Goal: Task Accomplishment & Management: Manage account settings

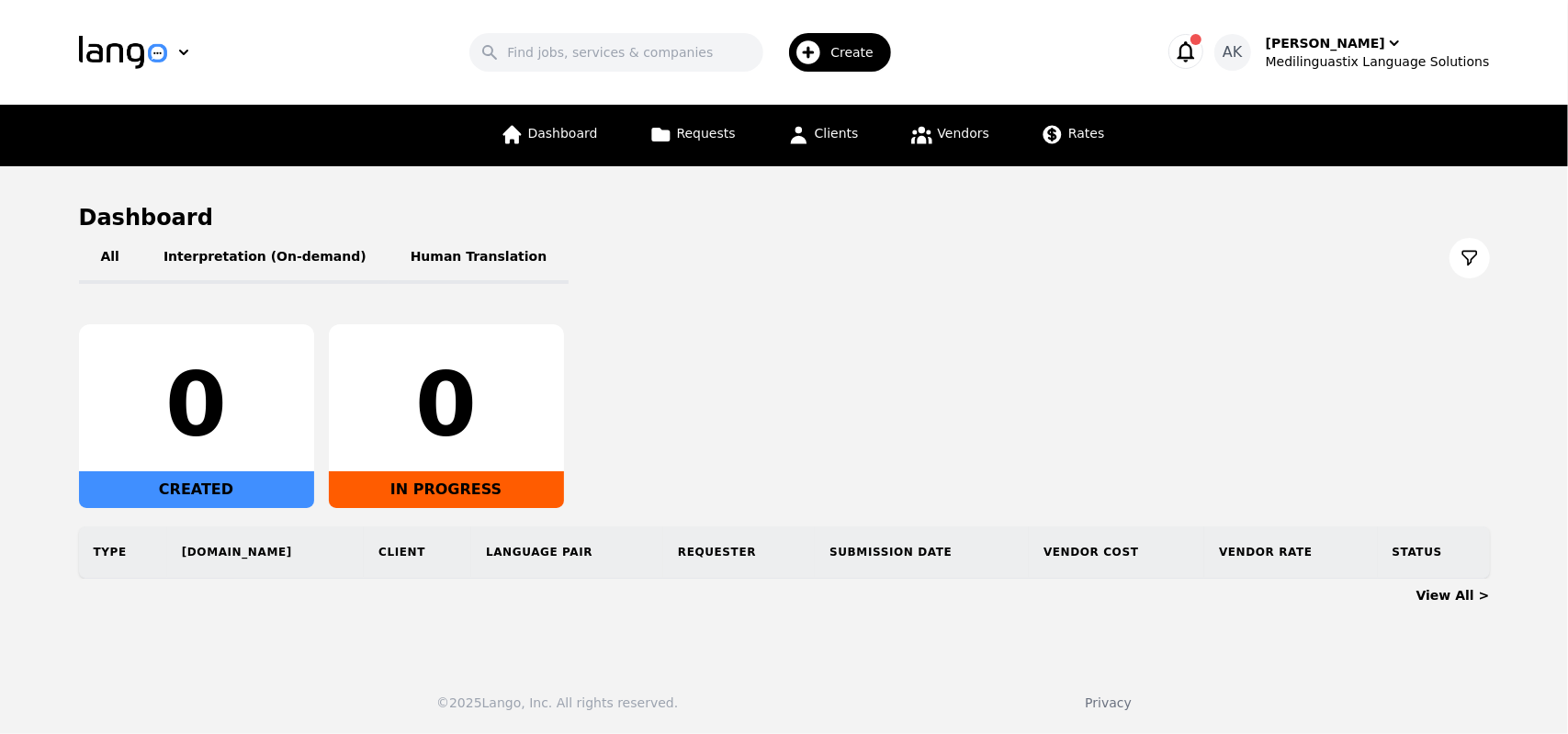
click at [1199, 53] on icon "button" at bounding box center [1186, 52] width 26 height 26
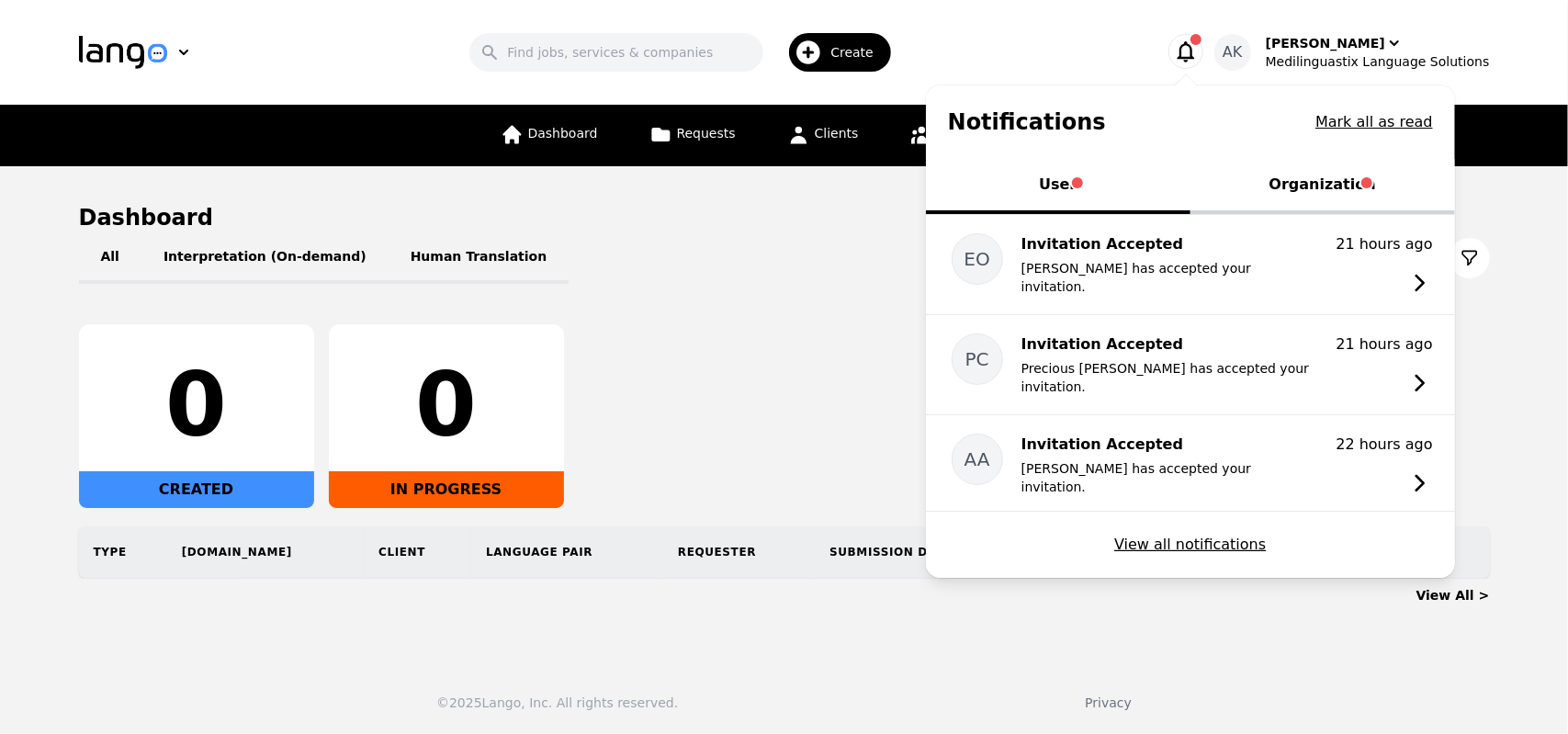
click at [1313, 187] on button "Organization" at bounding box center [1323, 186] width 265 height 55
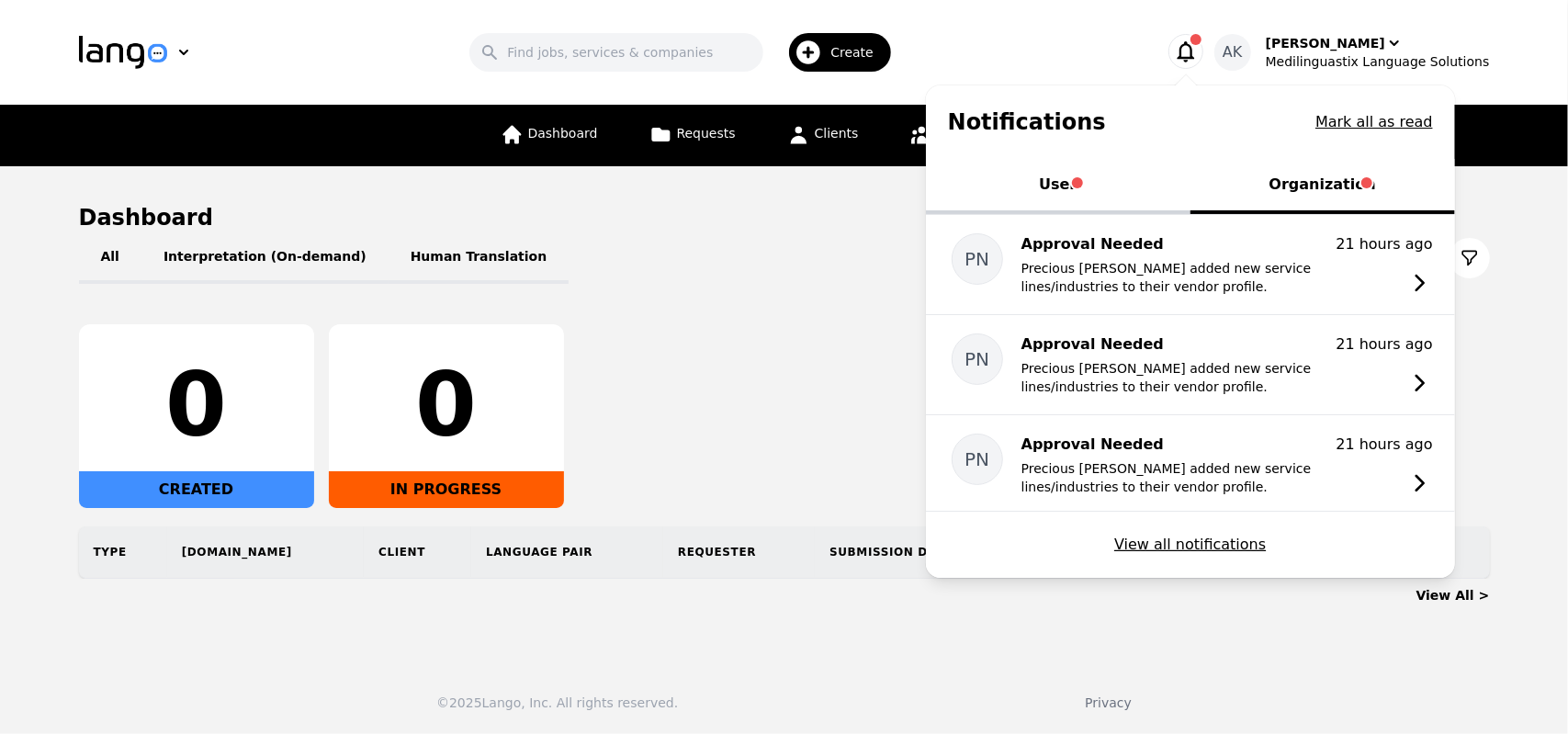
click at [1083, 183] on span "Tabs" at bounding box center [1077, 183] width 11 height 11
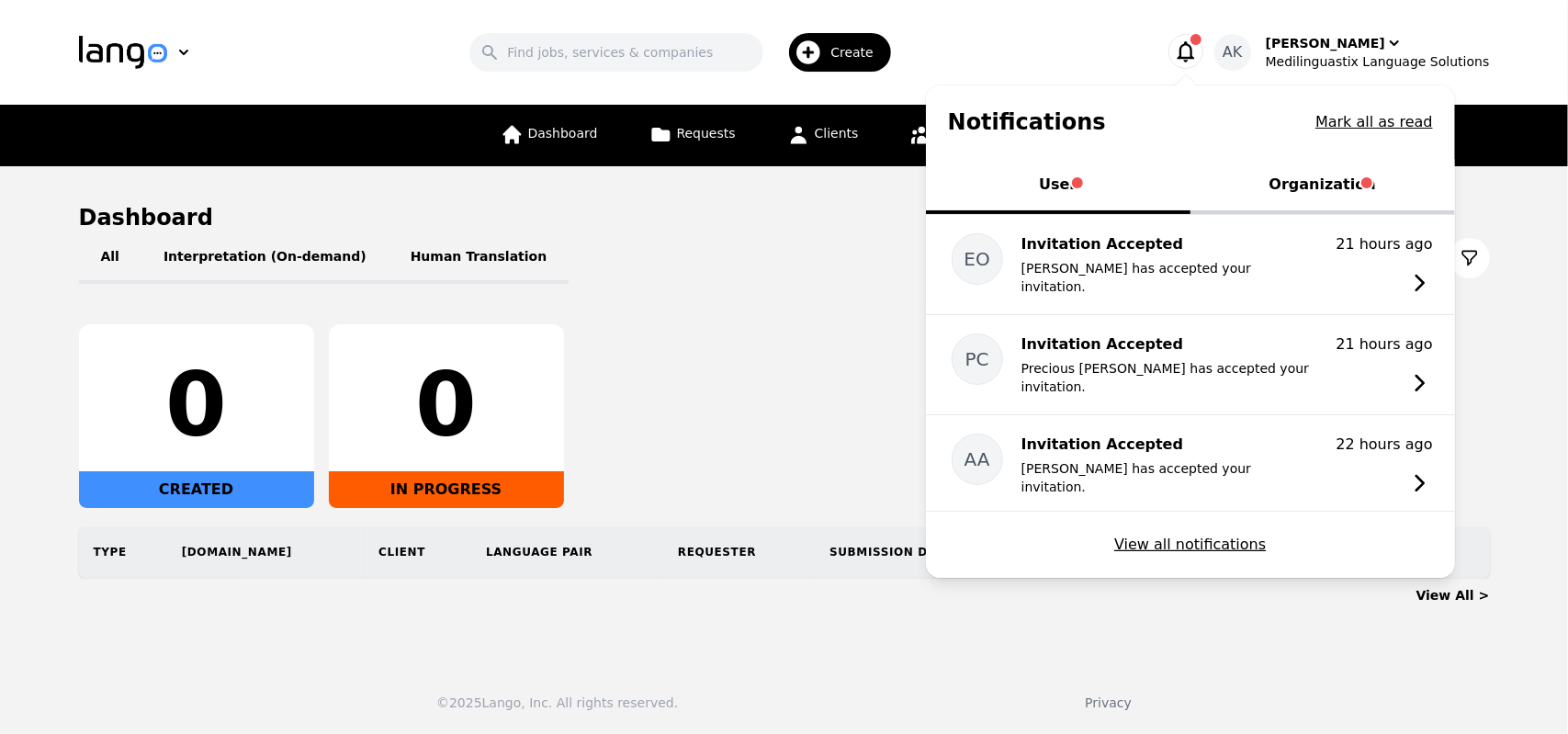
click at [1199, 39] on icon "button" at bounding box center [1186, 52] width 26 height 26
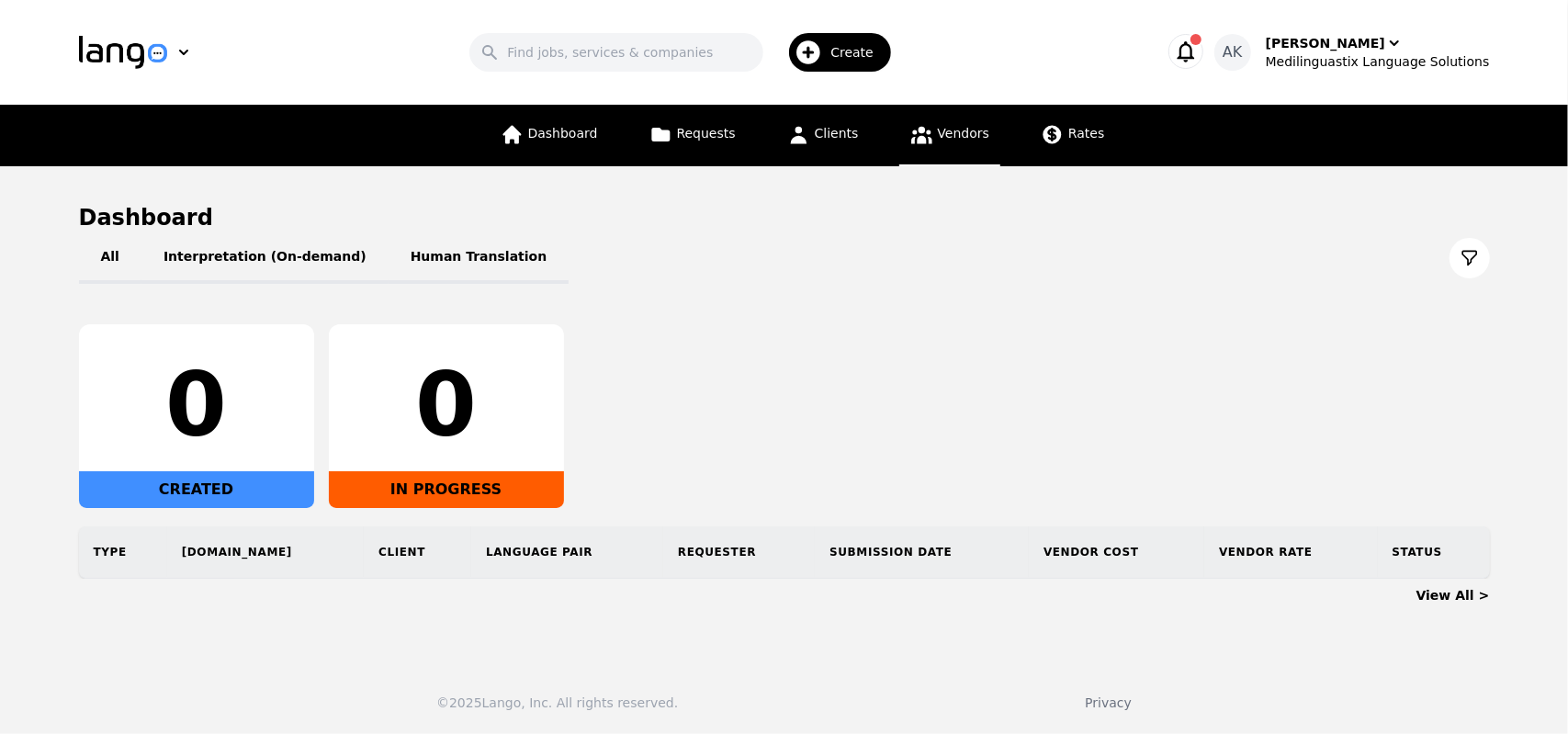
click at [958, 129] on span "Vendors" at bounding box center [964, 133] width 52 height 15
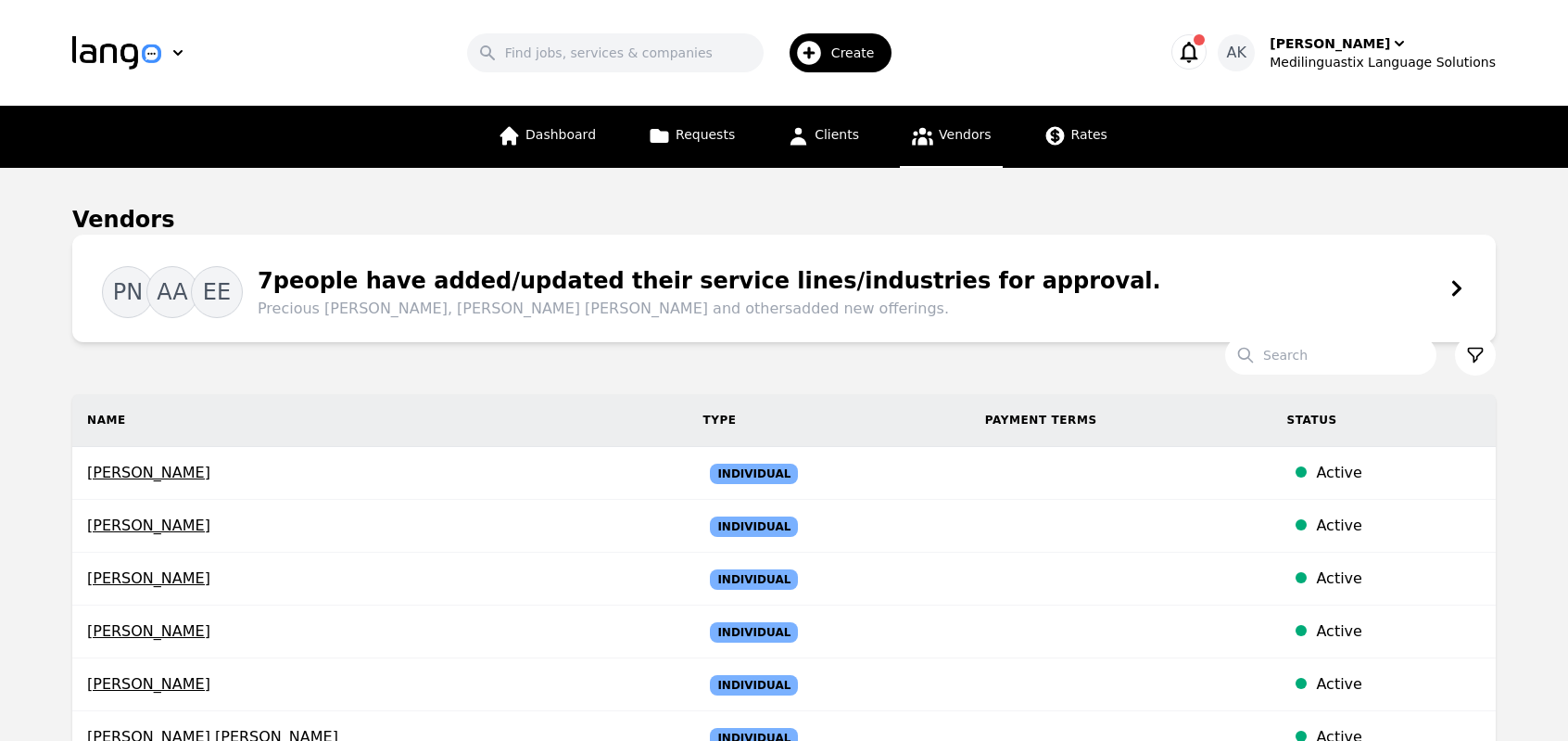
click at [1455, 295] on icon at bounding box center [1457, 289] width 19 height 19
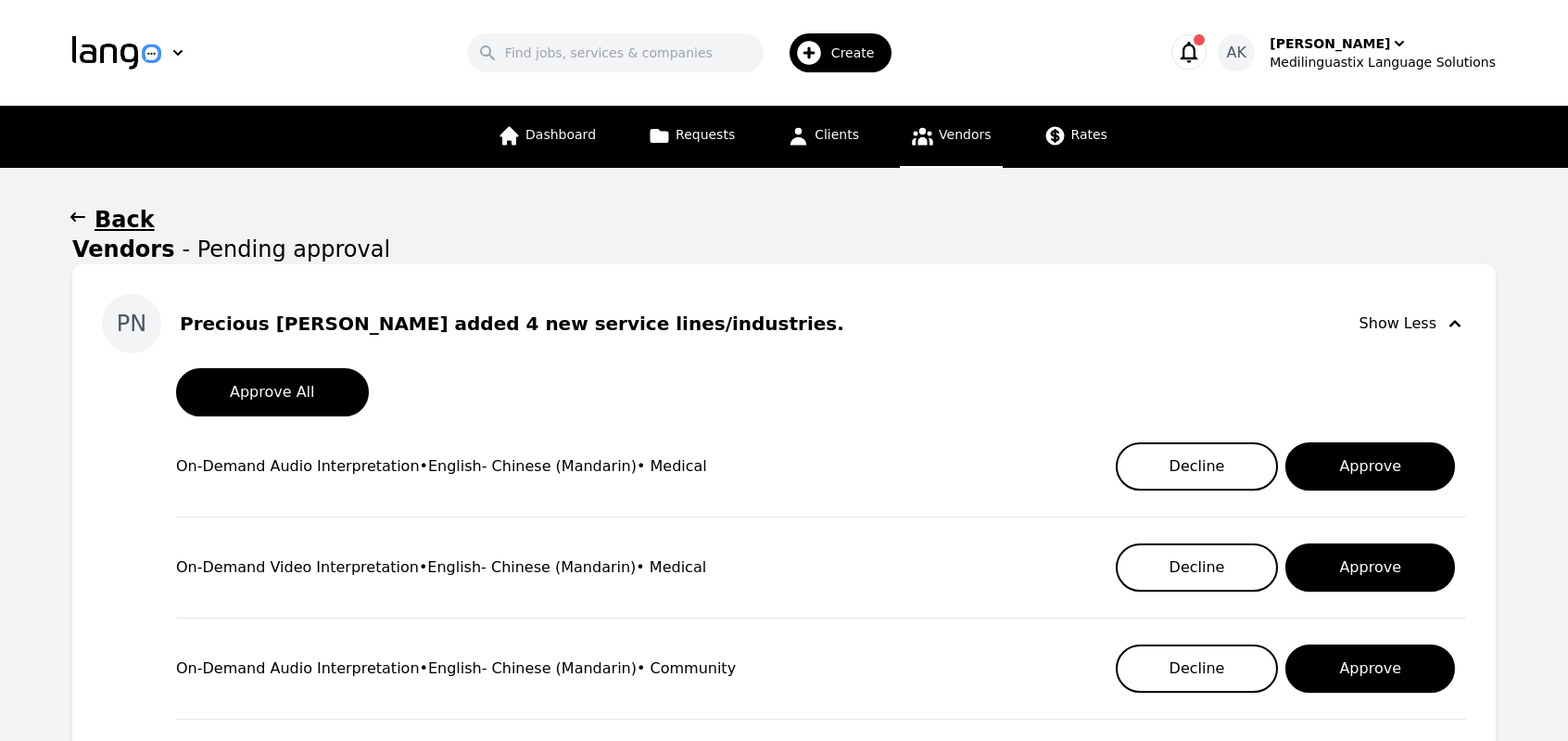
click at [1405, 322] on div "Show Less" at bounding box center [1413, 324] width 107 height 22
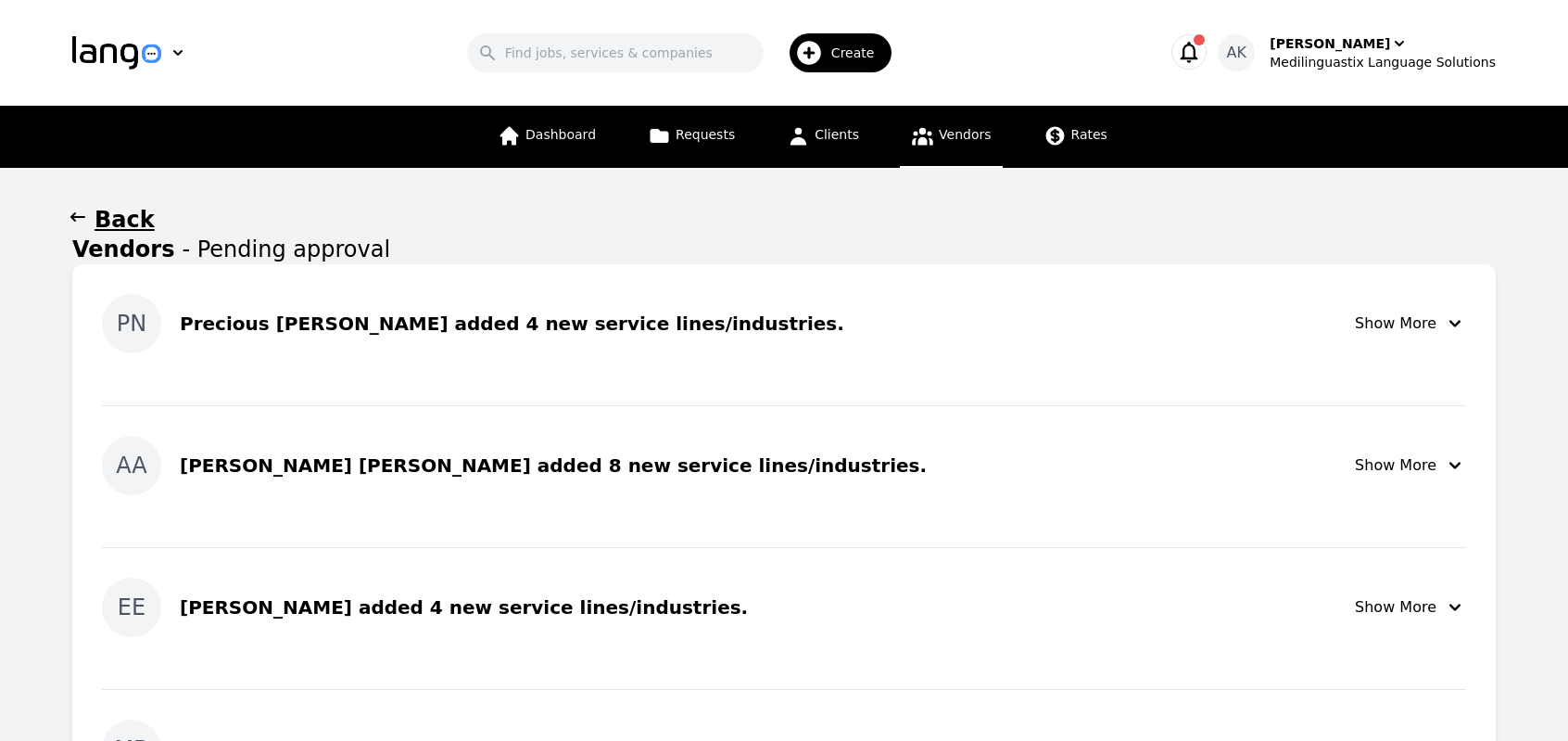
click at [912, 156] on link "Vendors" at bounding box center [951, 137] width 102 height 62
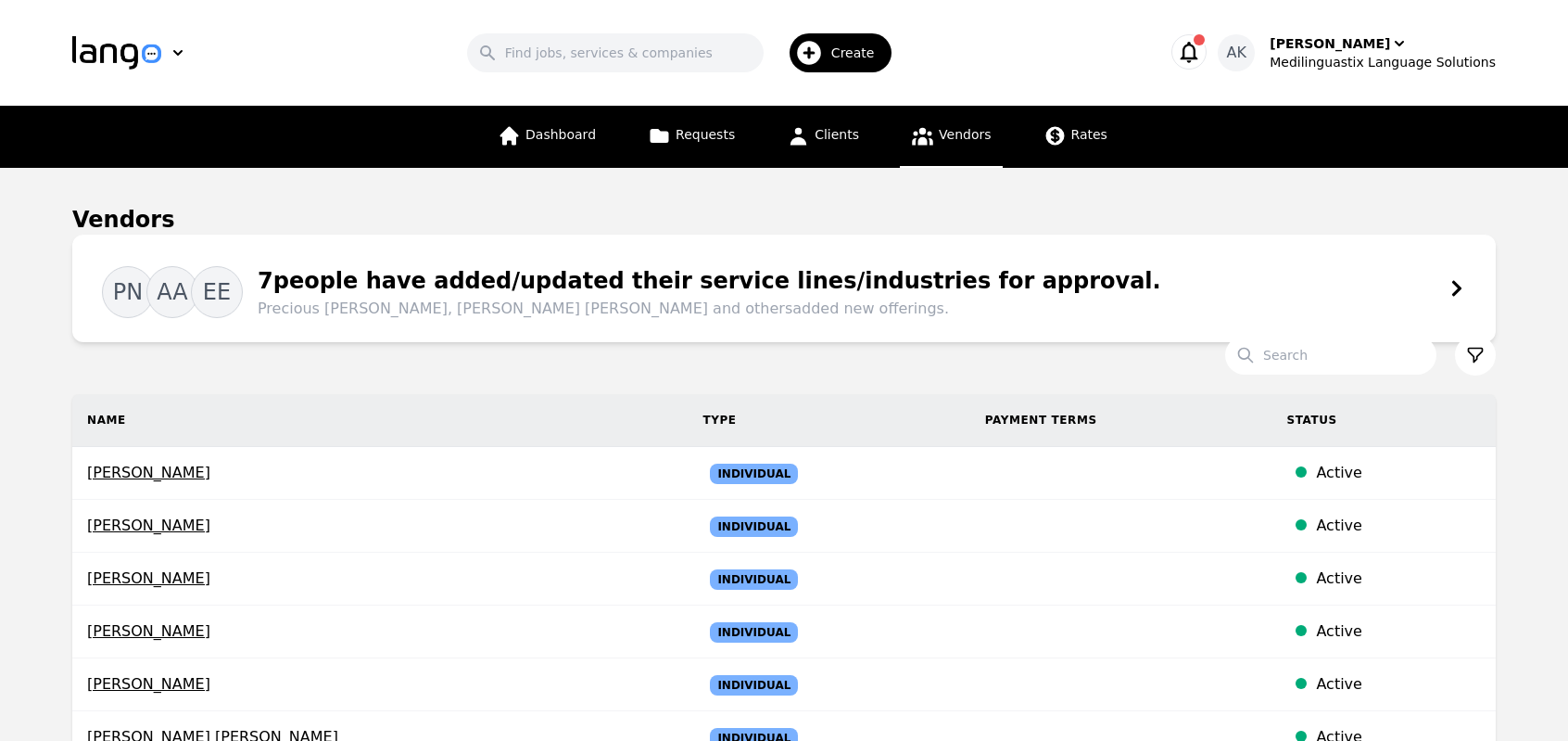
click at [1413, 312] on div "PN AA EE 7 people have added/updated their service lines/industries for approva…" at bounding box center [784, 289] width 1364 height 63
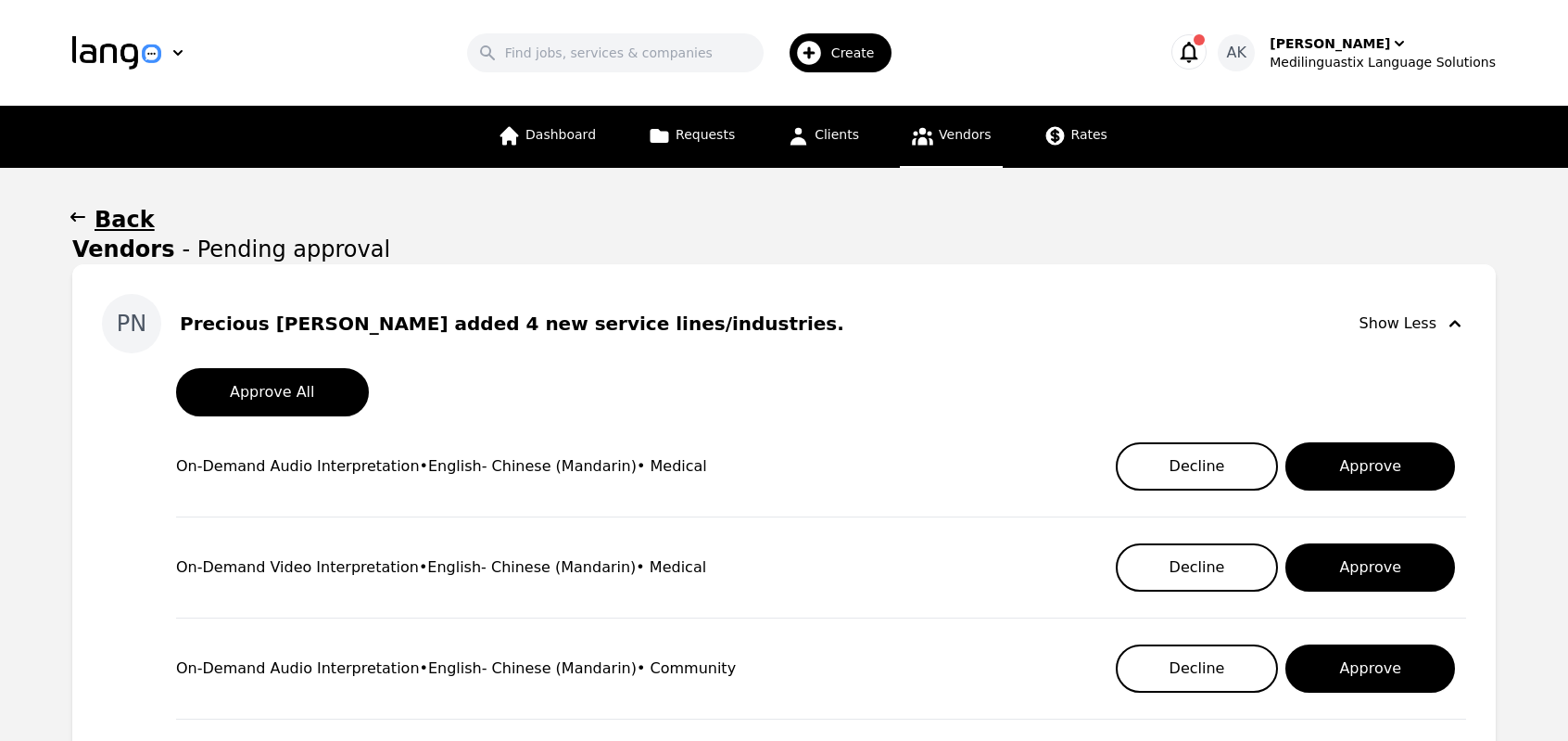
click at [112, 218] on h1 "Back" at bounding box center [125, 220] width 60 height 30
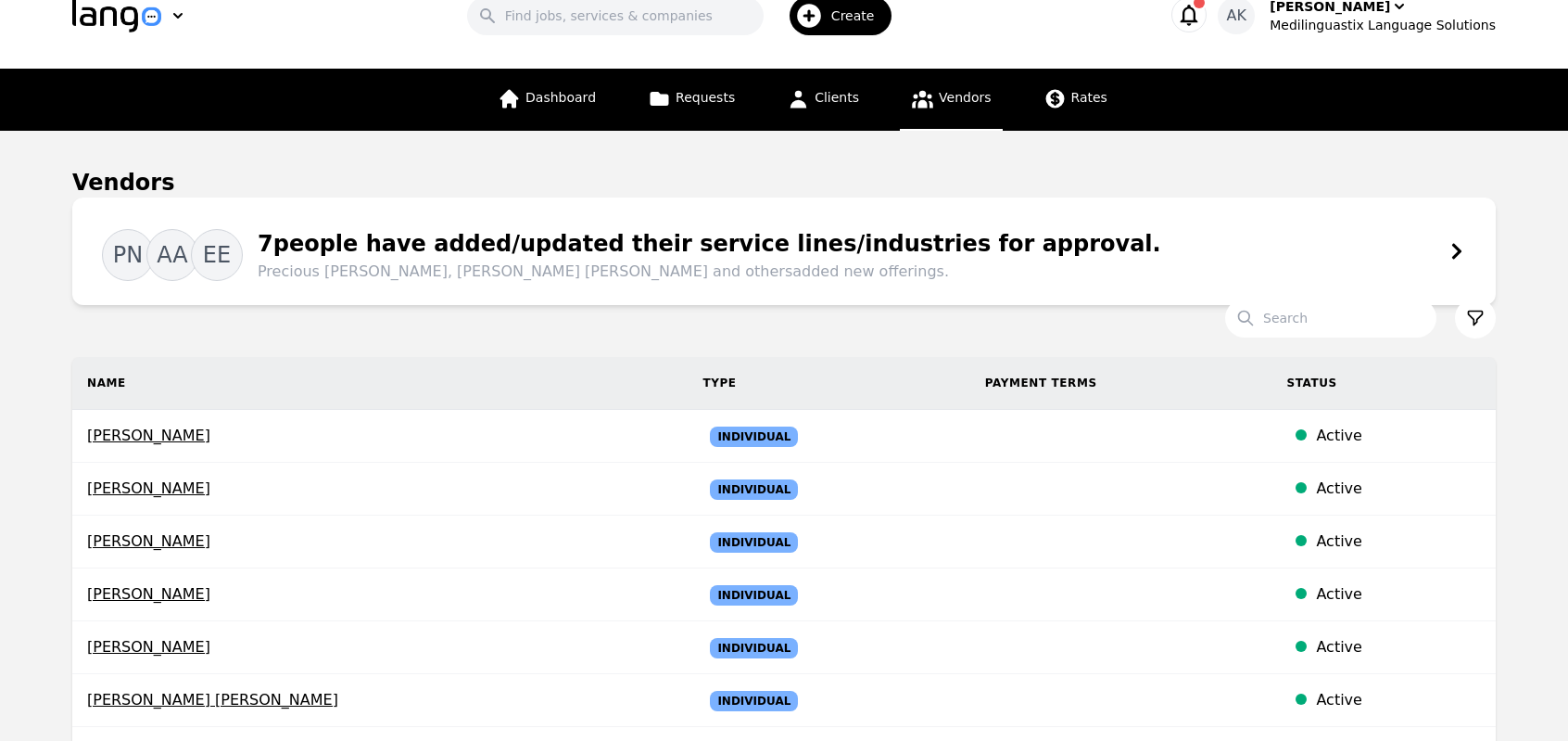
scroll to position [74, 0]
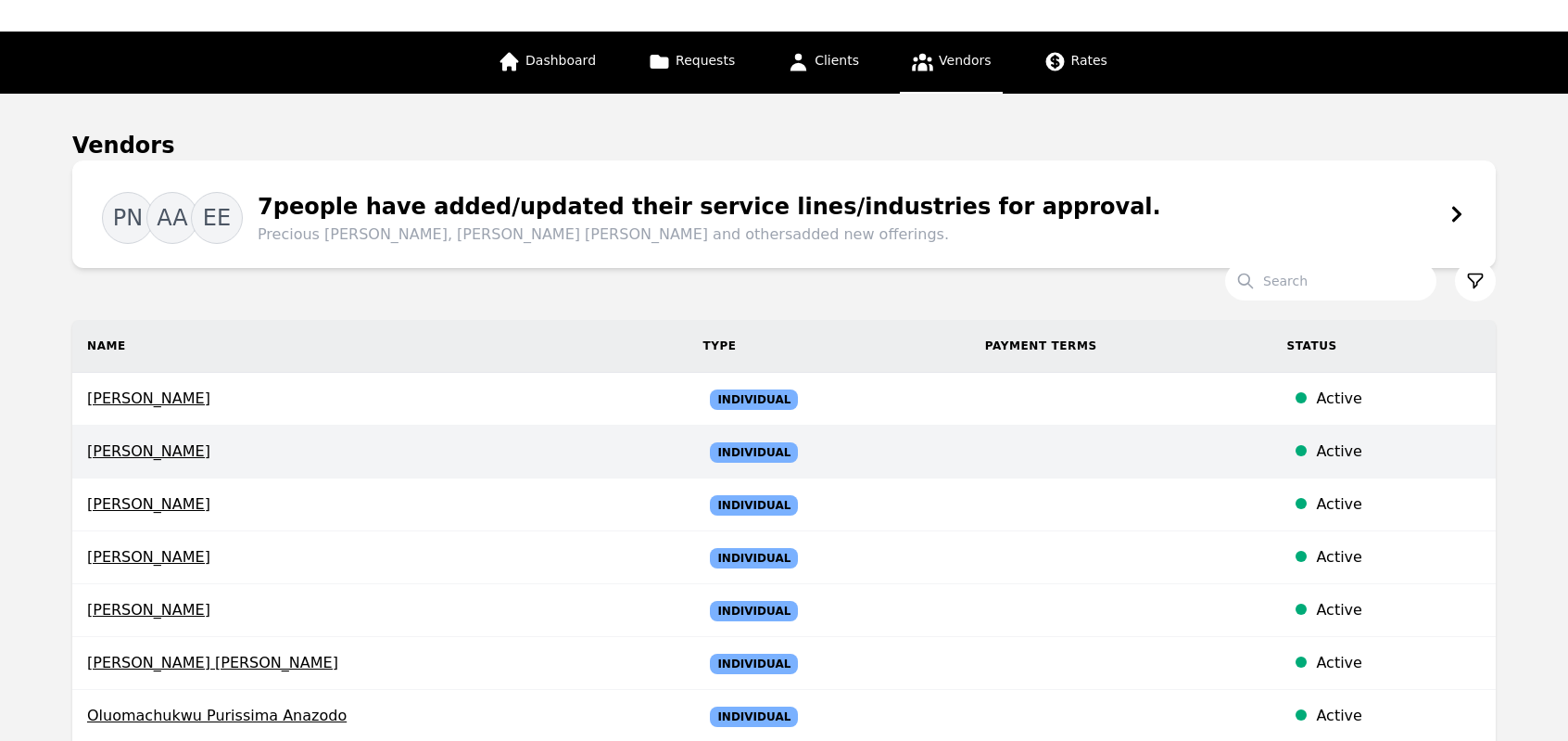
click at [206, 466] on td "[PERSON_NAME]" at bounding box center [380, 451] width 615 height 53
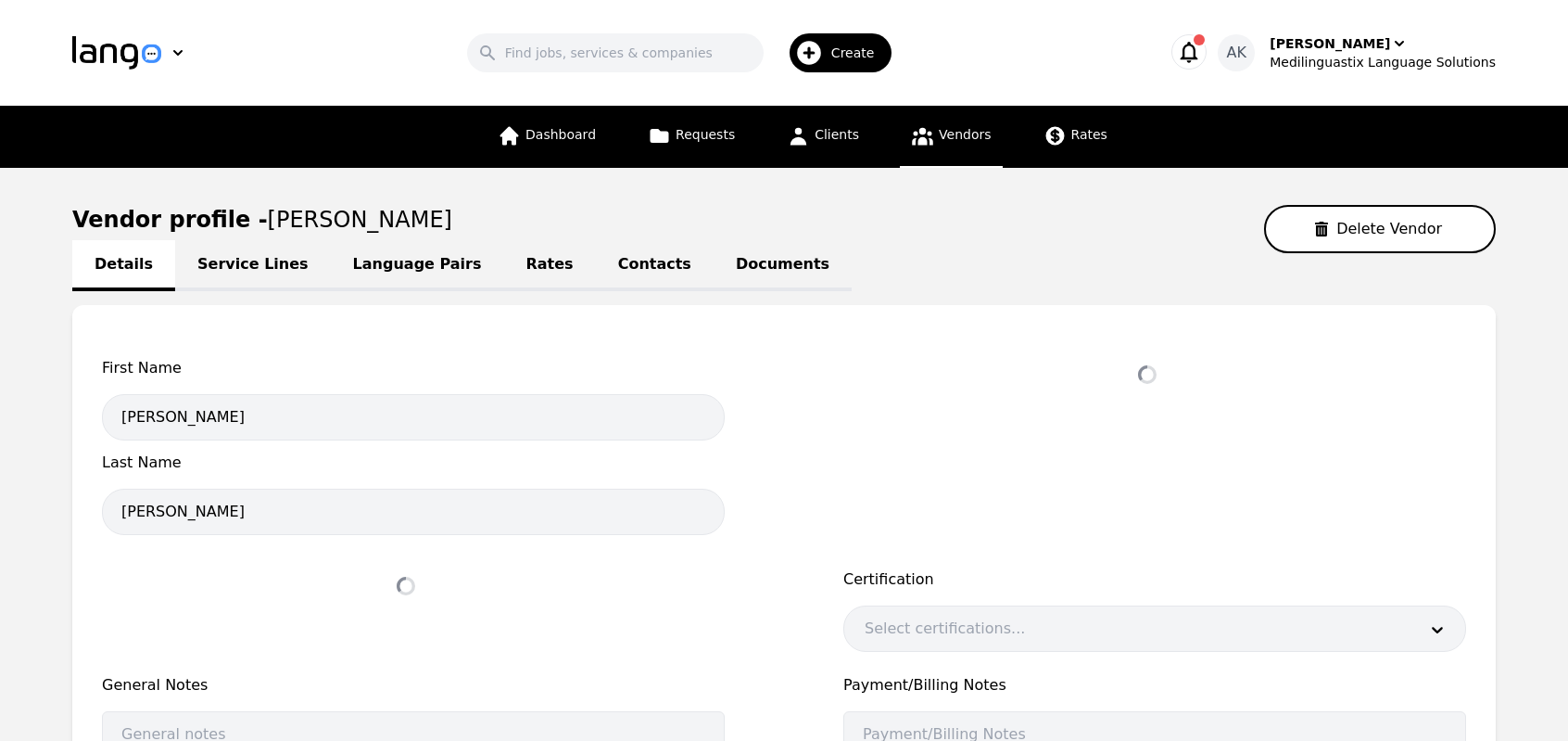
select select "active"
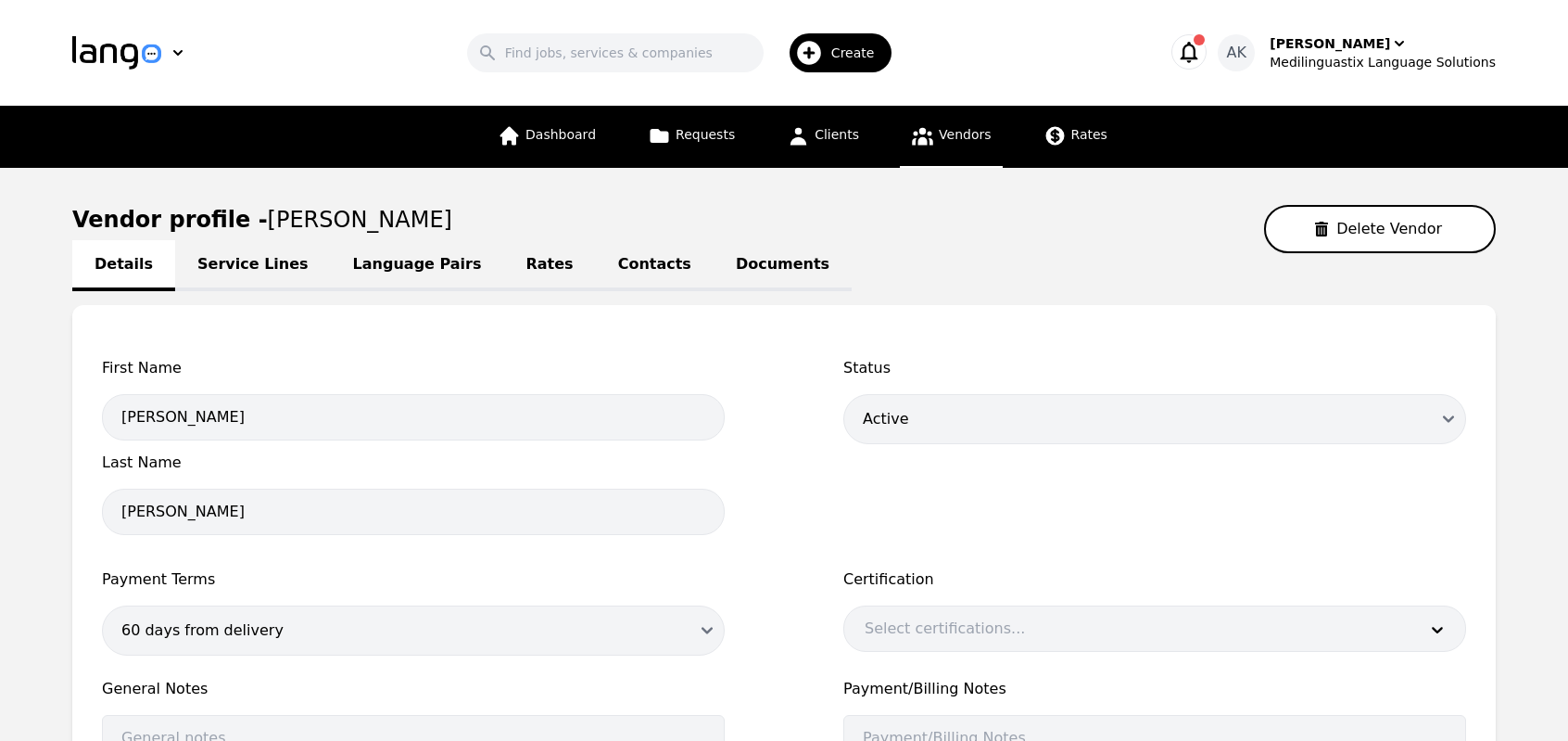
click at [405, 270] on link "Language Pairs" at bounding box center [418, 265] width 173 height 51
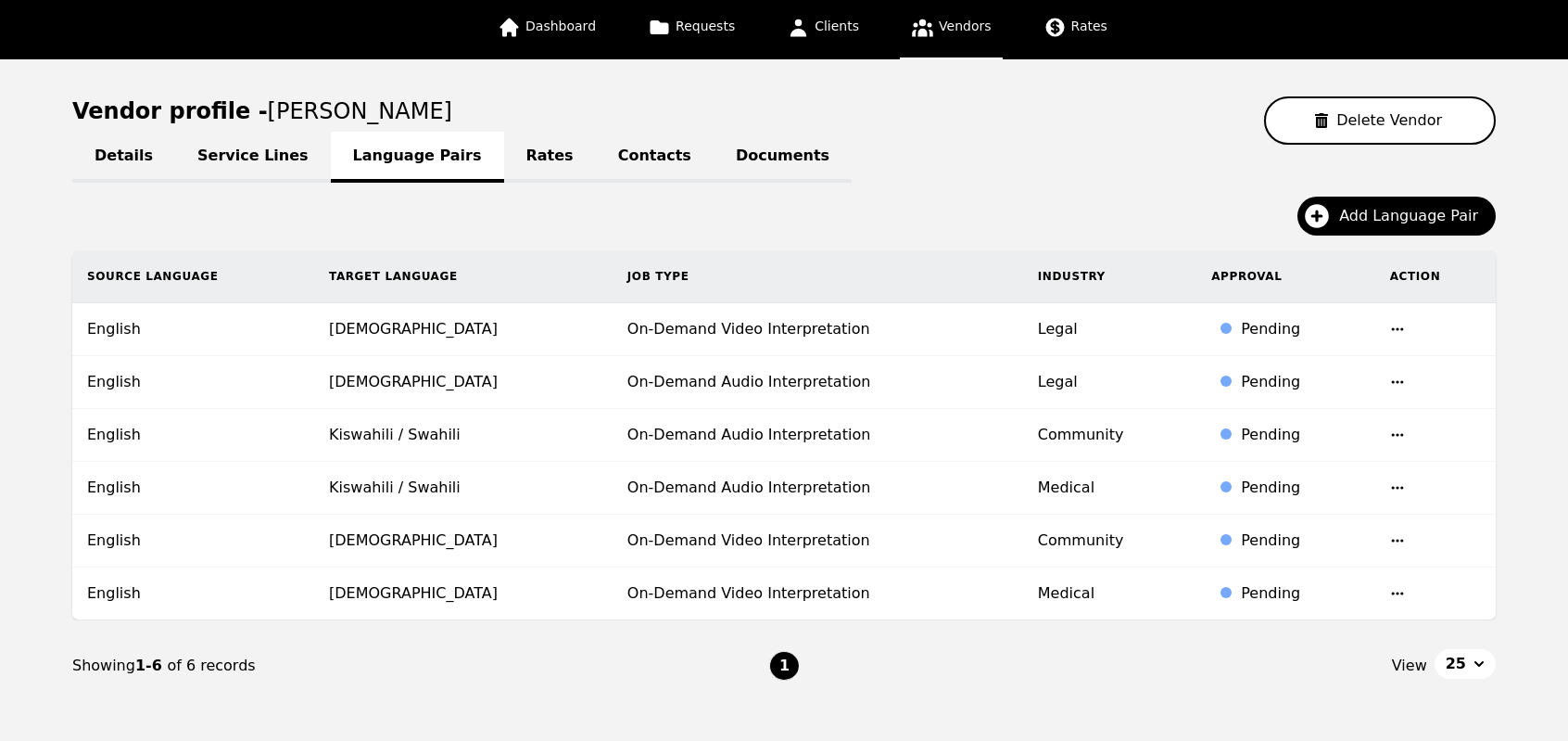
scroll to position [112, 0]
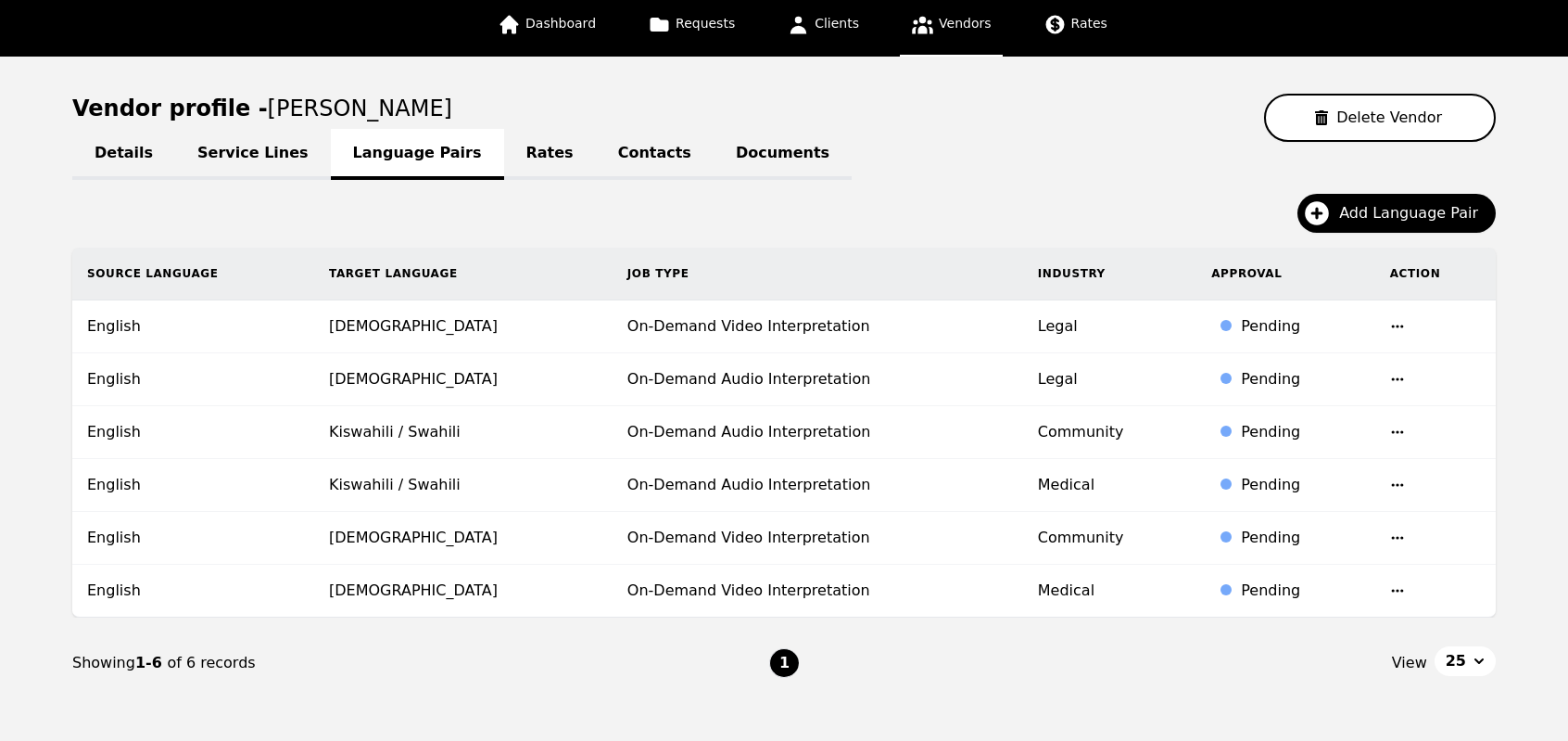
click at [1390, 372] on icon "button" at bounding box center [1398, 379] width 15 height 15
click at [1329, 386] on button "Update" at bounding box center [1341, 392] width 77 height 34
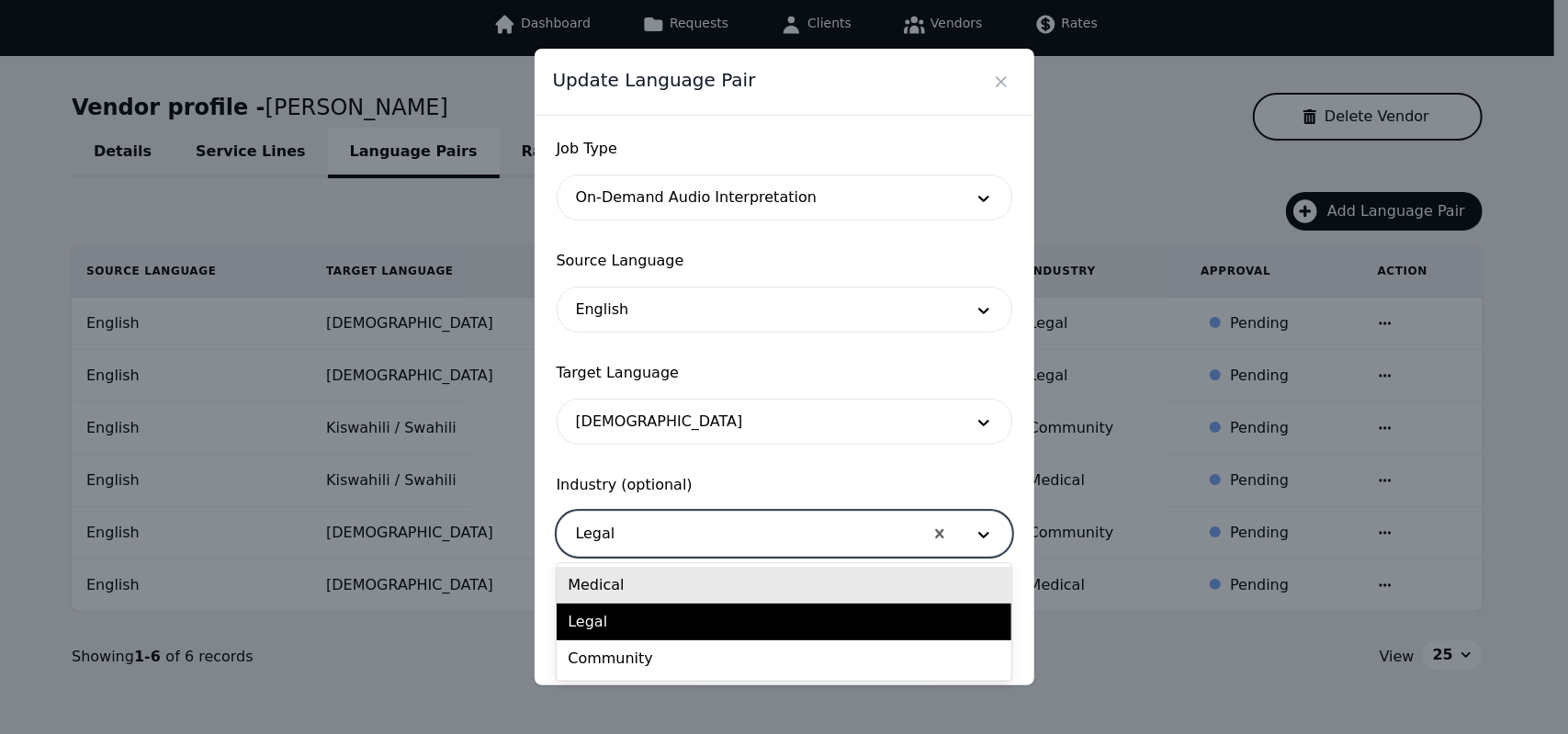
click at [702, 547] on div at bounding box center [741, 534] width 365 height 44
click at [632, 584] on div "Medical" at bounding box center [784, 586] width 455 height 37
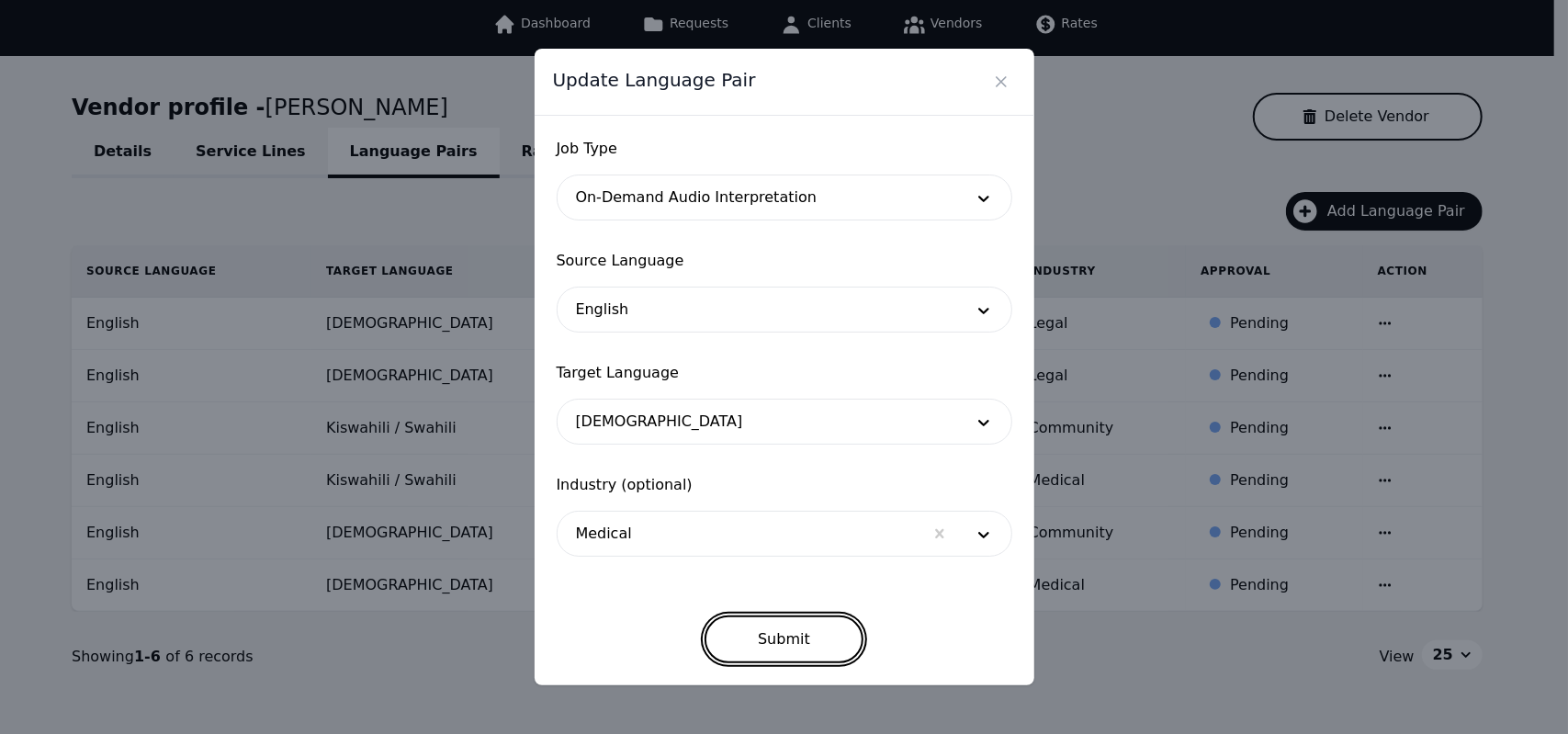
click at [766, 633] on button "Submit" at bounding box center [784, 639] width 159 height 48
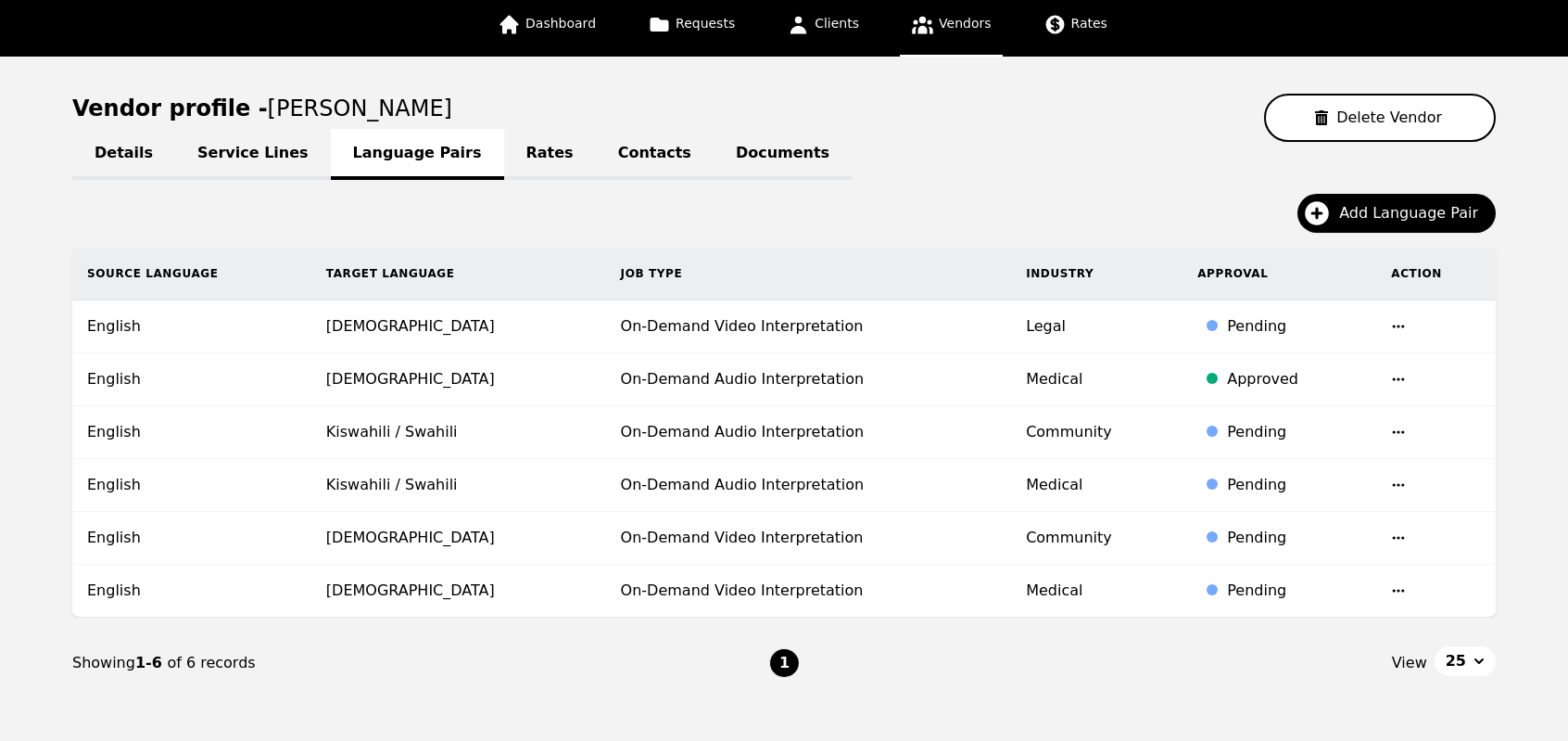
click at [1391, 375] on icon "button" at bounding box center [1399, 379] width 15 height 15
click at [1148, 386] on td "Medical" at bounding box center [1097, 379] width 171 height 53
click at [1391, 322] on icon "button" at bounding box center [1399, 327] width 15 height 15
click at [1331, 344] on button "Update" at bounding box center [1343, 341] width 77 height 34
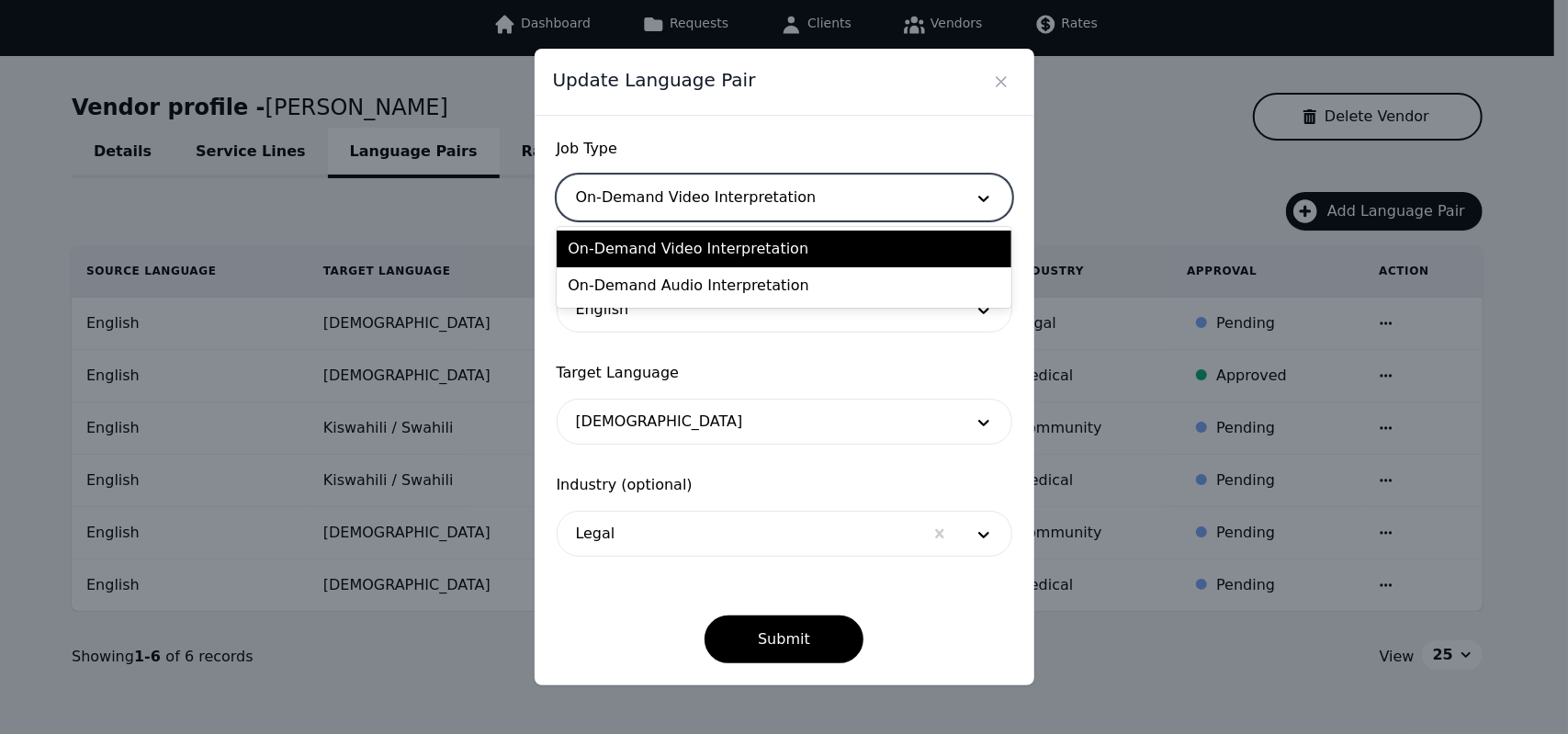
click at [680, 207] on div at bounding box center [757, 197] width 398 height 44
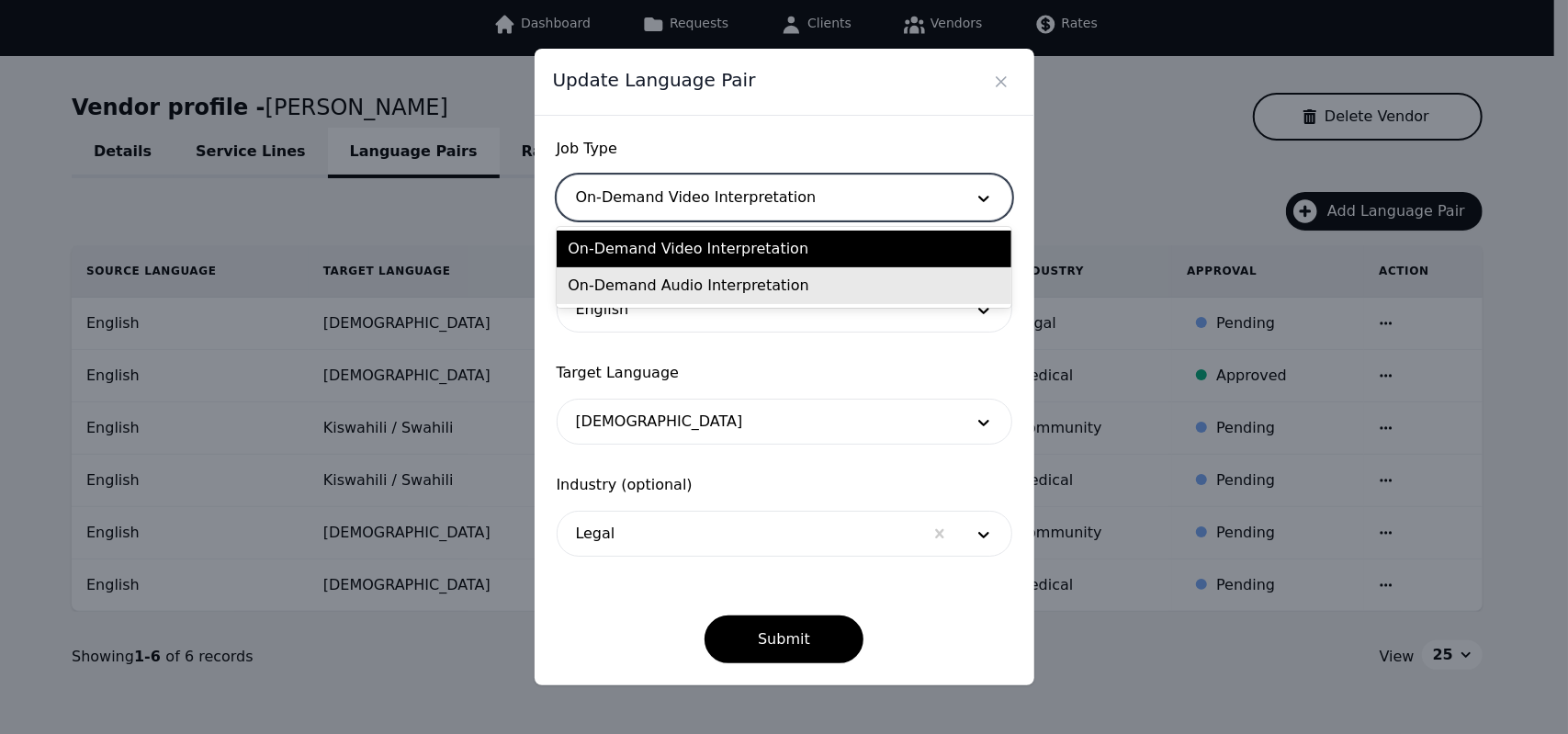
click at [671, 280] on div "On-Demand Audio Interpretation" at bounding box center [784, 286] width 455 height 37
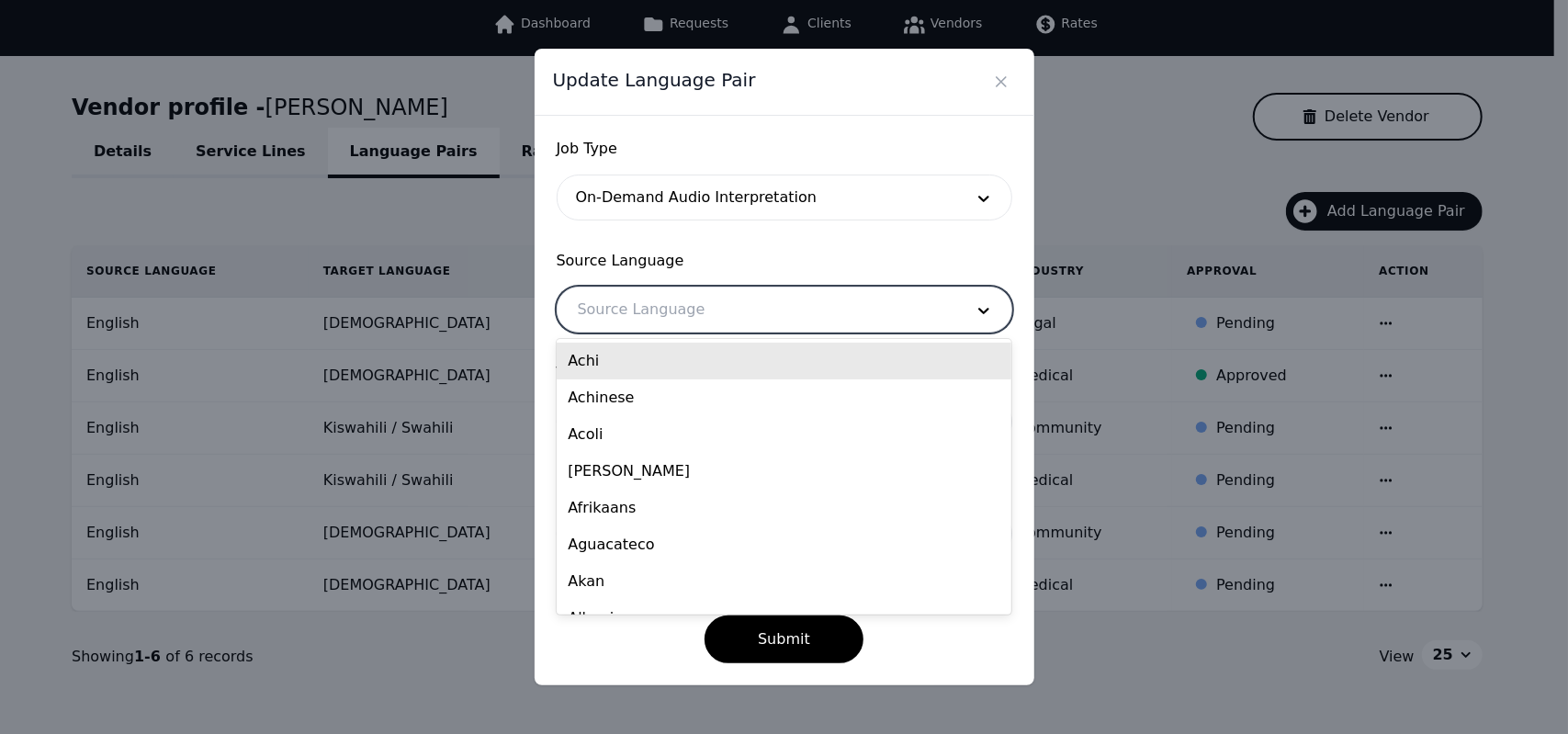
click at [671, 310] on div at bounding box center [757, 310] width 398 height 44
type input "eng"
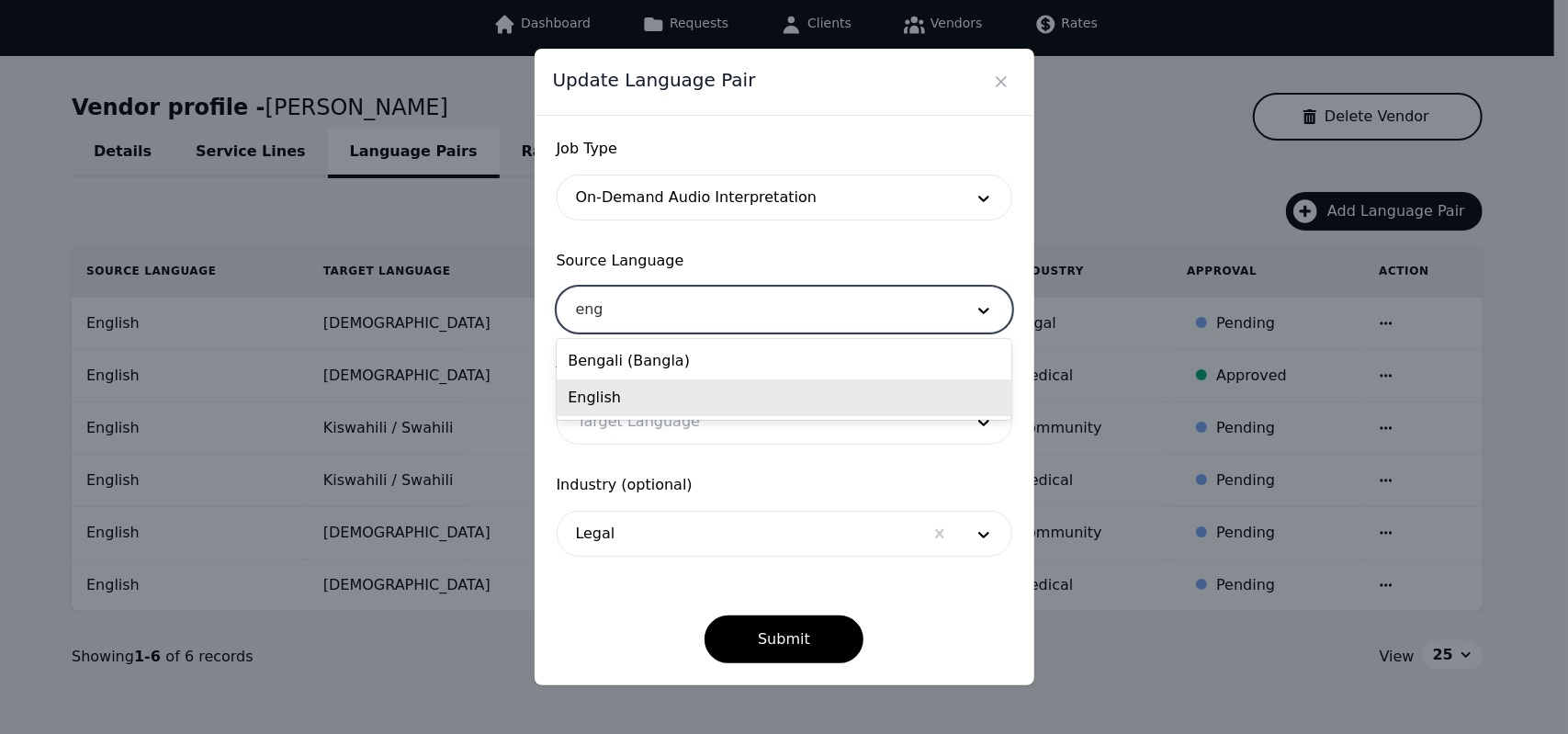
click at [636, 395] on div "English" at bounding box center [784, 397] width 455 height 37
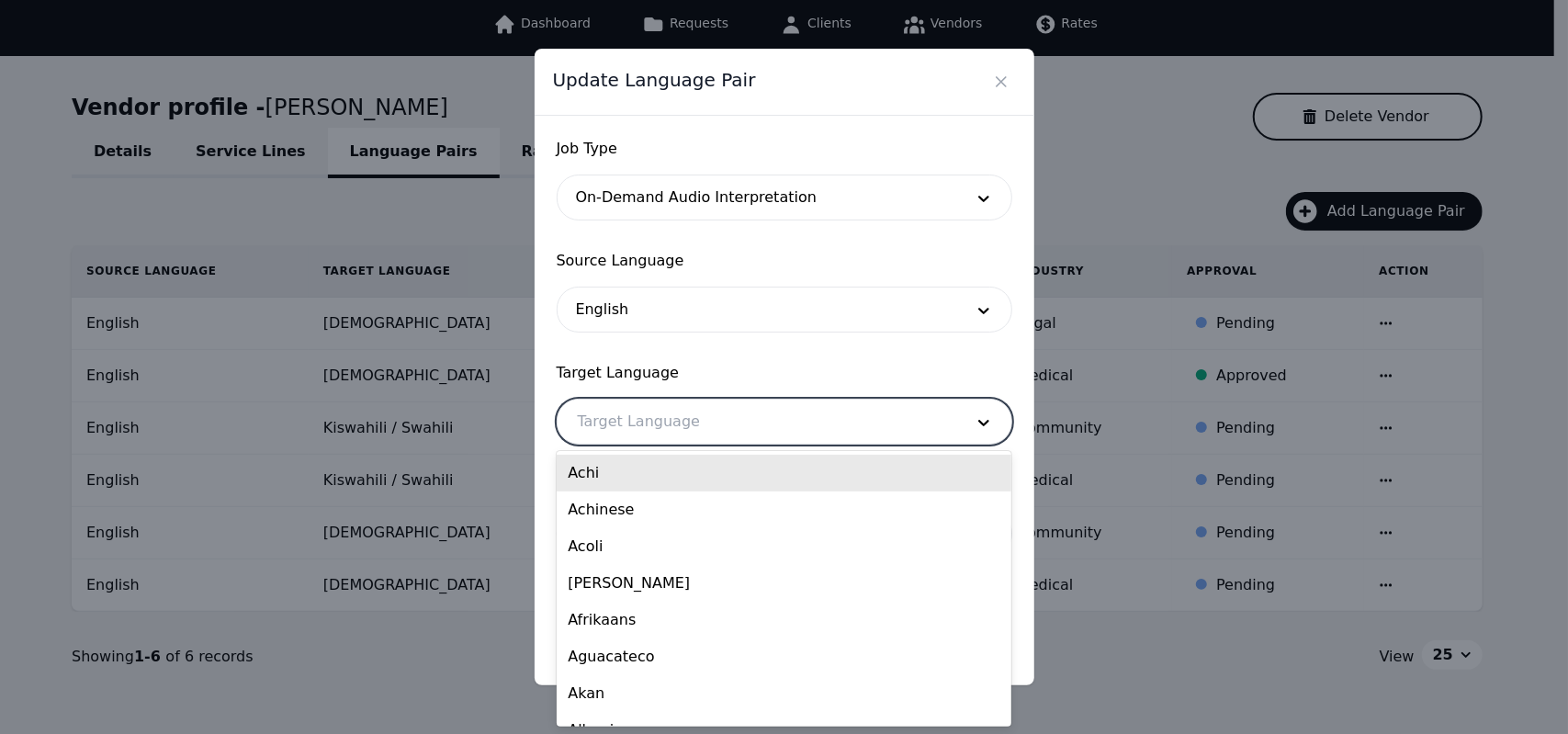
click at [642, 417] on div at bounding box center [757, 421] width 398 height 44
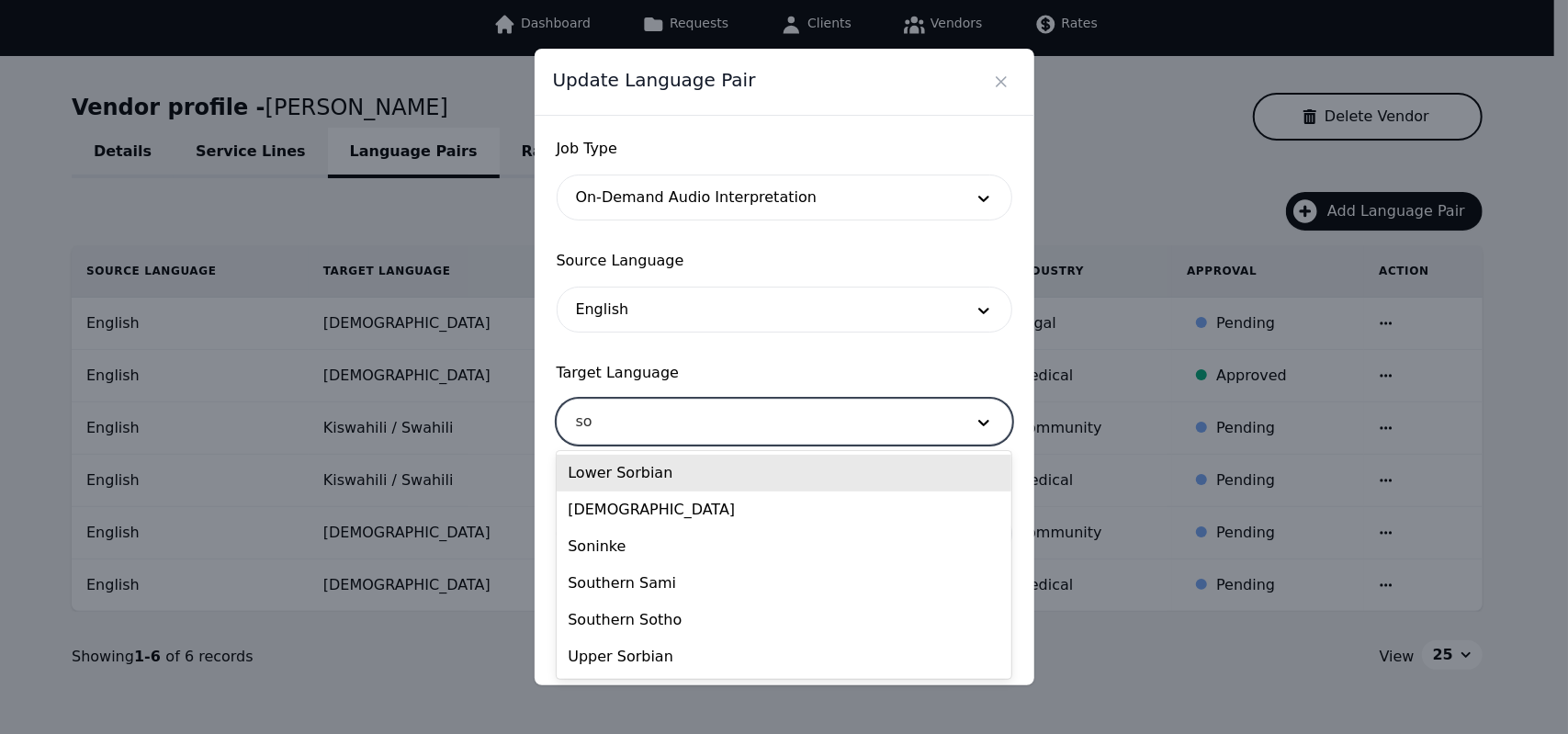
type input "som"
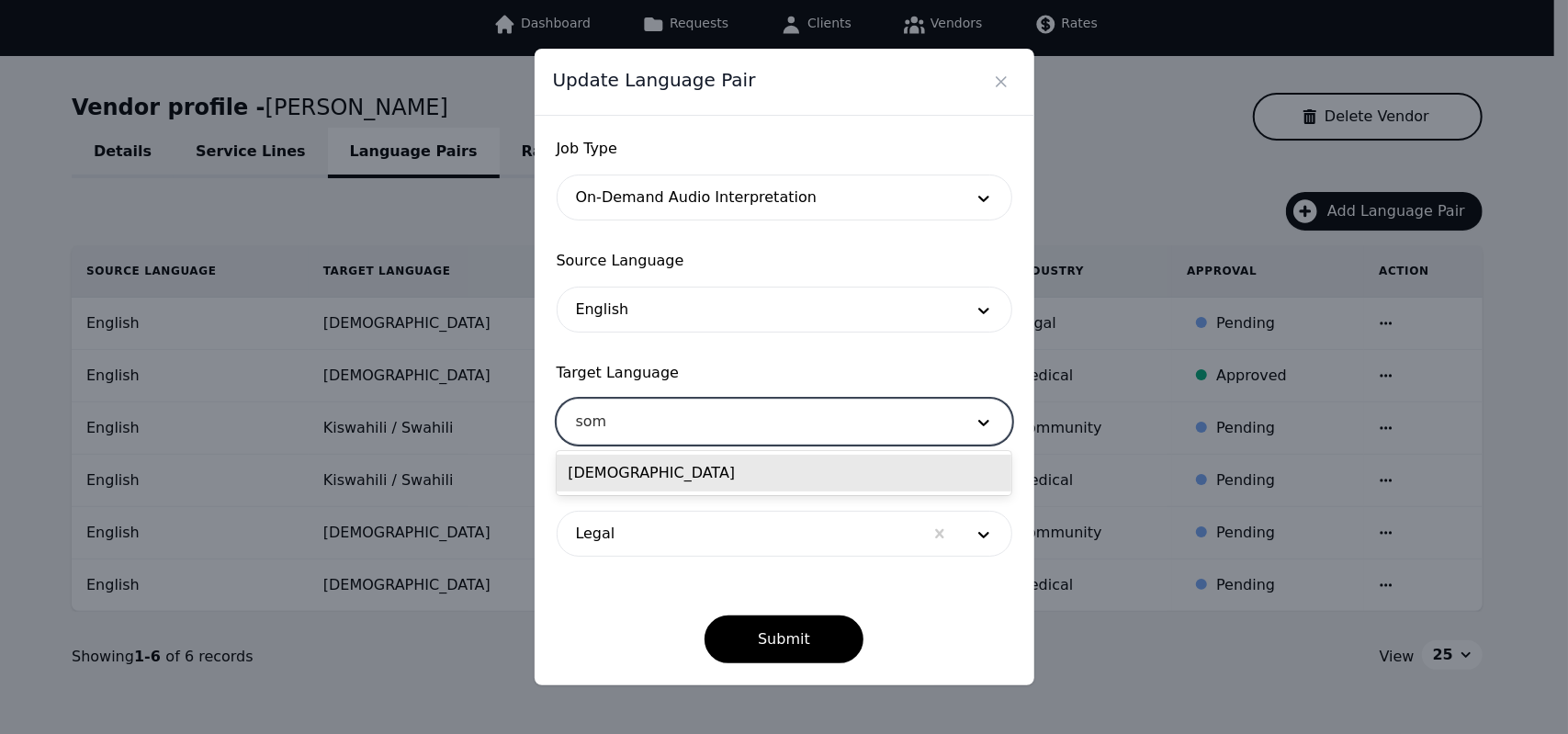
click at [613, 463] on div "[DEMOGRAPHIC_DATA]" at bounding box center [784, 473] width 455 height 37
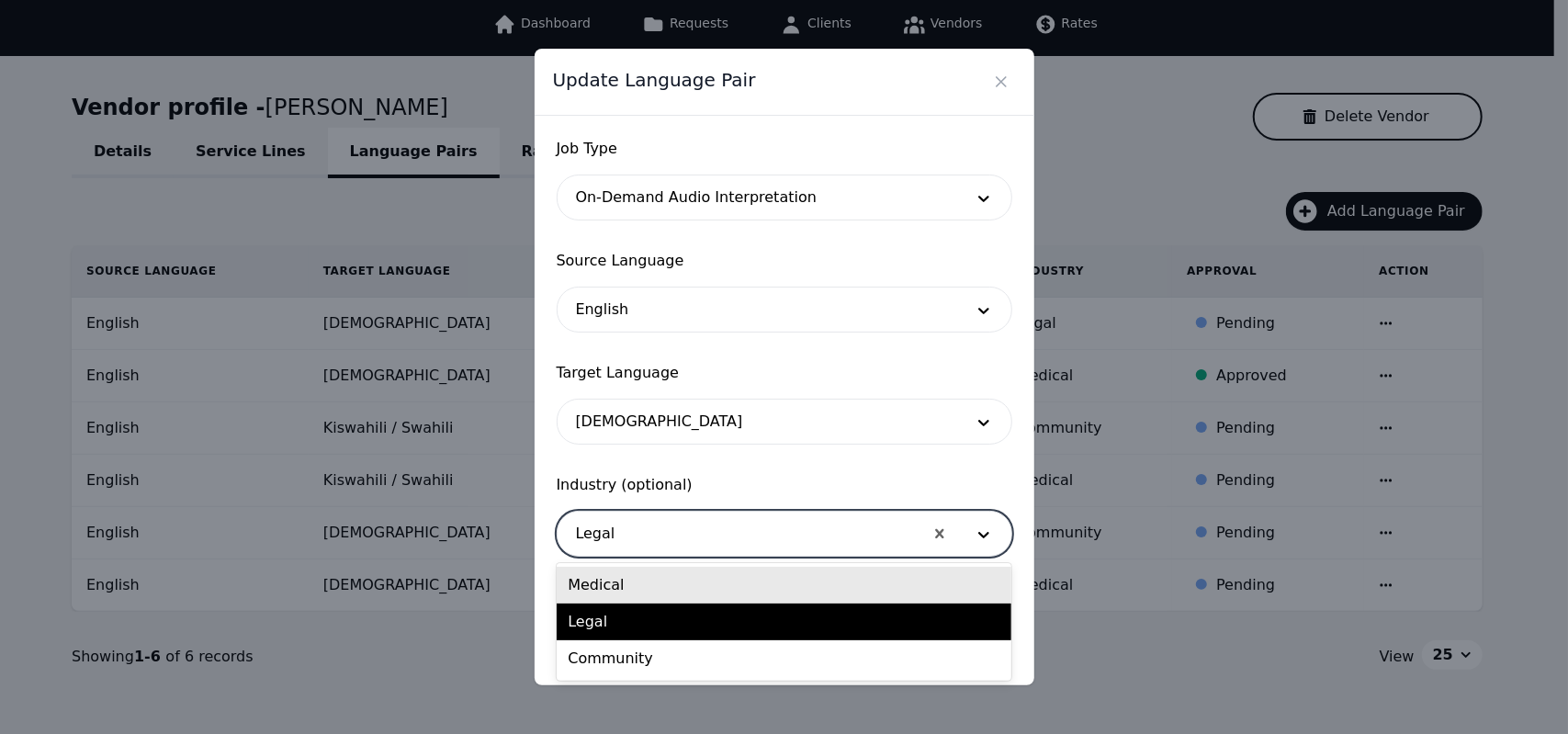
click at [676, 535] on div at bounding box center [741, 534] width 365 height 44
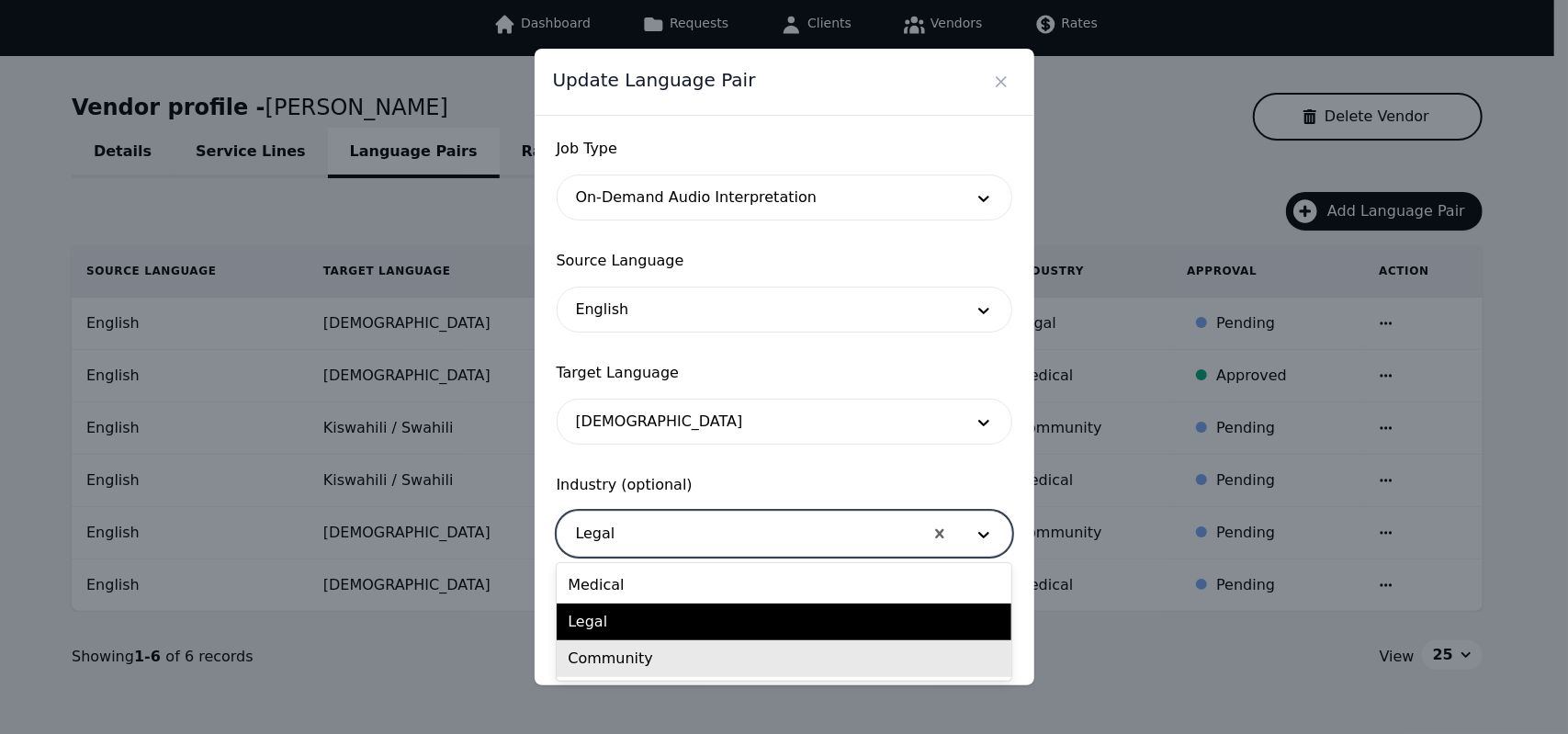
click at [620, 662] on div "Community" at bounding box center [784, 658] width 455 height 37
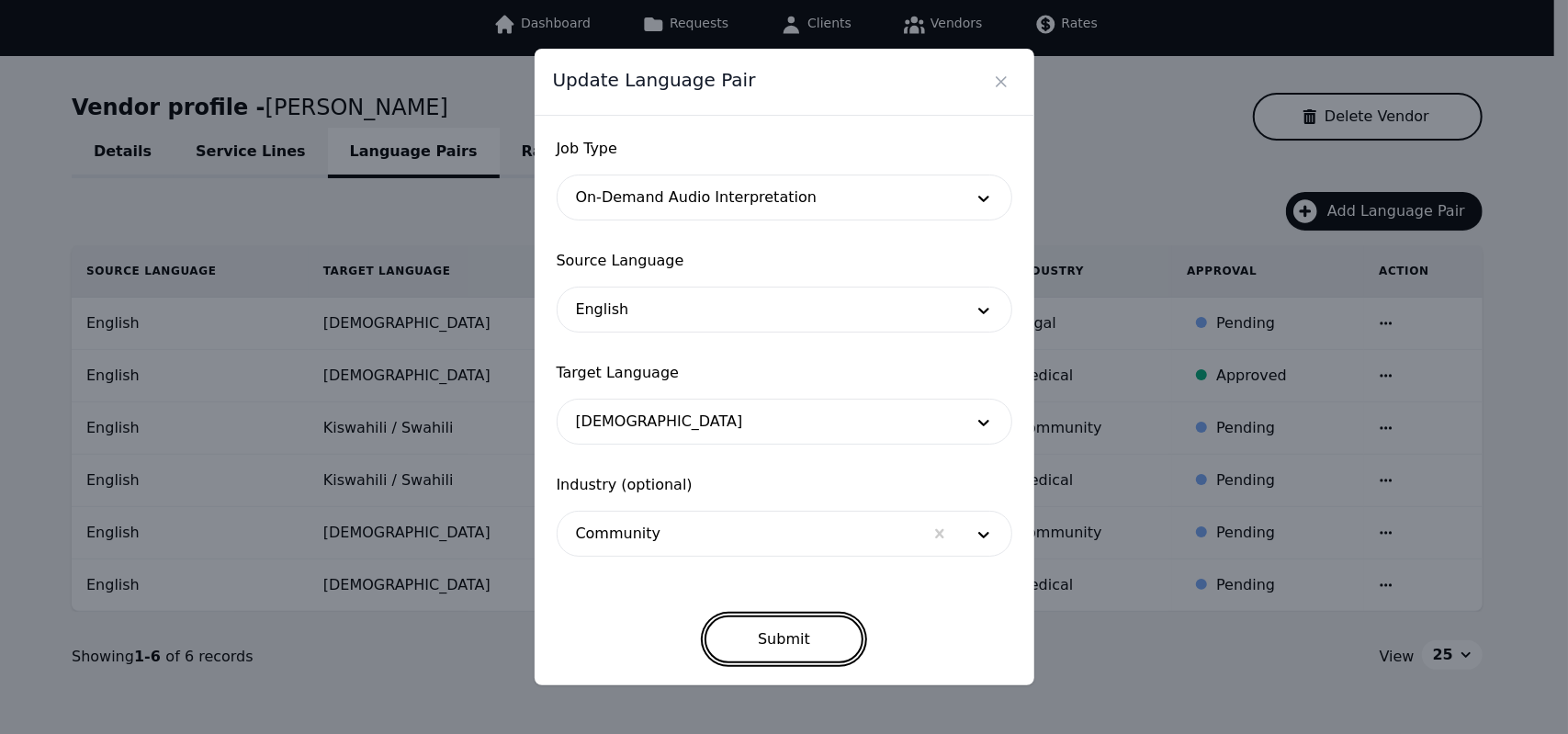
click at [766, 643] on button "Submit" at bounding box center [784, 639] width 159 height 48
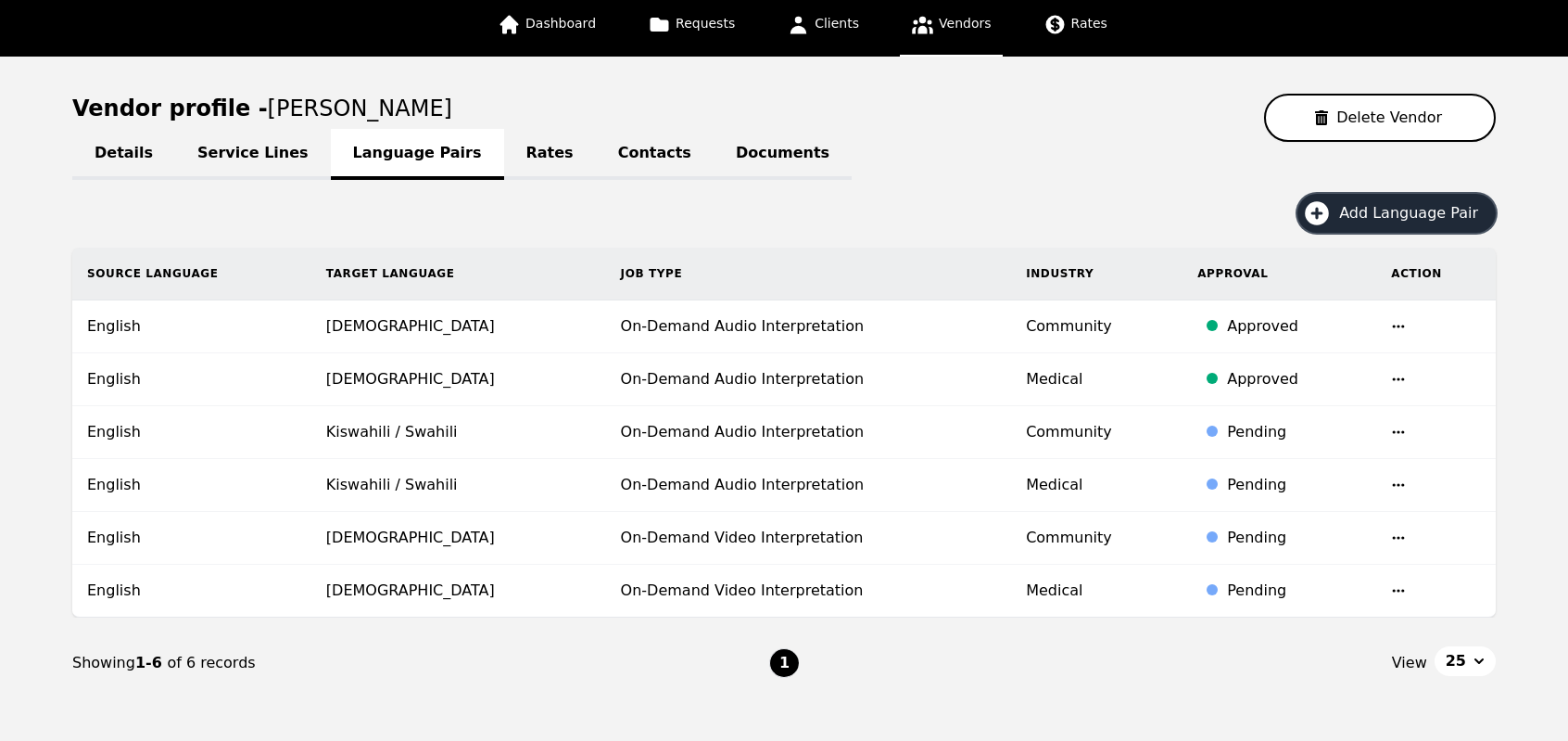
click at [1360, 223] on button "Add Language Pair" at bounding box center [1396, 213] width 198 height 39
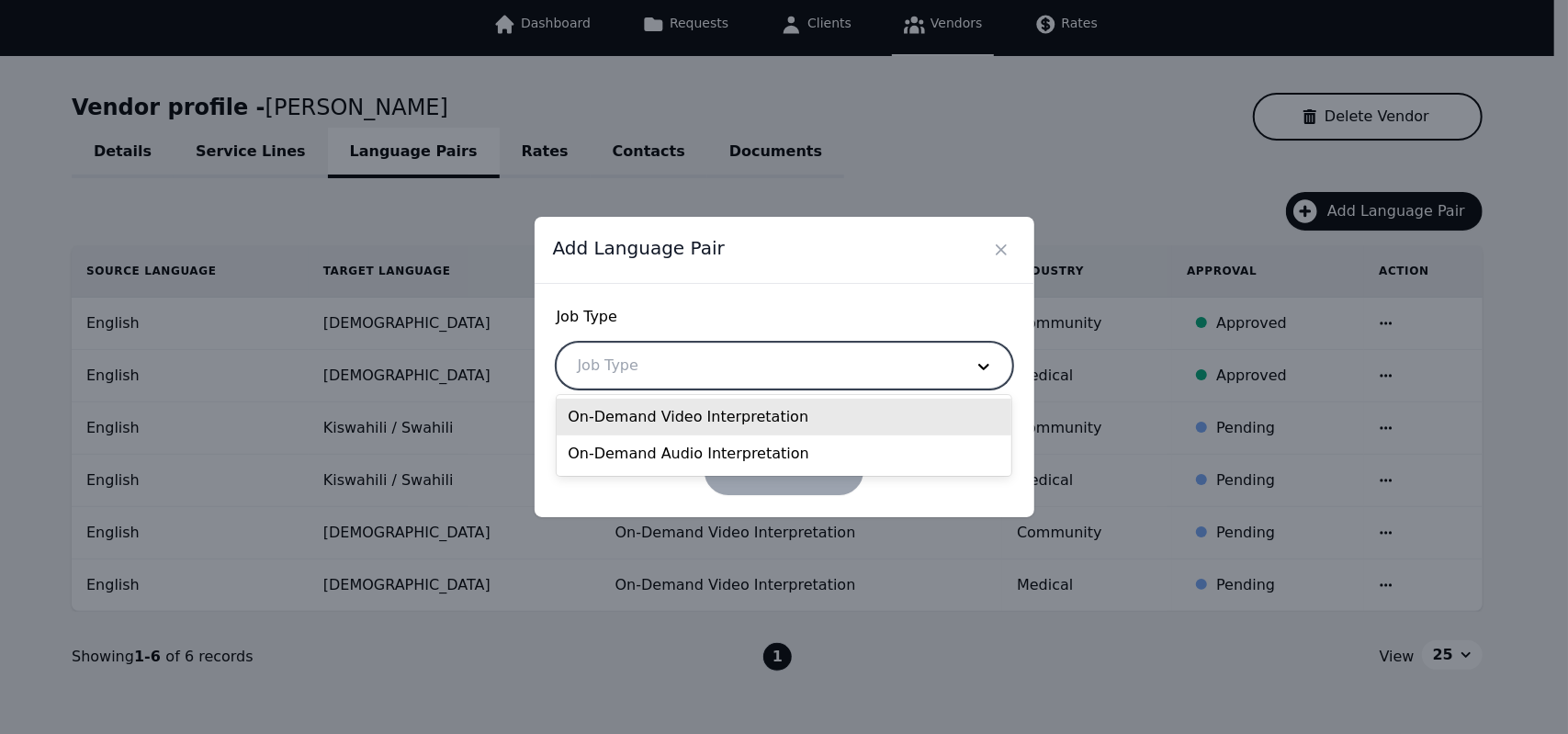
click at [746, 368] on div at bounding box center [757, 366] width 398 height 44
click at [667, 425] on div "On-Demand Video Interpretation" at bounding box center [784, 417] width 455 height 37
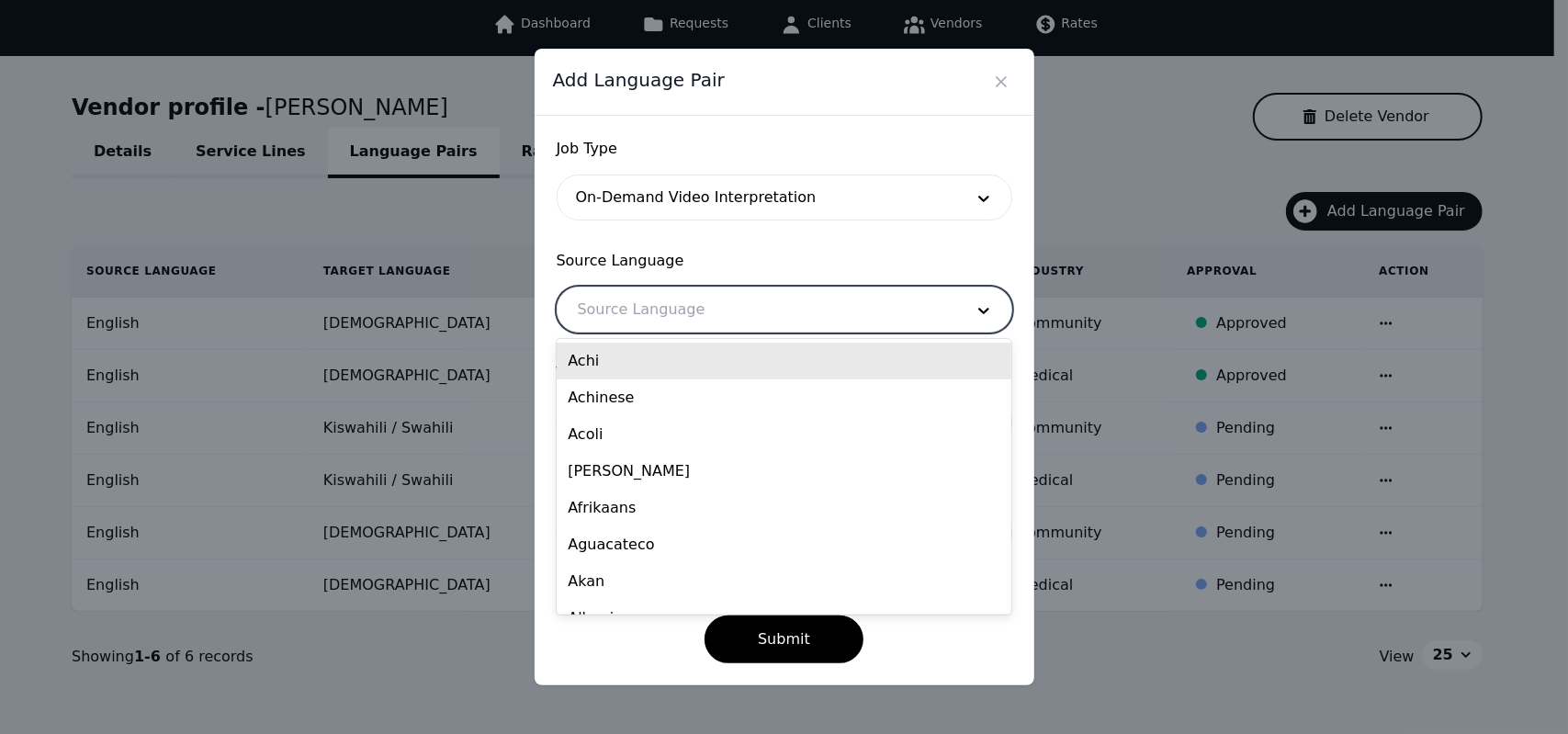
click at [675, 311] on div at bounding box center [757, 310] width 398 height 44
type input "eng"
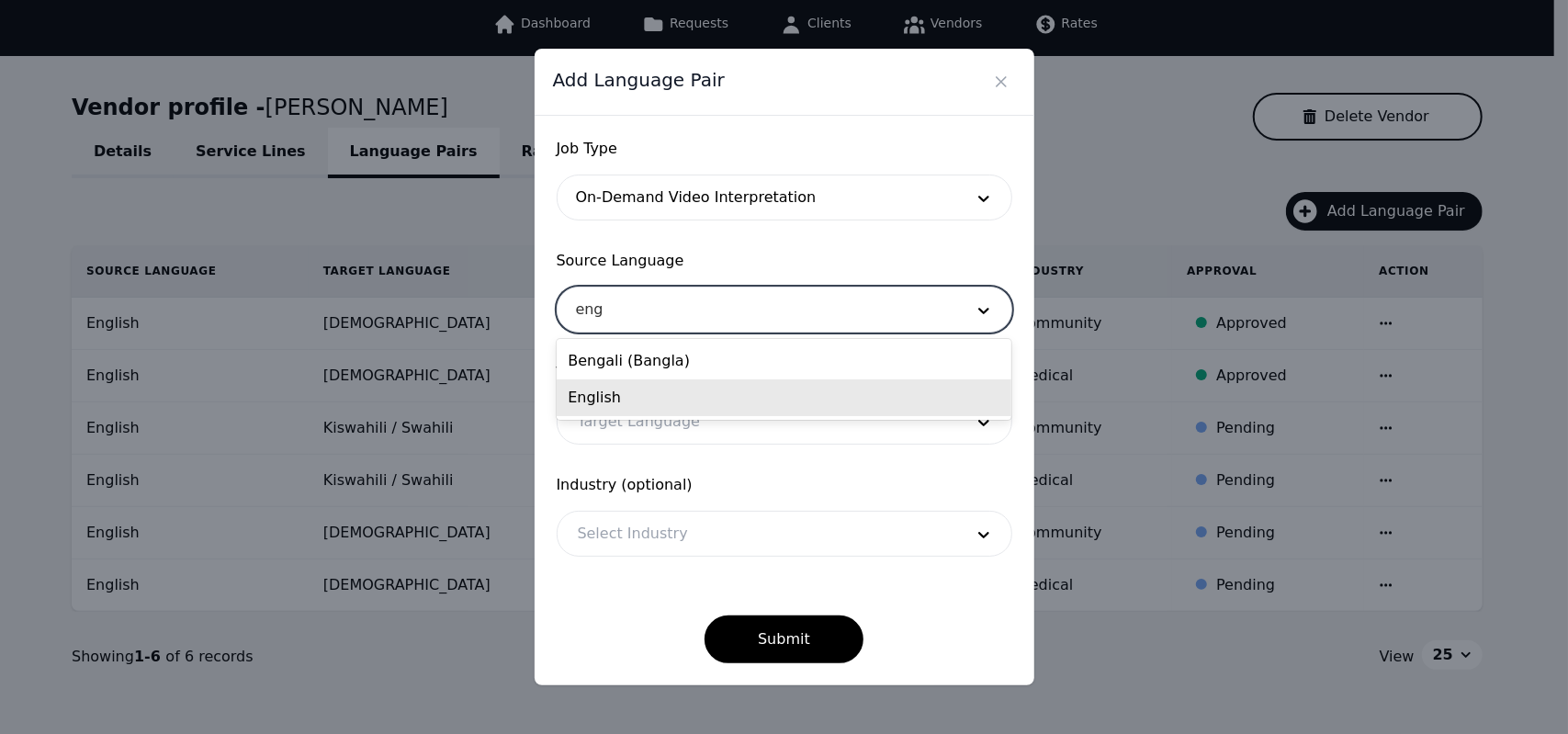
click at [623, 392] on div "English" at bounding box center [784, 397] width 455 height 37
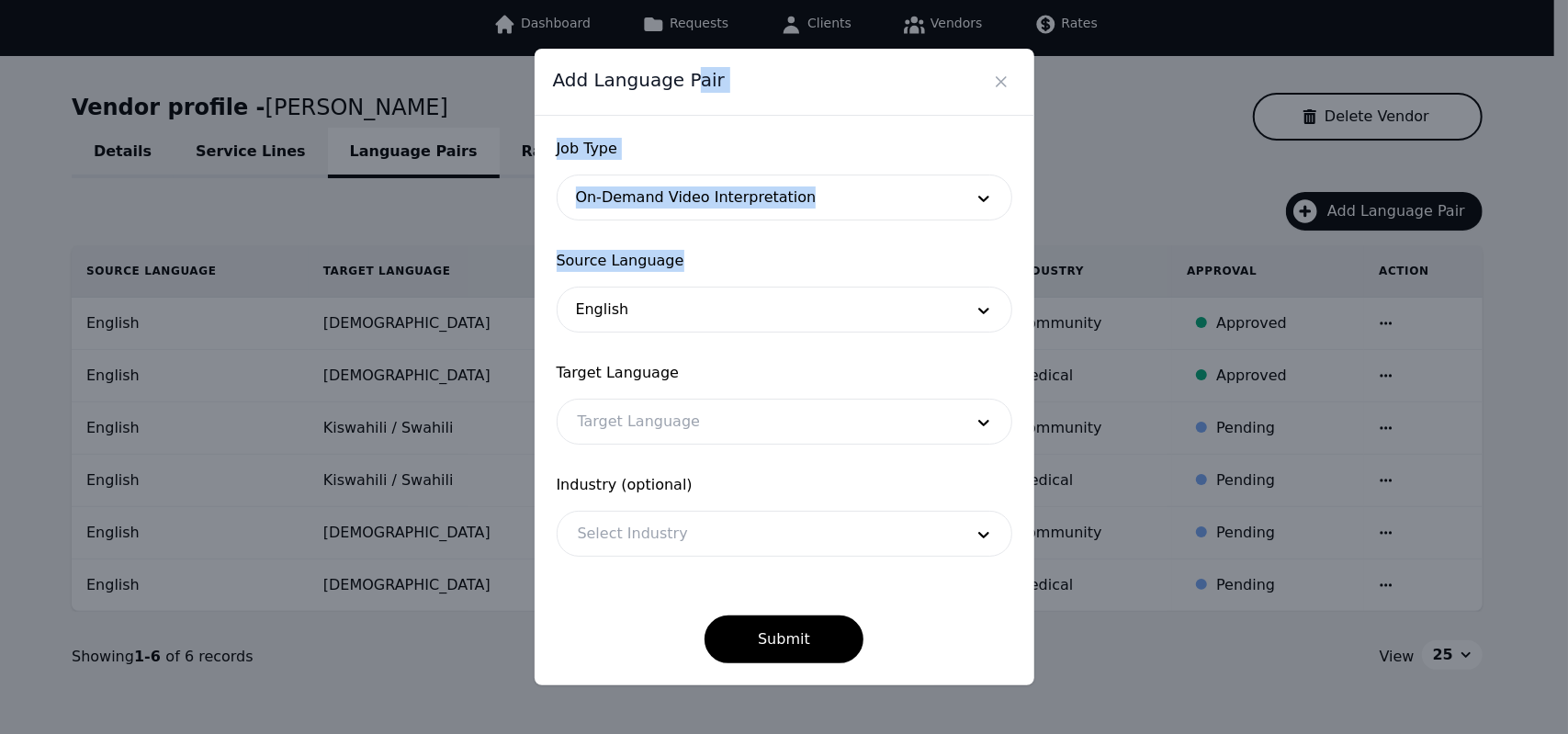
drag, startPoint x: 687, startPoint y: 59, endPoint x: 810, endPoint y: 259, distance: 234.8
click at [810, 259] on div "Add Language Pair Job Type On-Demand Video Interpretation Source Language Engli…" at bounding box center [785, 367] width 500 height 636
click at [770, 255] on span "Source Language" at bounding box center [785, 261] width 456 height 22
click at [746, 405] on div at bounding box center [757, 421] width 398 height 44
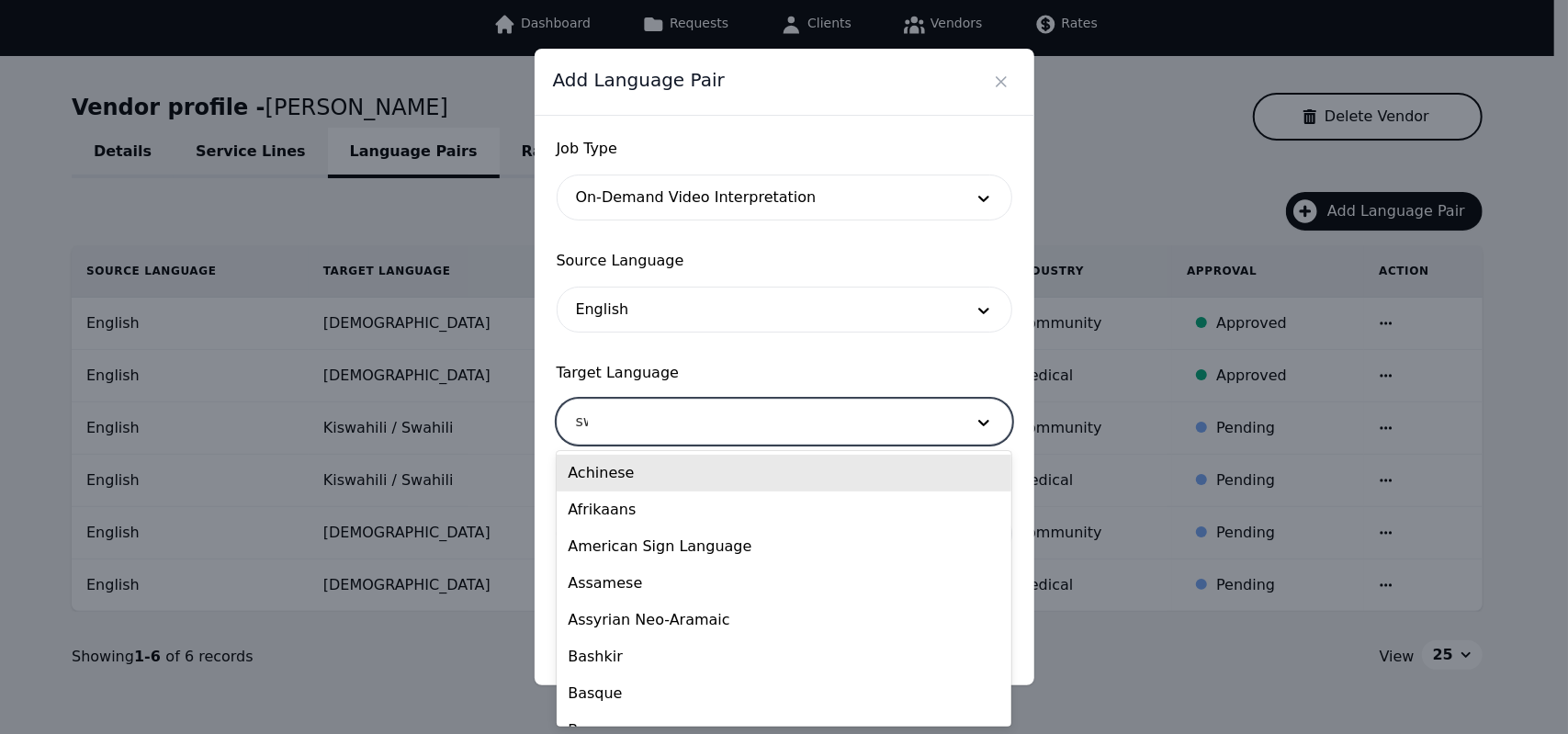
type input "swa"
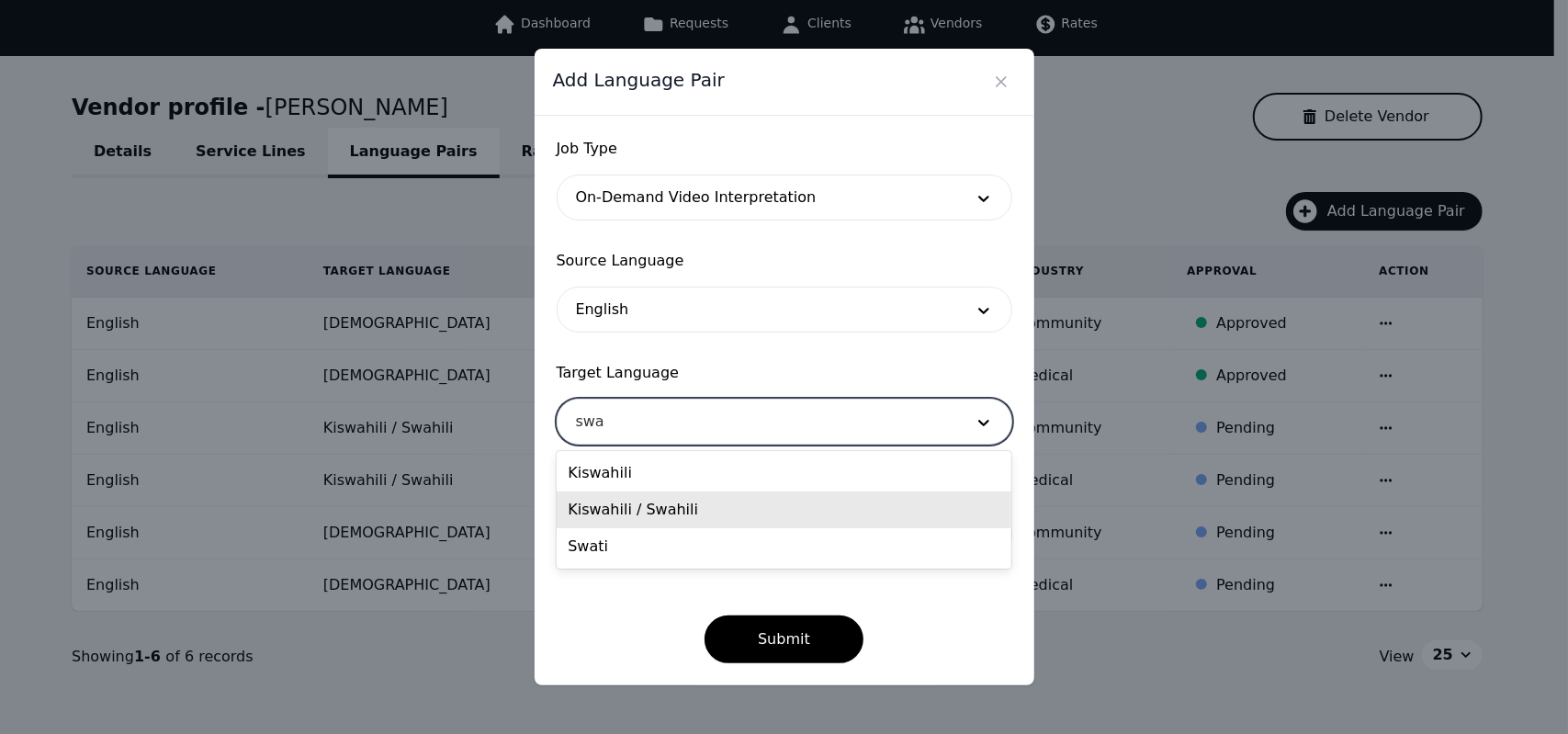
click at [669, 506] on div "Kiswahili / Swahili" at bounding box center [784, 510] width 455 height 37
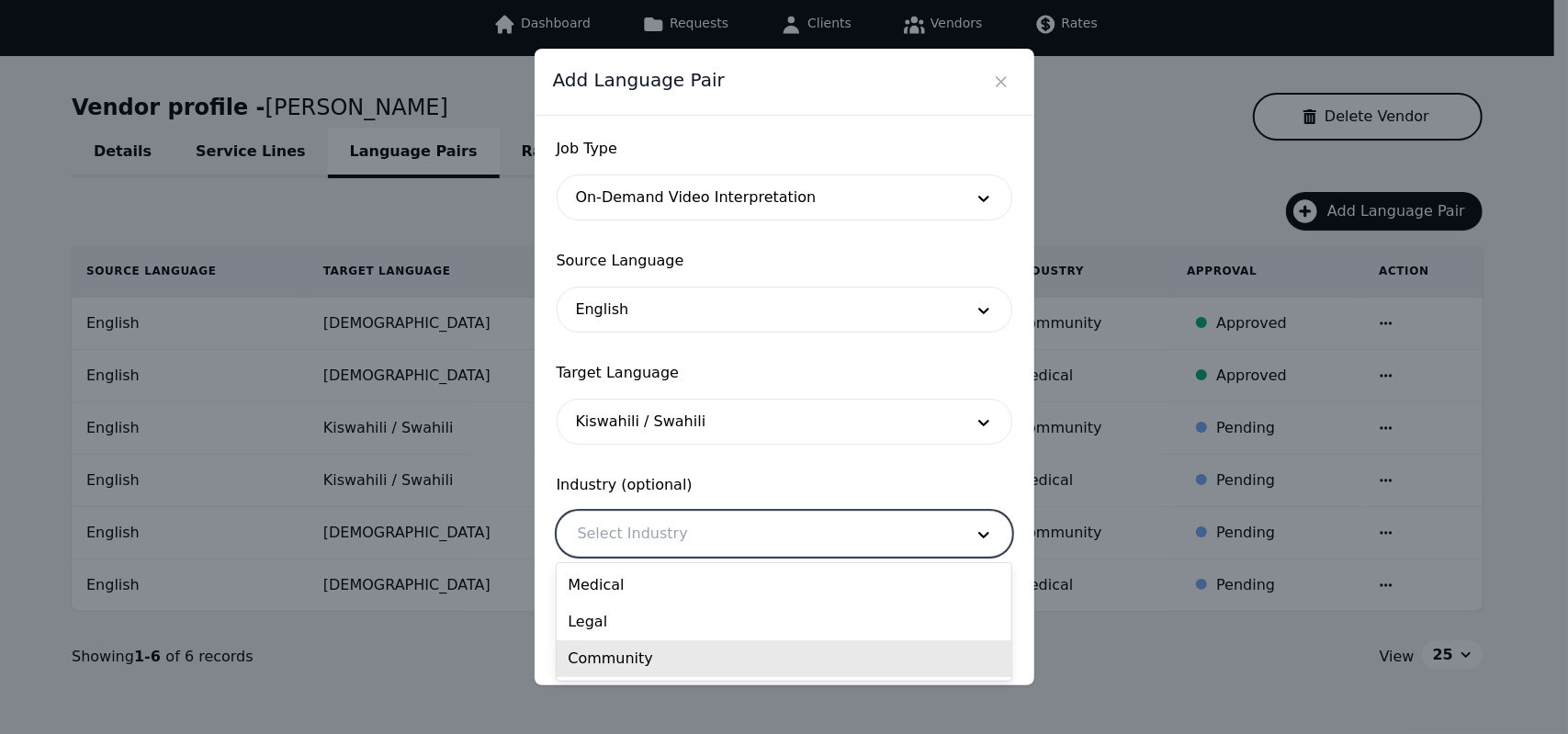
drag, startPoint x: 774, startPoint y: 530, endPoint x: 602, endPoint y: 659, distance: 215.0
click at [602, 659] on div "Community" at bounding box center [784, 658] width 455 height 37
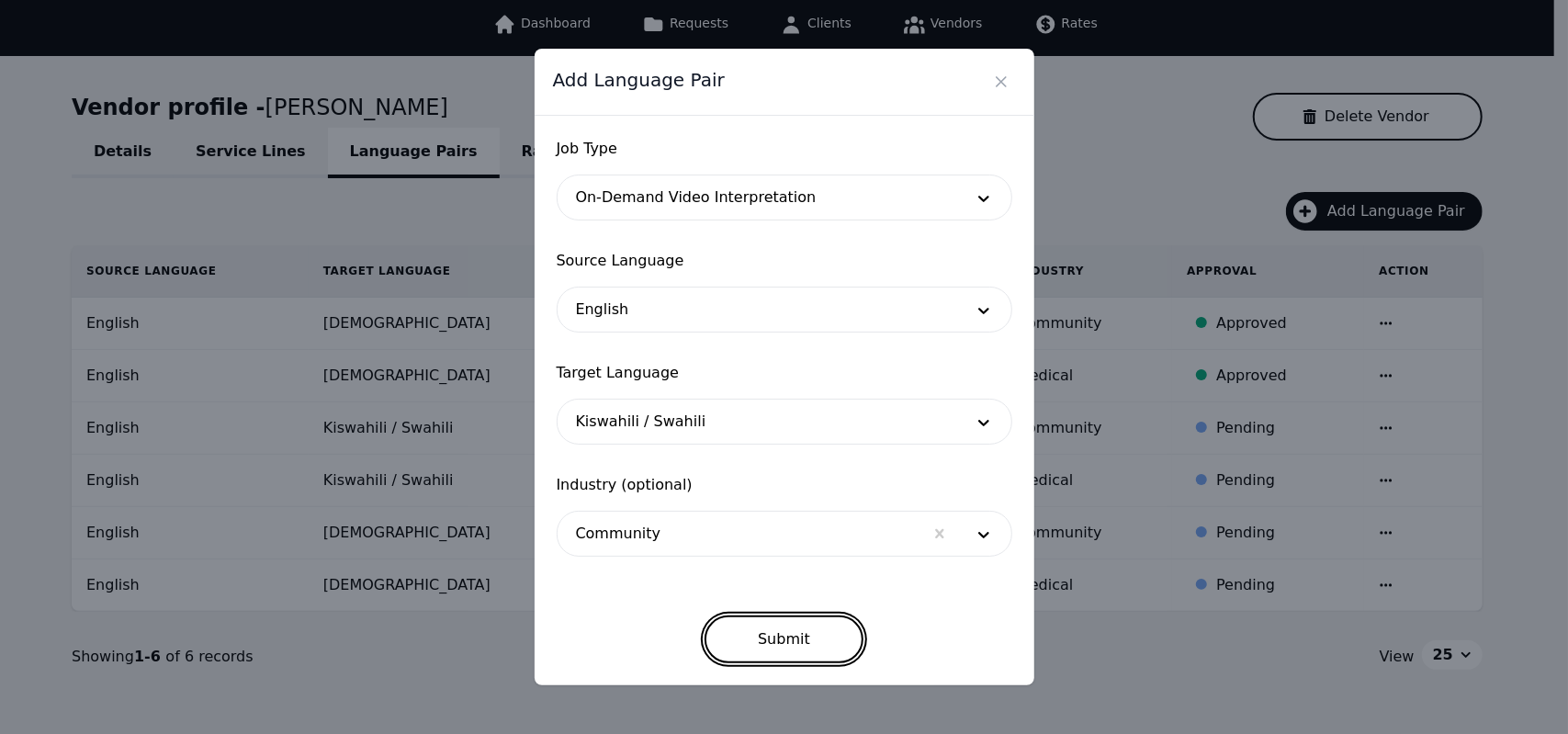
click at [775, 641] on button "Submit" at bounding box center [784, 639] width 159 height 48
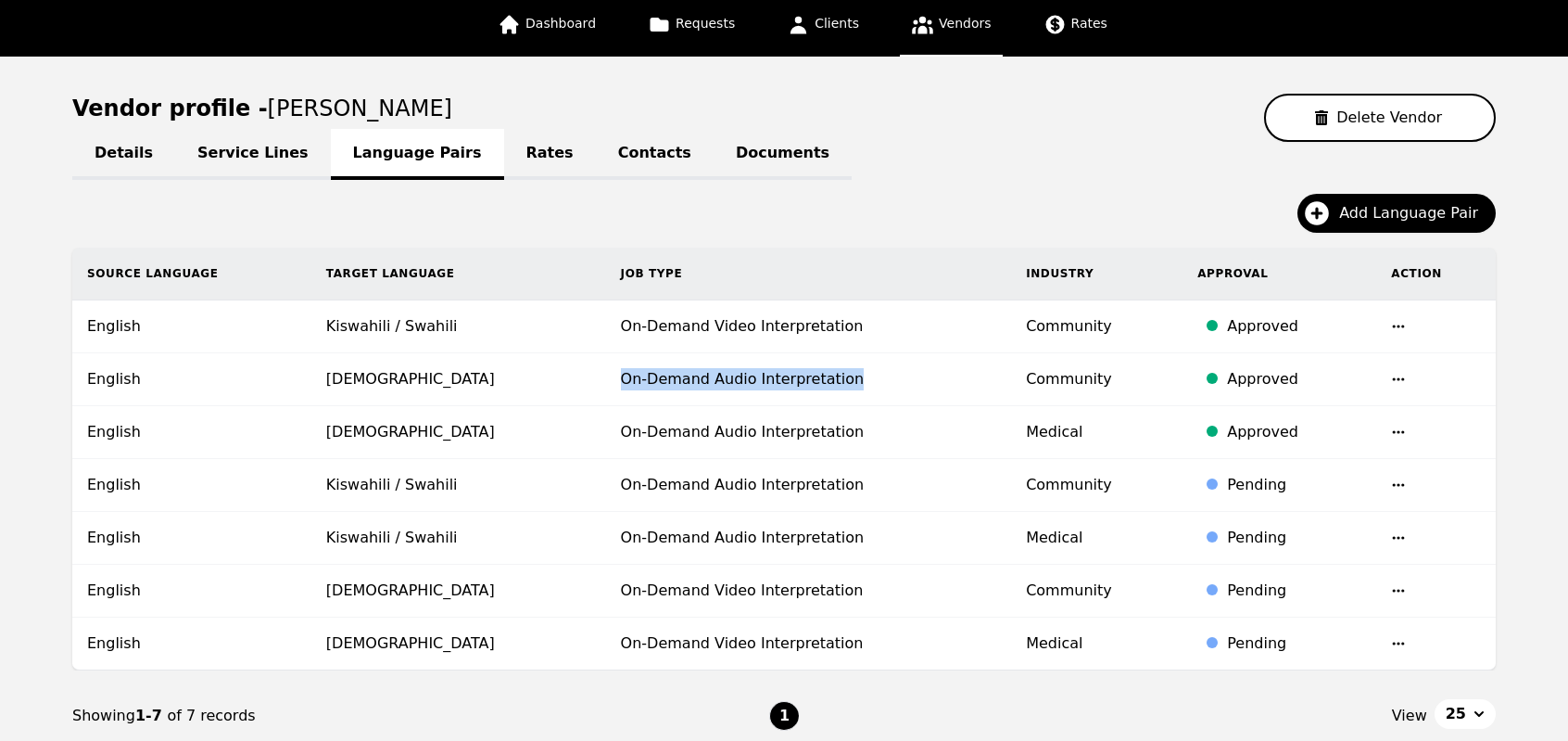
drag, startPoint x: 575, startPoint y: 381, endPoint x: 840, endPoint y: 400, distance: 265.7
click at [840, 400] on td "On-Demand Audio Interpretation" at bounding box center [809, 379] width 406 height 53
drag, startPoint x: 572, startPoint y: 591, endPoint x: 848, endPoint y: 598, distance: 276.1
click at [848, 598] on td "On-Demand Video Interpretation" at bounding box center [809, 591] width 406 height 53
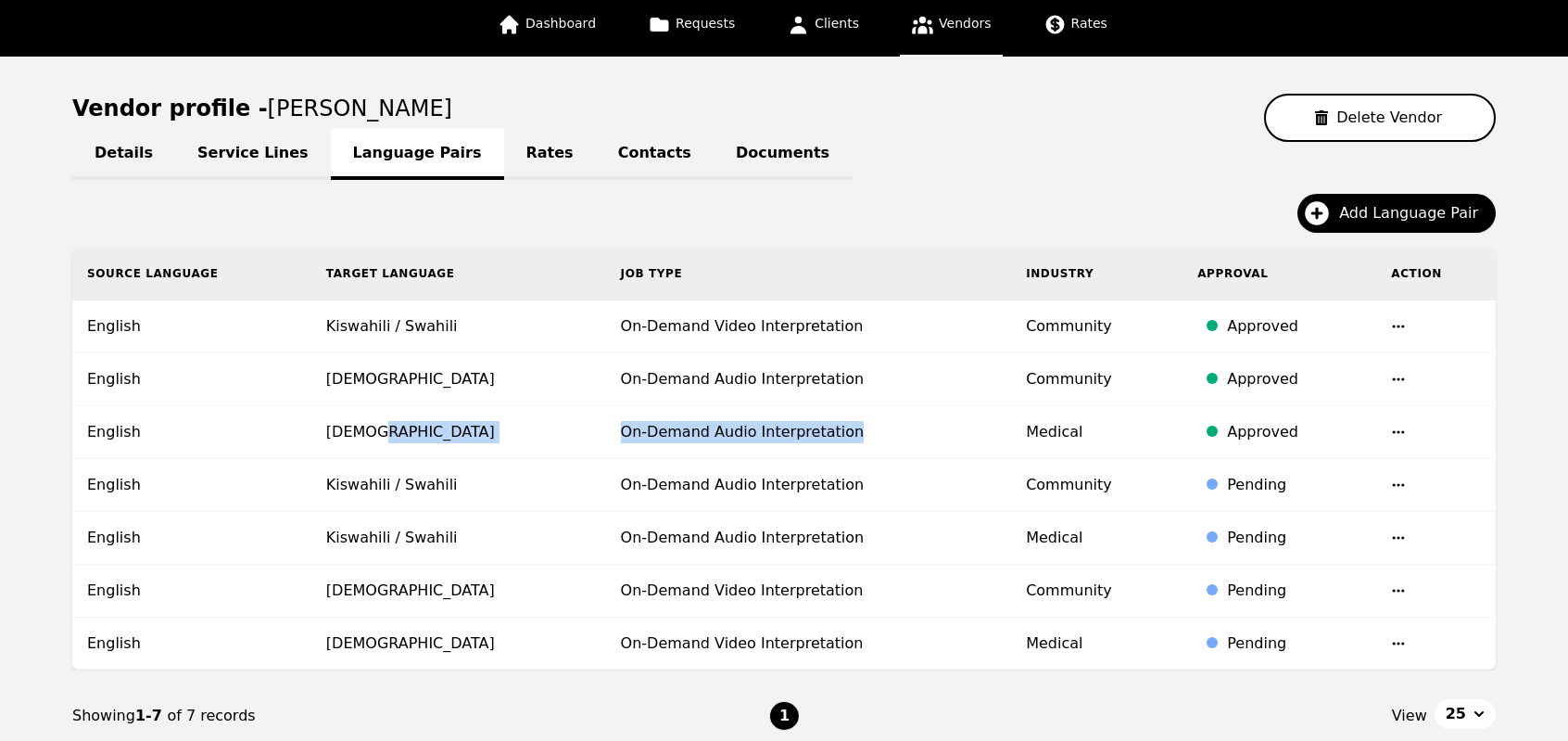
drag, startPoint x: 555, startPoint y: 434, endPoint x: 878, endPoint y: 439, distance: 323.0
click at [878, 439] on tr "English Somali On-Demand Audio Interpretation Medical Approved" at bounding box center [784, 432] width 1424 height 53
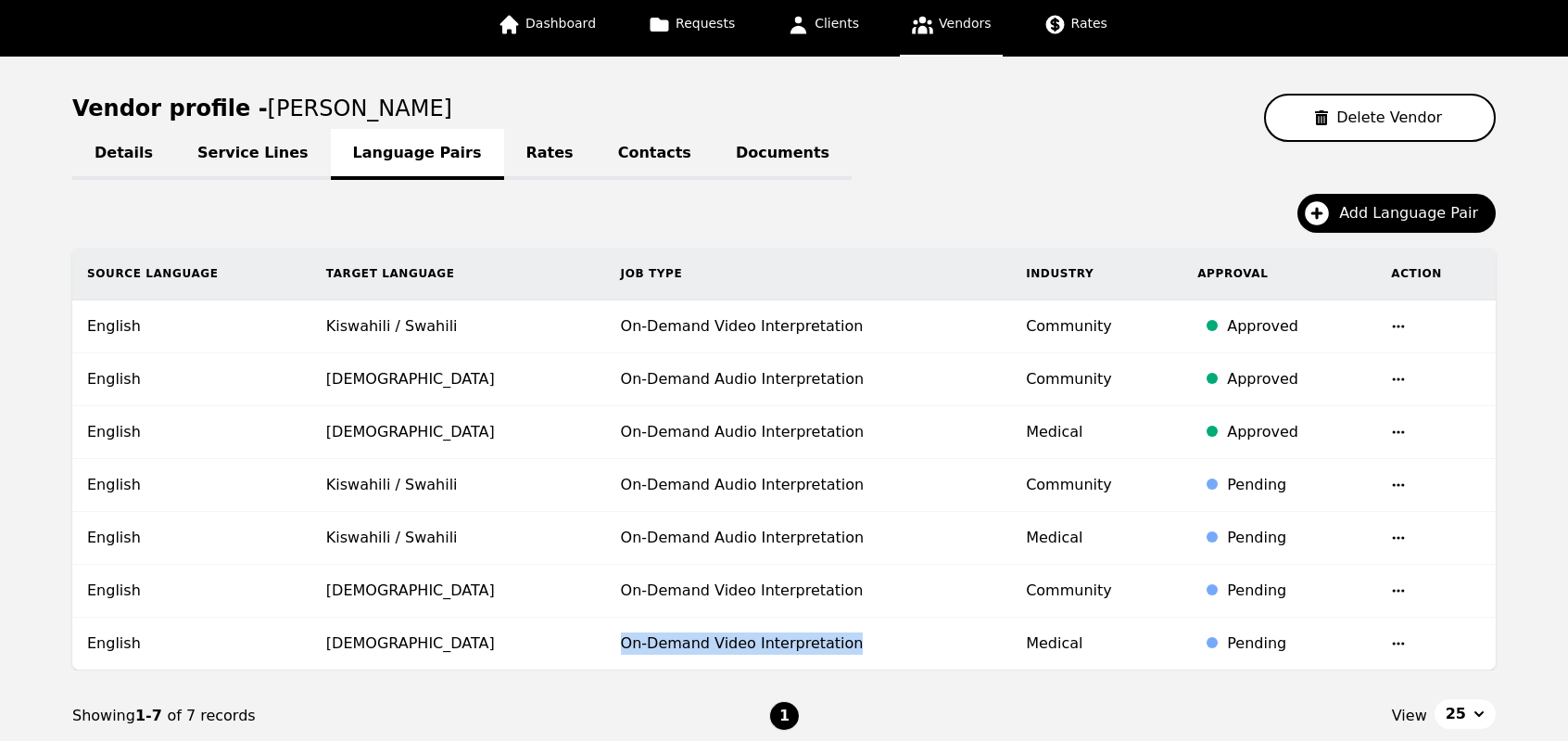
drag, startPoint x: 569, startPoint y: 640, endPoint x: 839, endPoint y: 639, distance: 270.0
click at [839, 639] on td "On-Demand Video Interpretation" at bounding box center [809, 643] width 406 height 53
click at [1372, 210] on span "Add Language Pair" at bounding box center [1414, 213] width 152 height 22
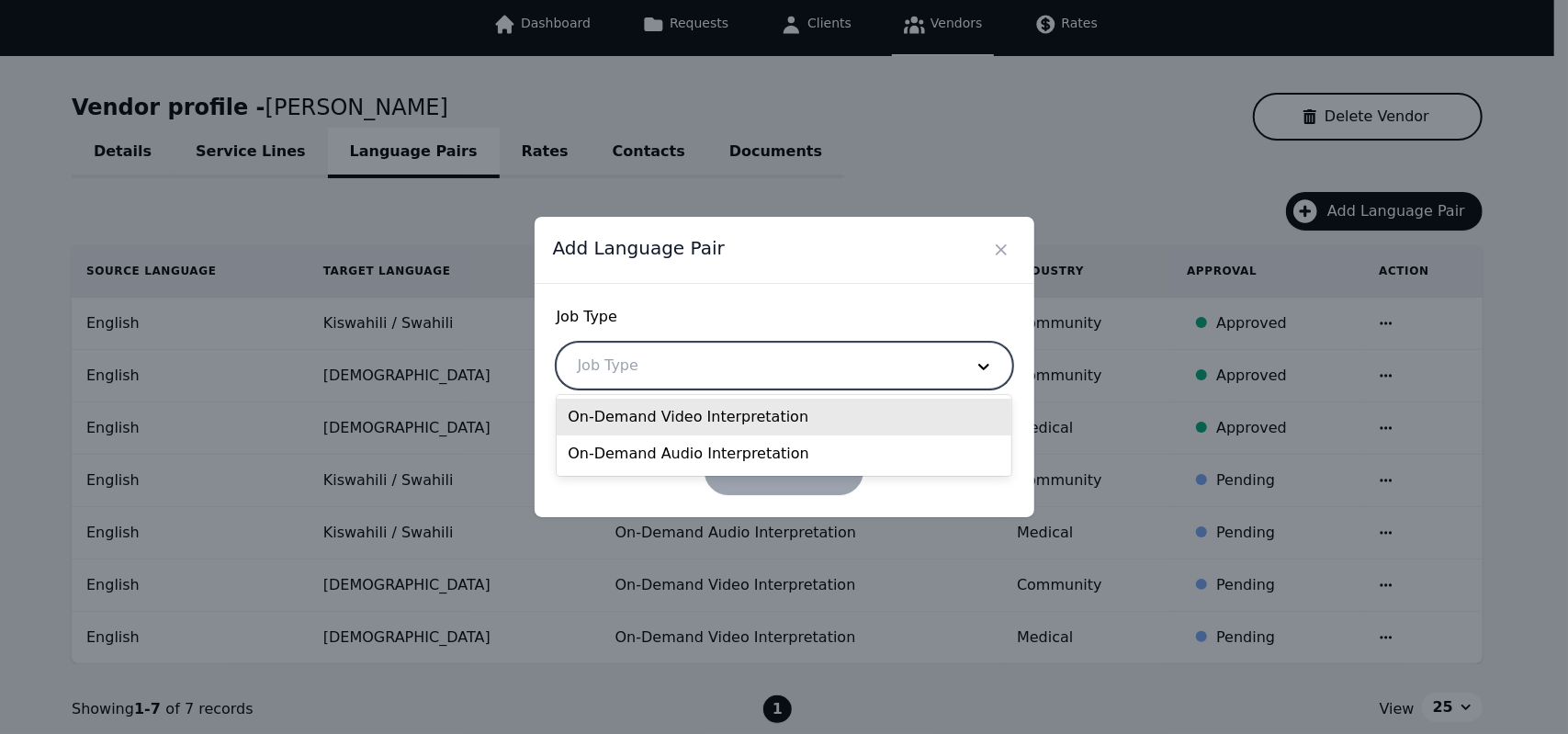
click at [792, 362] on div at bounding box center [757, 366] width 398 height 44
click at [712, 418] on div "On-Demand Video Interpretation" at bounding box center [784, 417] width 455 height 37
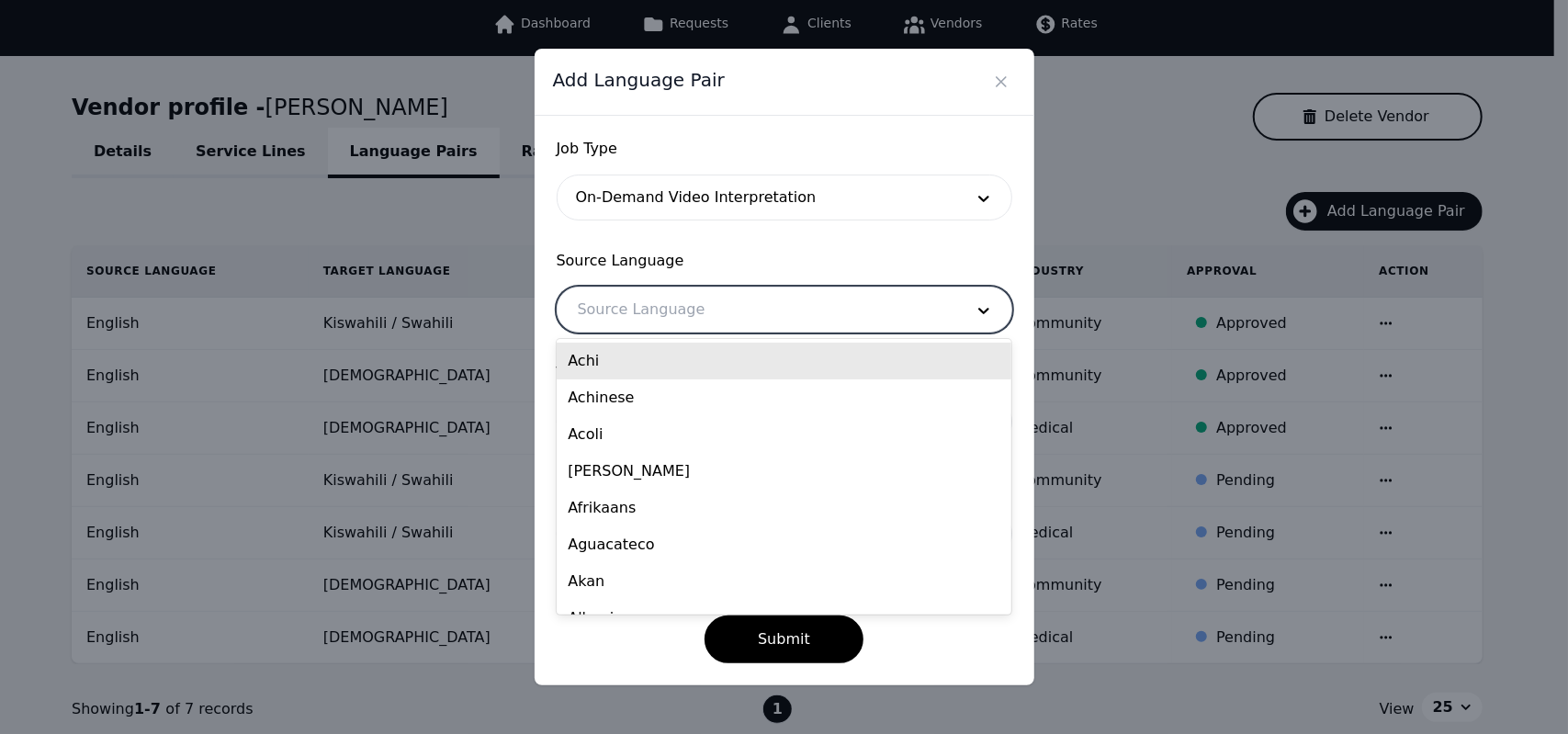
click at [689, 304] on div at bounding box center [757, 310] width 398 height 44
type input "eng"
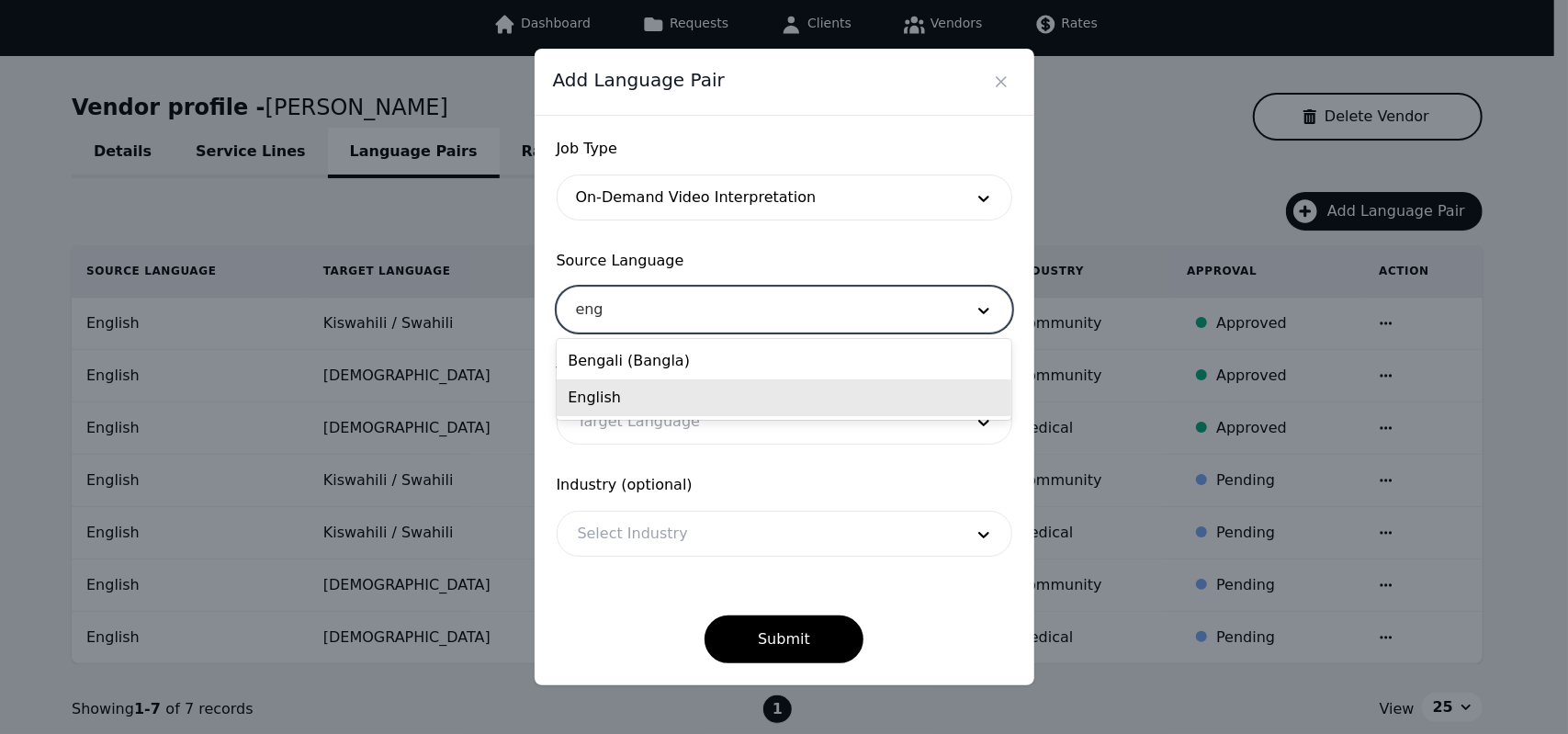
click at [639, 399] on div "English" at bounding box center [784, 397] width 455 height 37
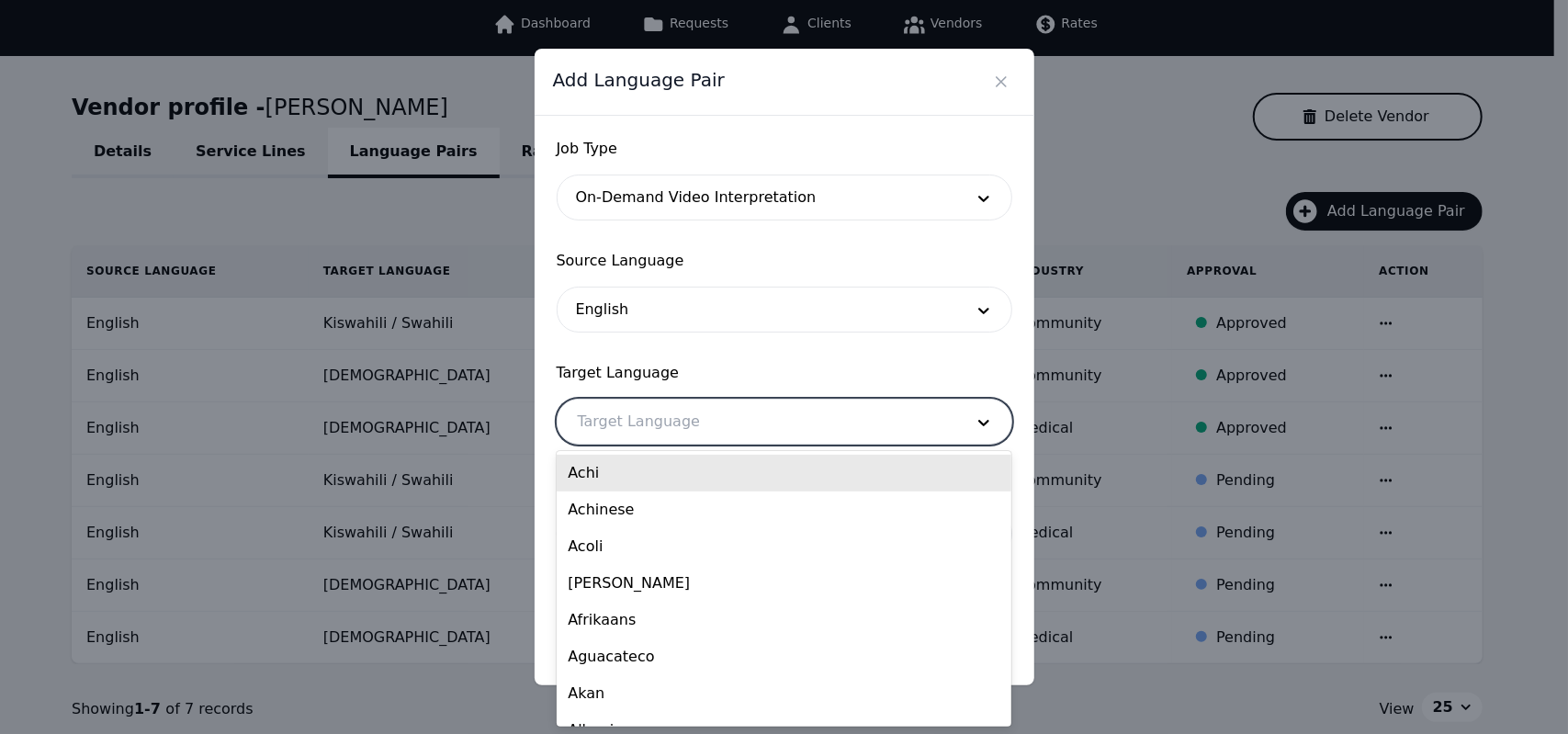
click at [669, 420] on div at bounding box center [757, 421] width 398 height 44
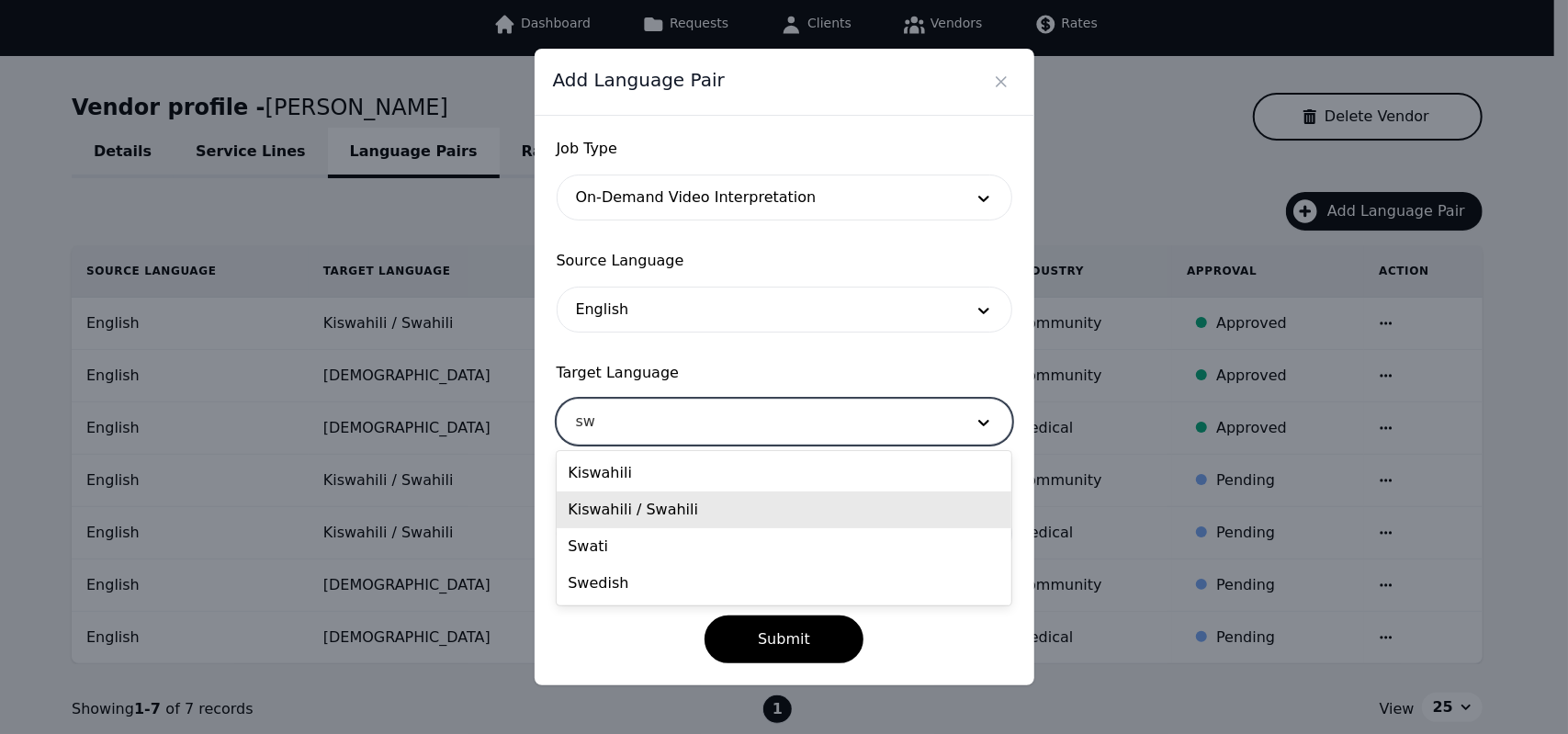
type input "sw"
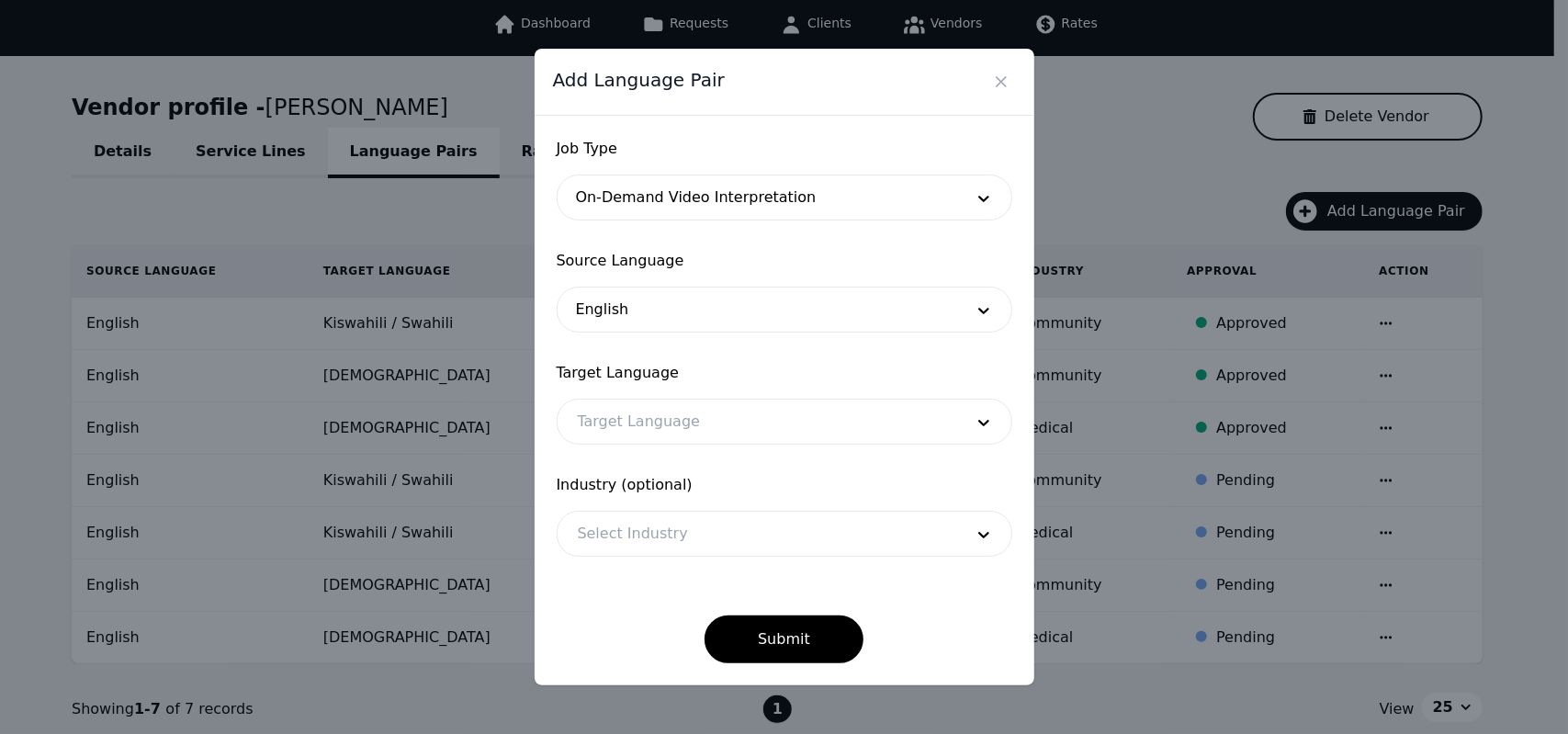
drag, startPoint x: 643, startPoint y: 513, endPoint x: 576, endPoint y: 460, distance: 85.4
click at [576, 460] on form "Job Type On-Demand Video Interpretation Source Language English Target Language…" at bounding box center [785, 400] width 456 height 526
click at [594, 447] on form "Job Type On-Demand Video Interpretation Source Language English Target Language…" at bounding box center [785, 400] width 456 height 526
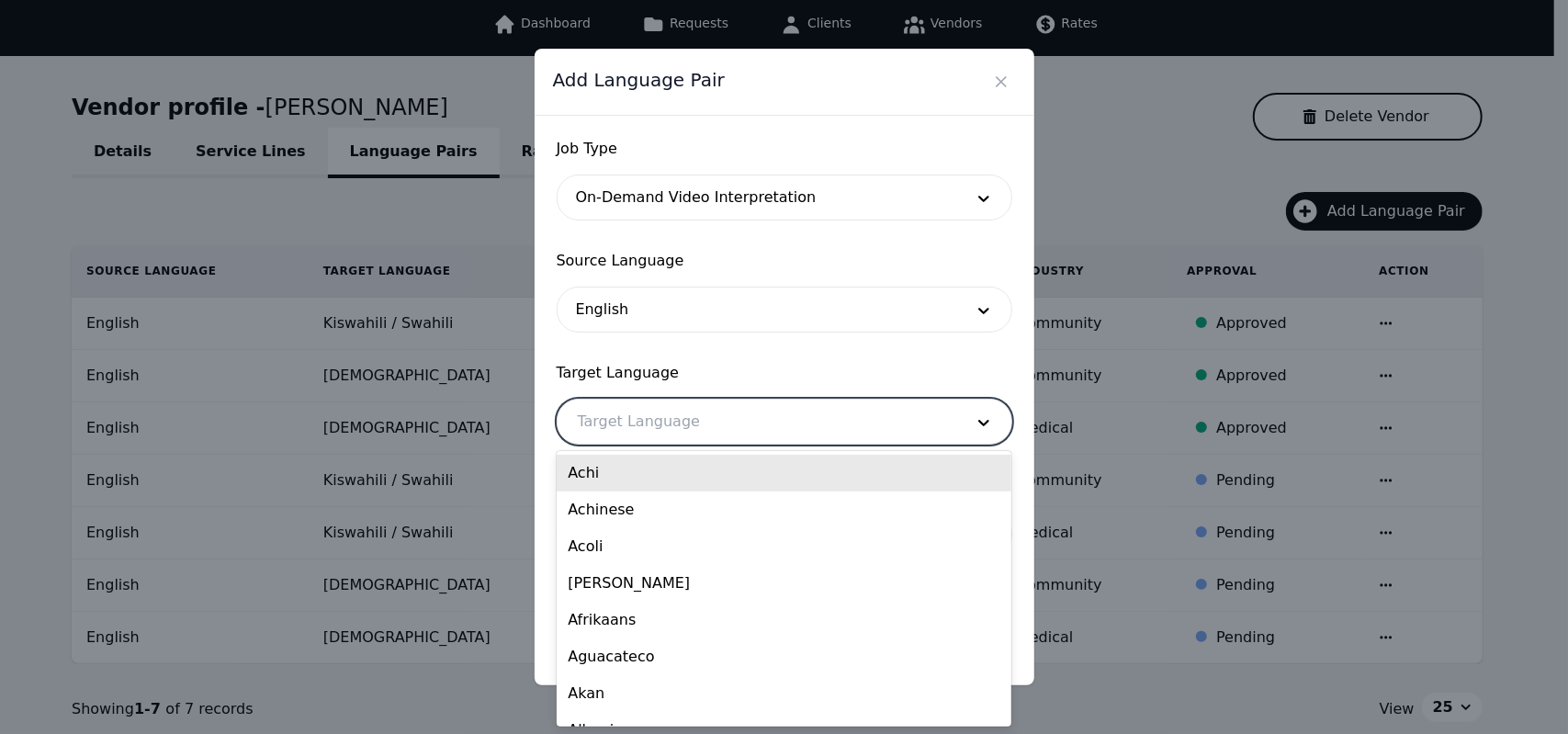
click at [608, 429] on div at bounding box center [757, 421] width 398 height 44
type input "sw"
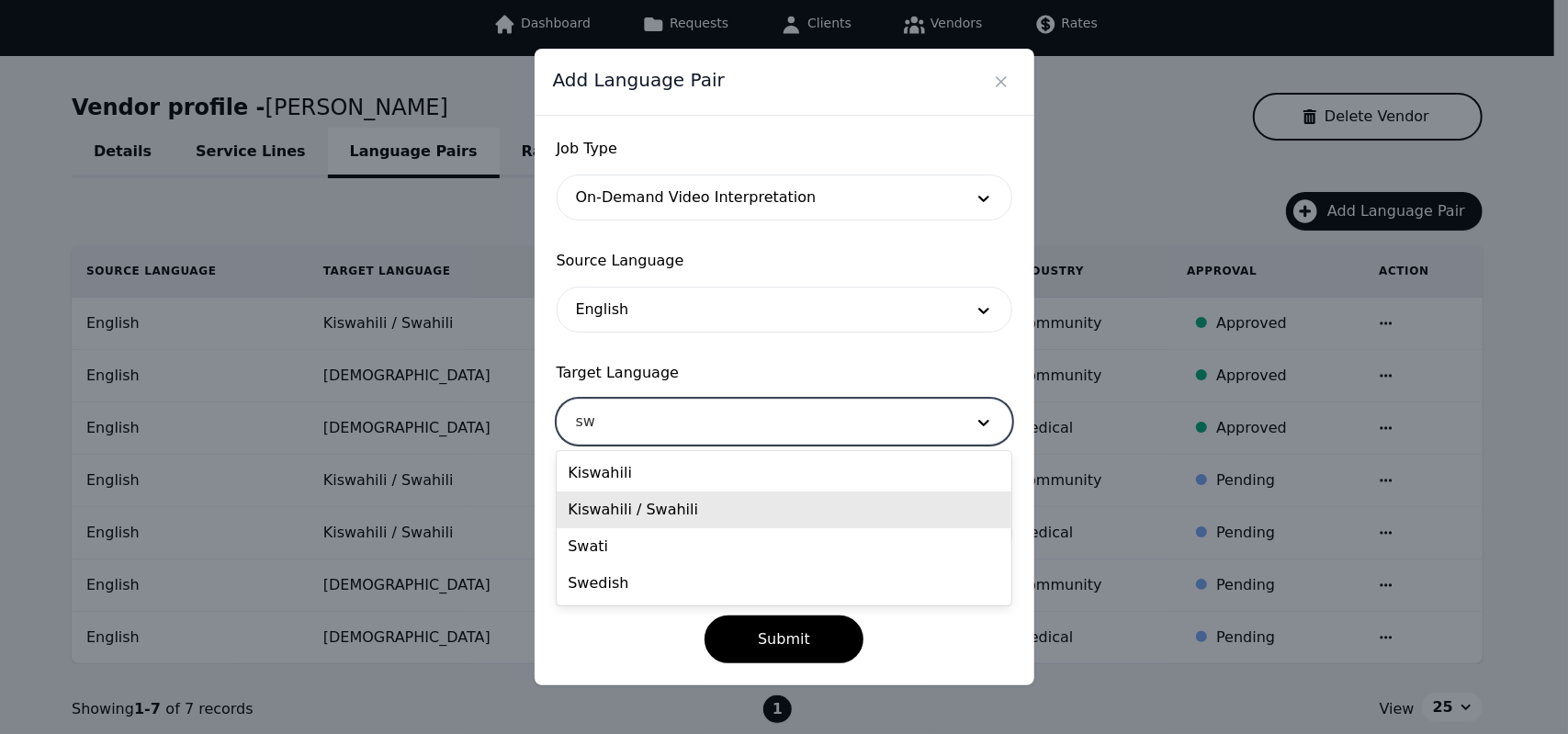
click at [640, 515] on div "Kiswahili / Swahili" at bounding box center [784, 510] width 455 height 37
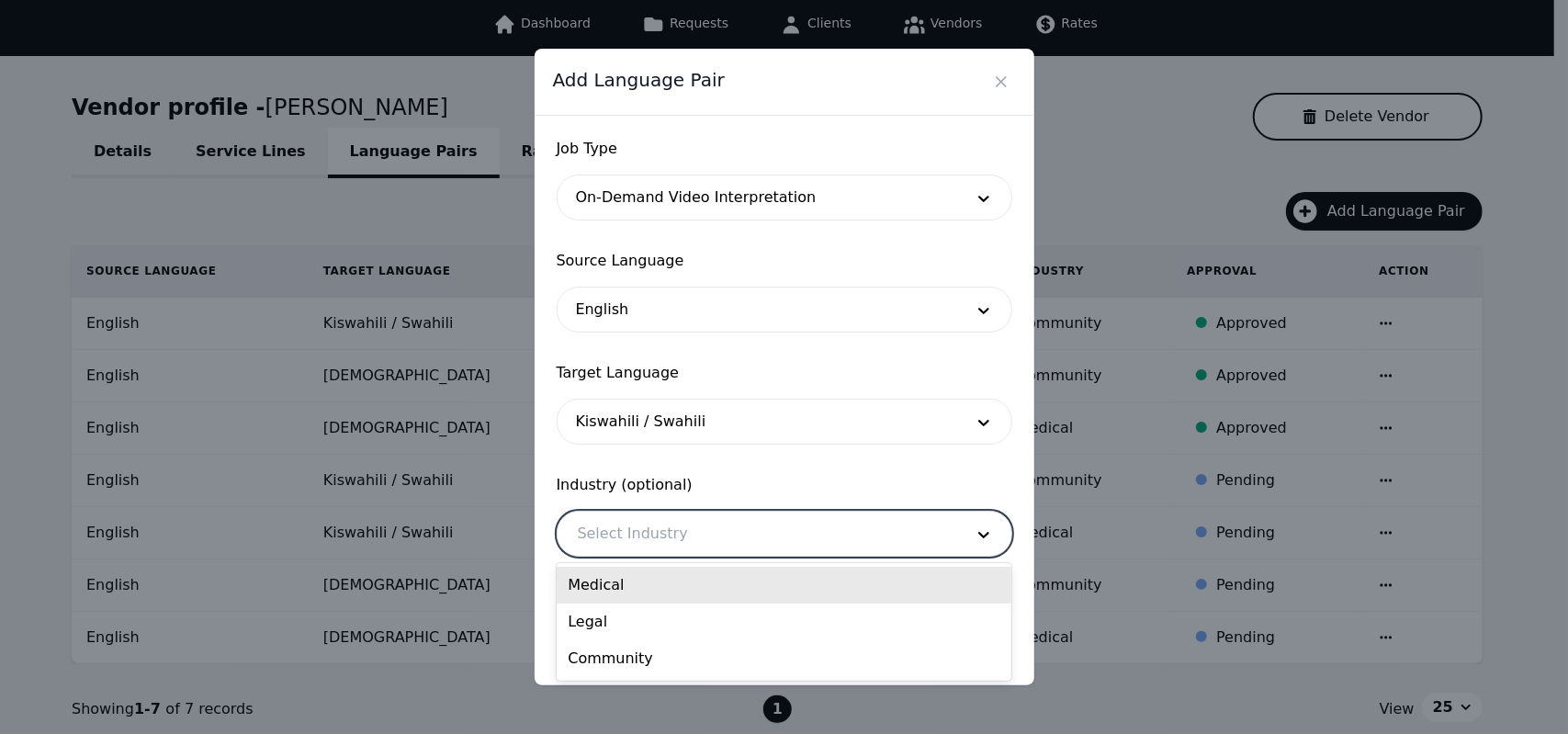
click at [698, 539] on div at bounding box center [757, 534] width 398 height 44
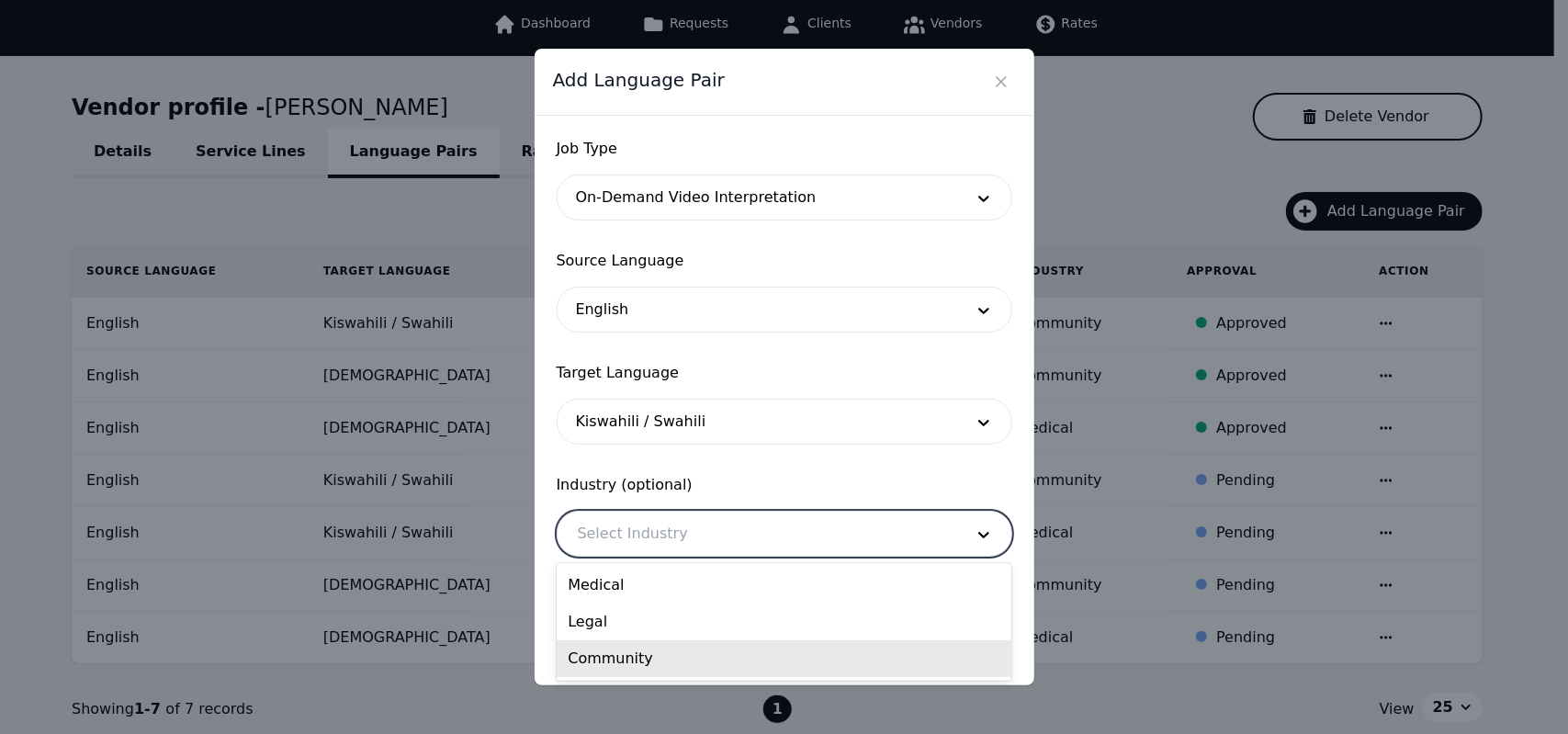
click at [593, 662] on div "Community" at bounding box center [784, 658] width 455 height 37
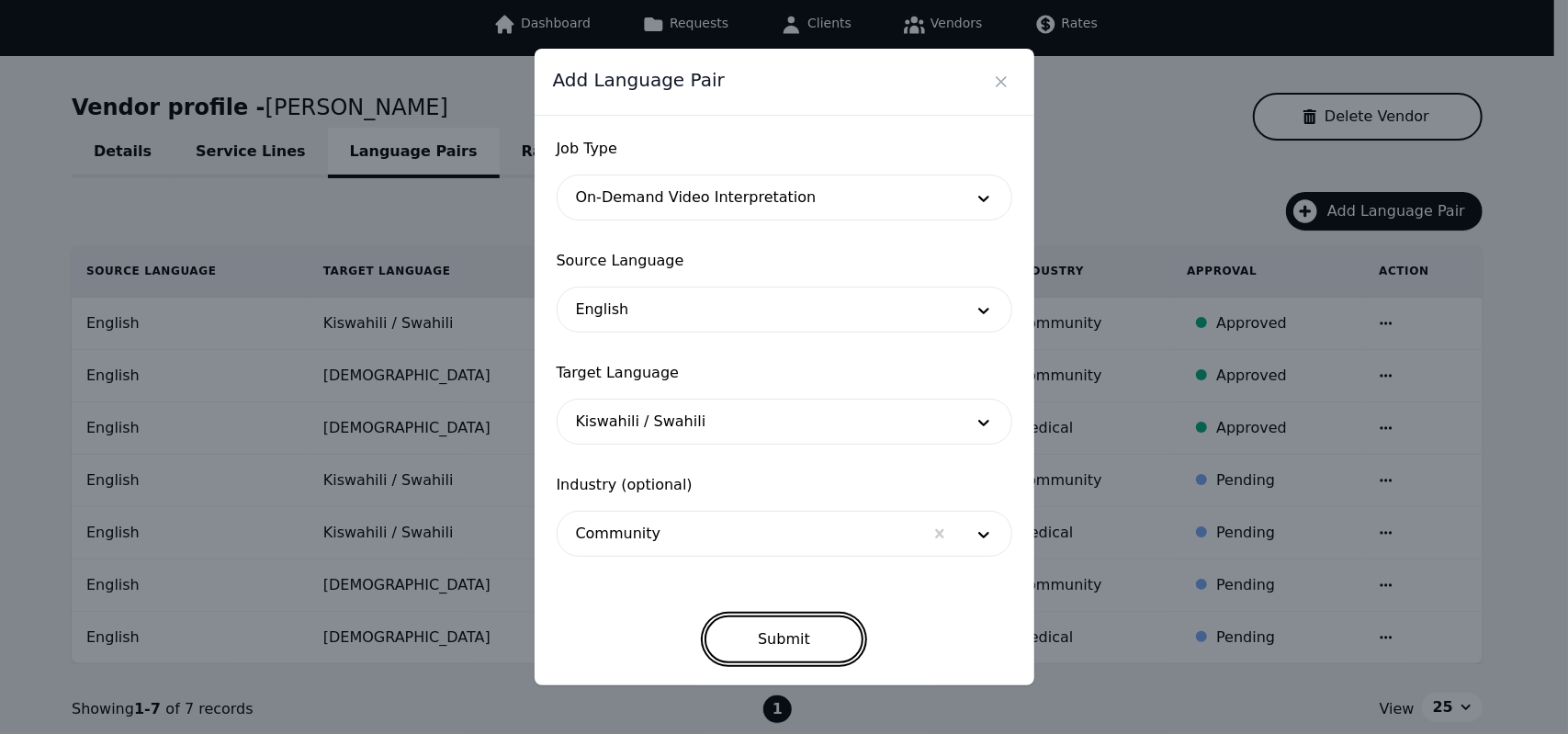
click at [755, 632] on button "Submit" at bounding box center [784, 639] width 159 height 48
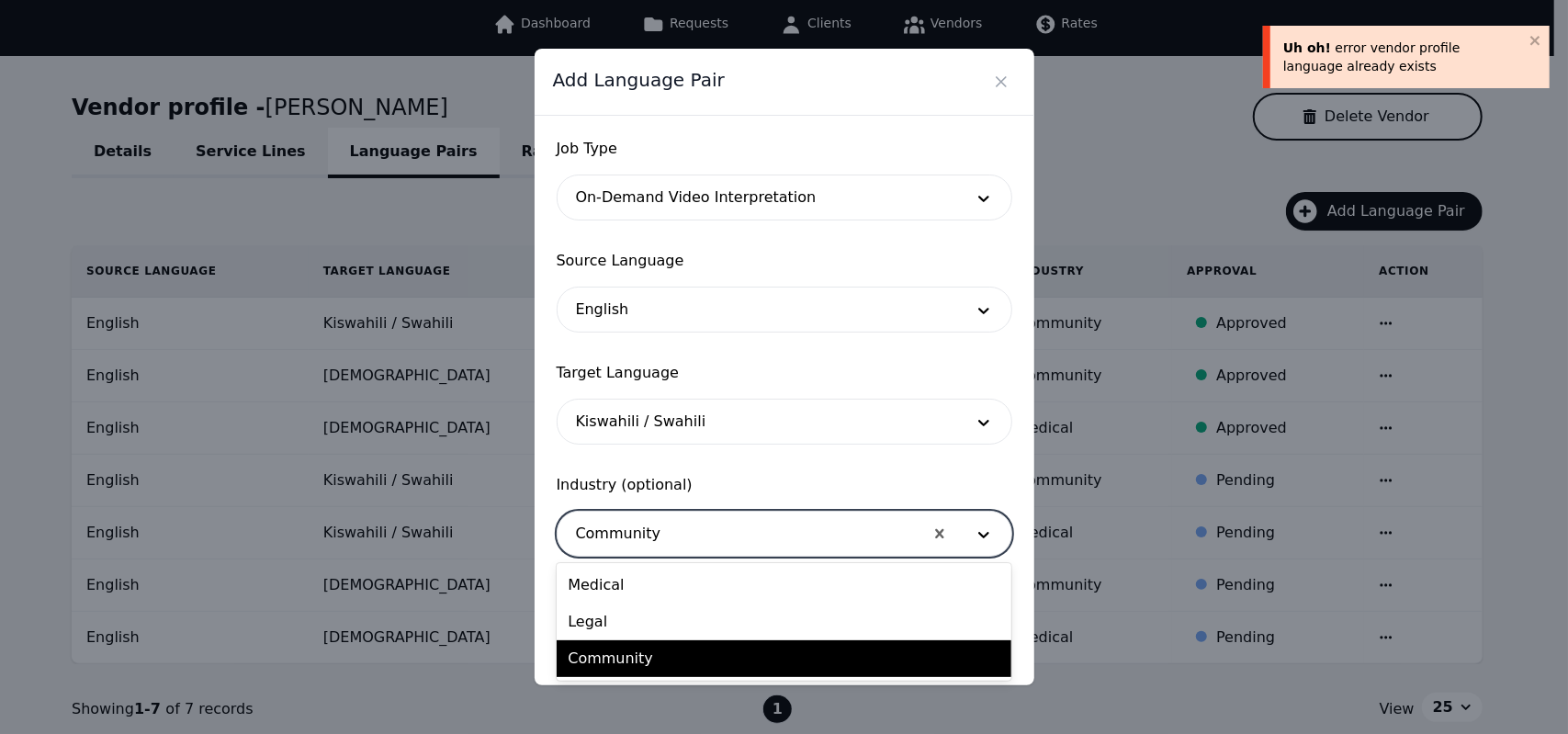
click at [703, 537] on div at bounding box center [741, 534] width 365 height 44
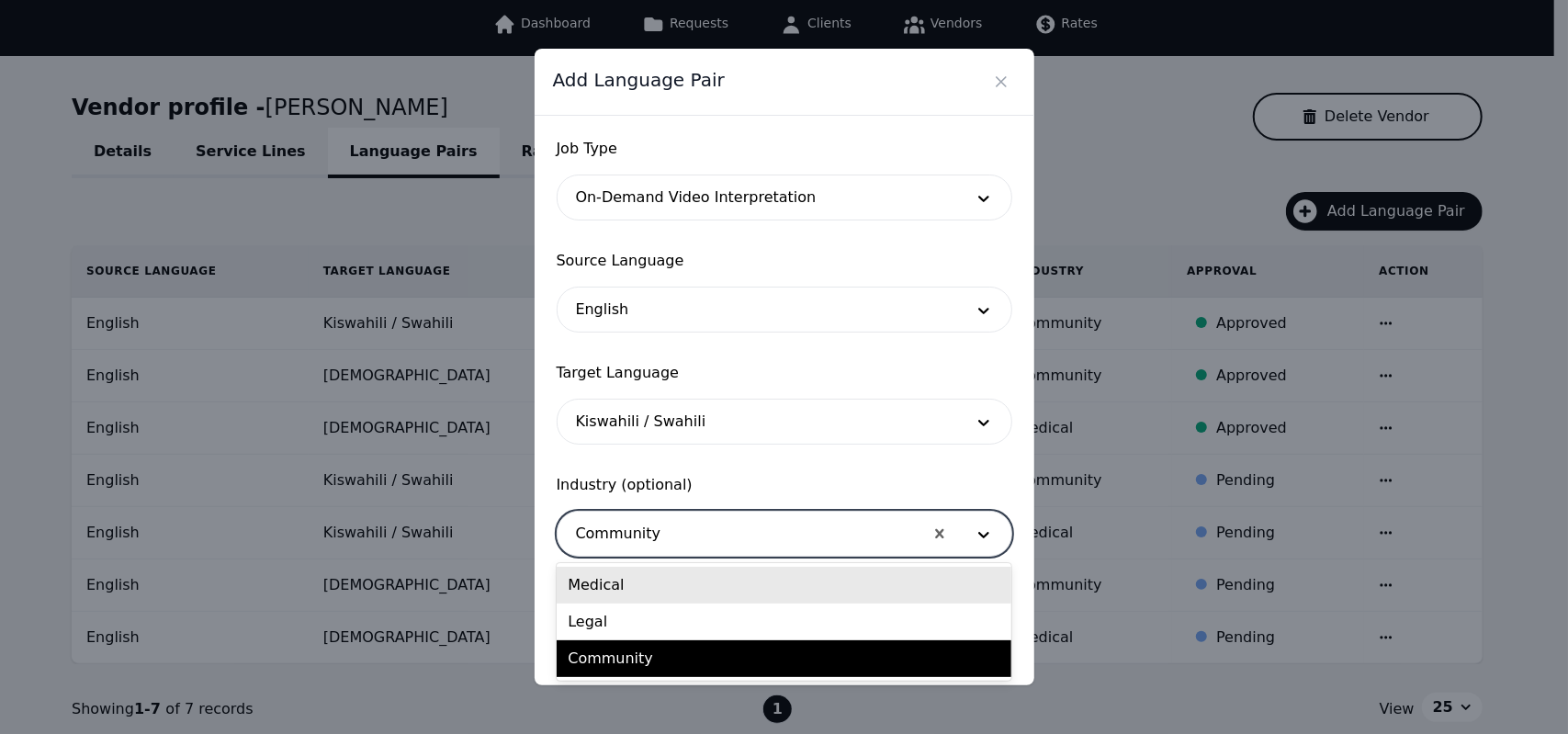
click at [674, 570] on div "Medical" at bounding box center [784, 586] width 455 height 37
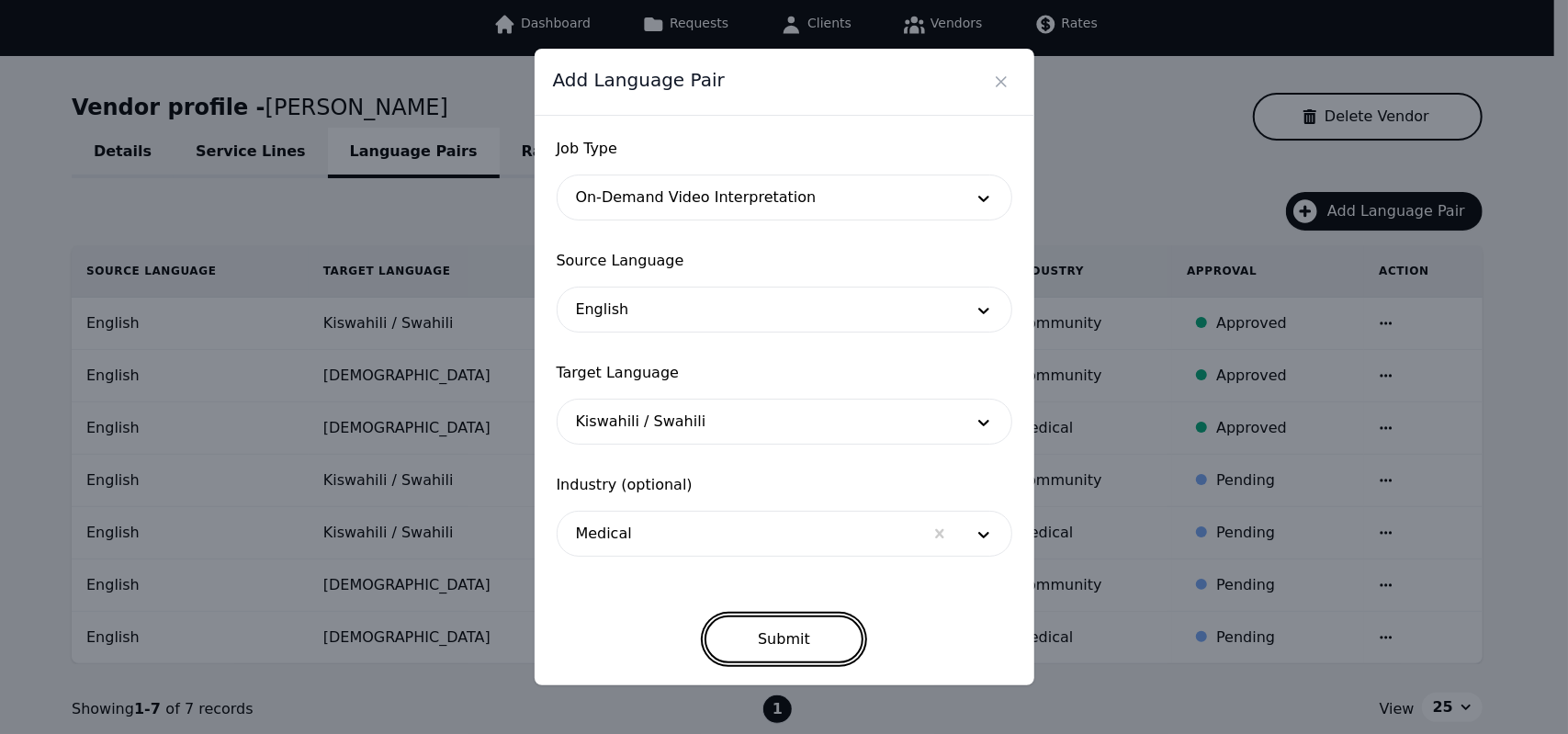
click at [774, 629] on button "Submit" at bounding box center [784, 639] width 159 height 48
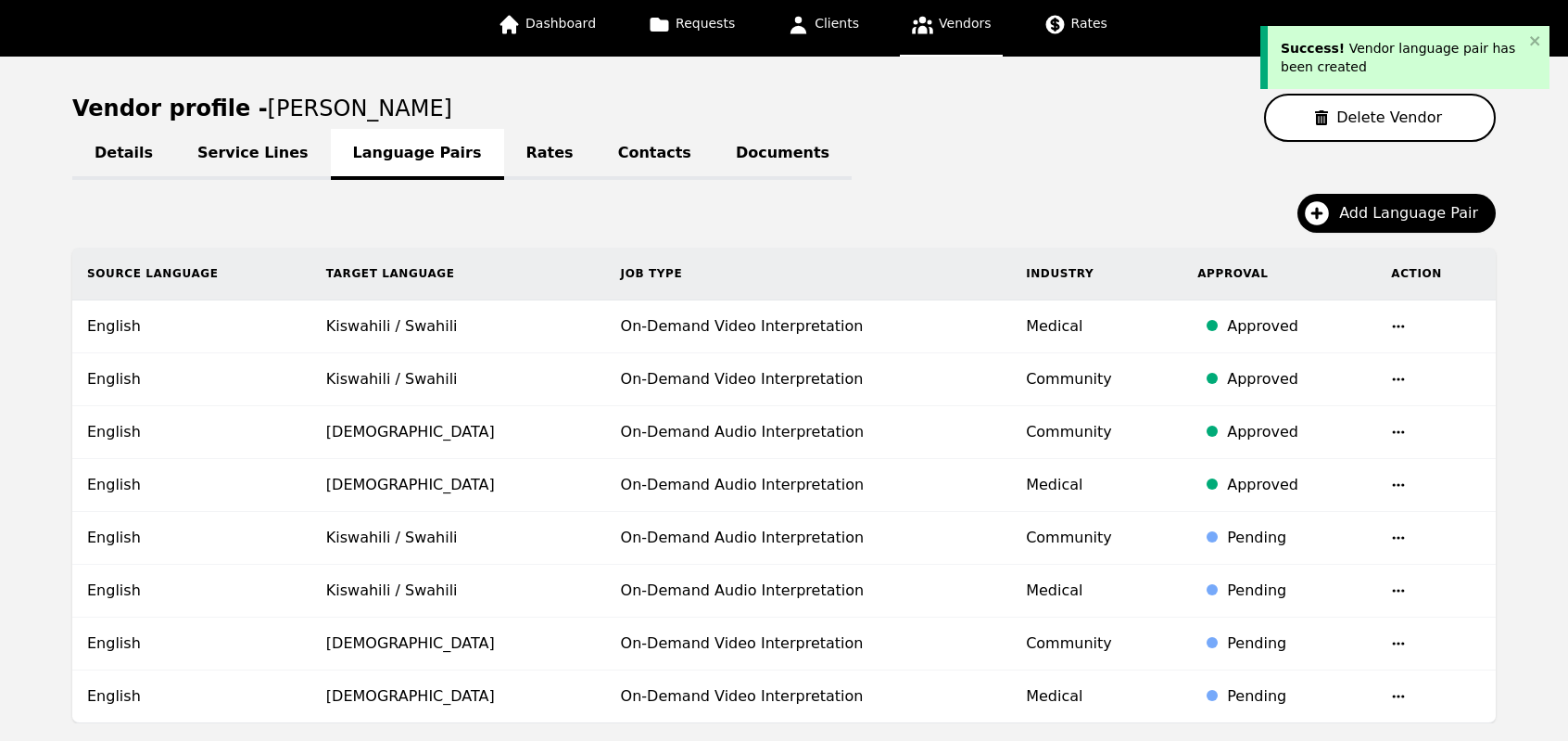
click at [827, 330] on td "On-Demand Video Interpretation" at bounding box center [809, 327] width 406 height 53
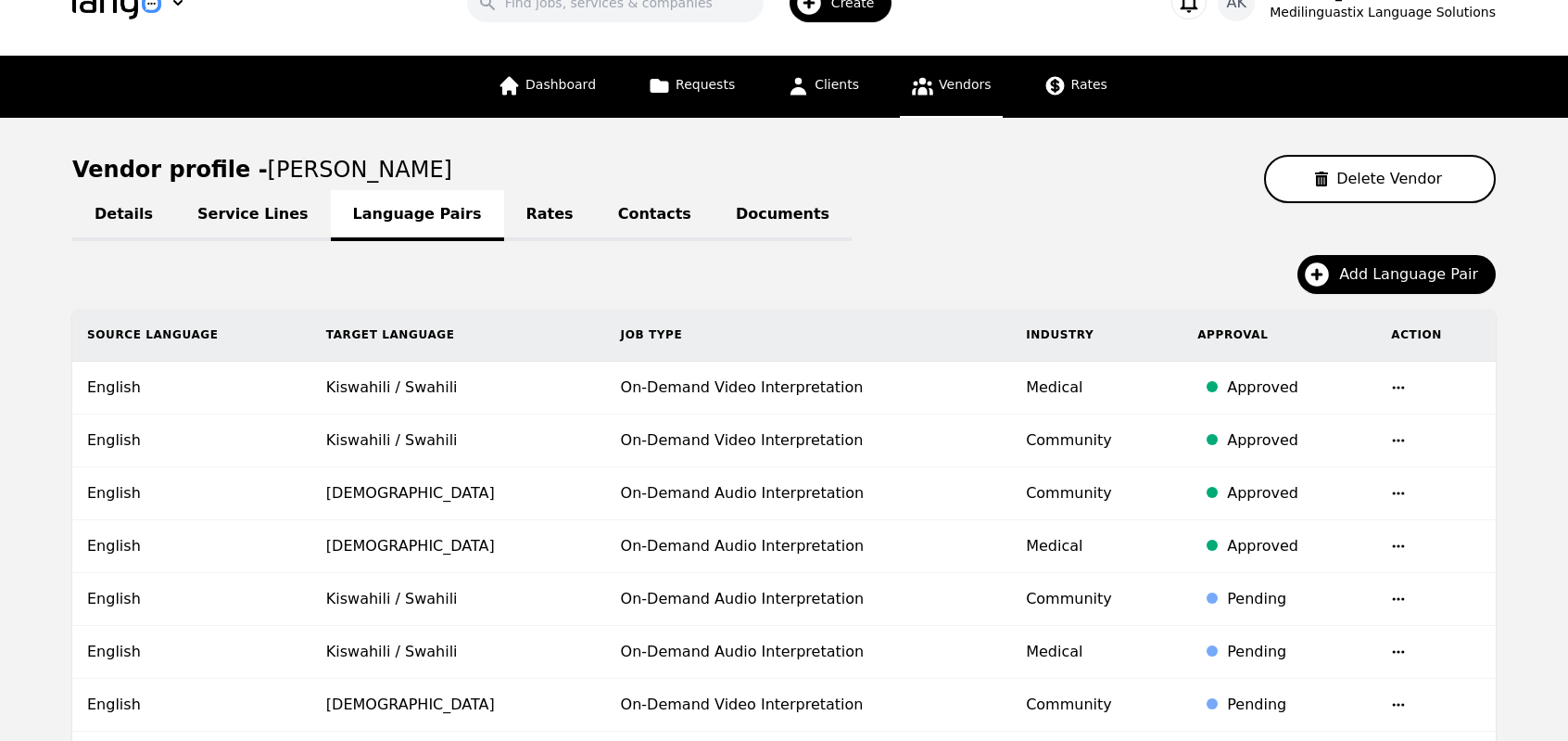
scroll to position [0, 0]
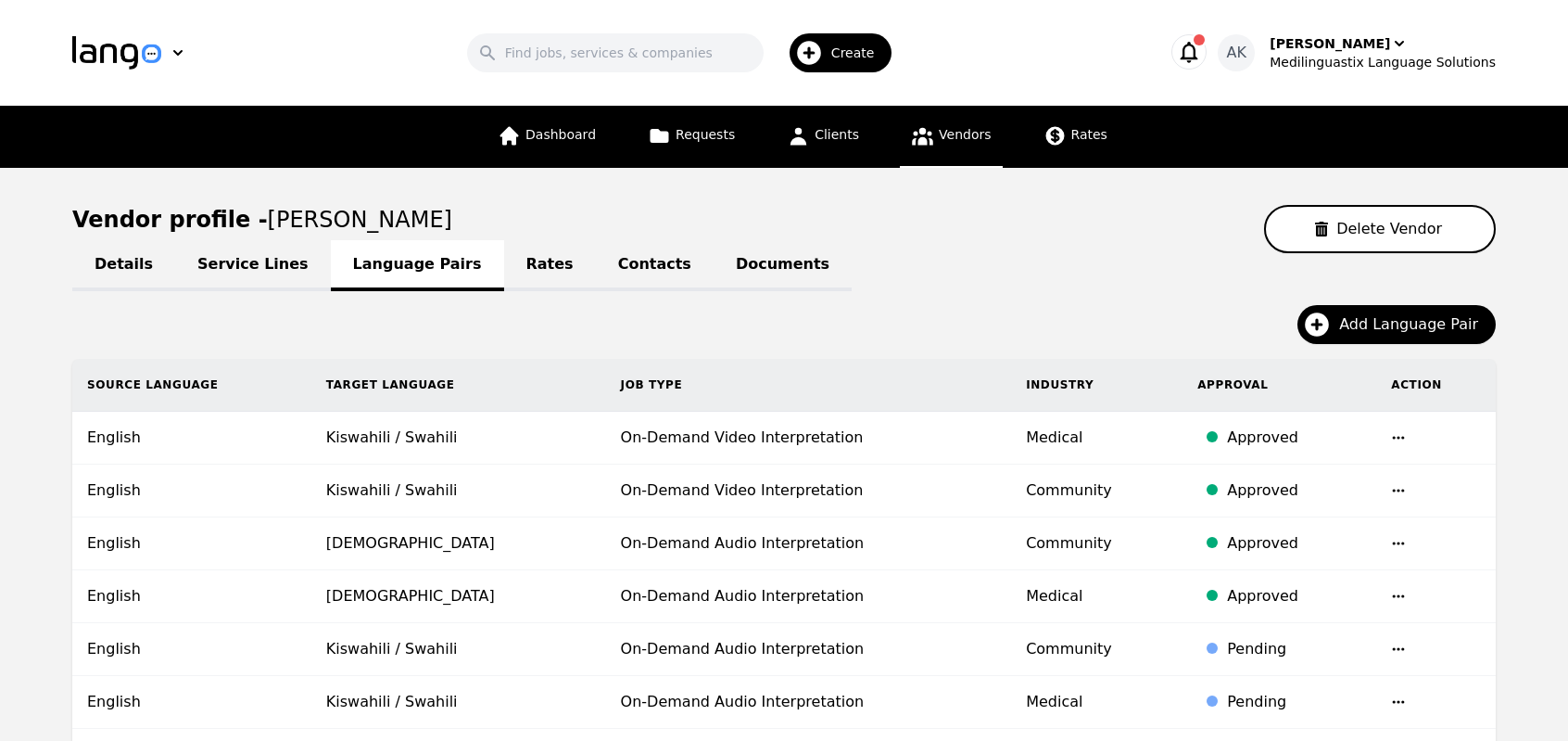
click at [964, 137] on span "Vendors" at bounding box center [965, 134] width 52 height 15
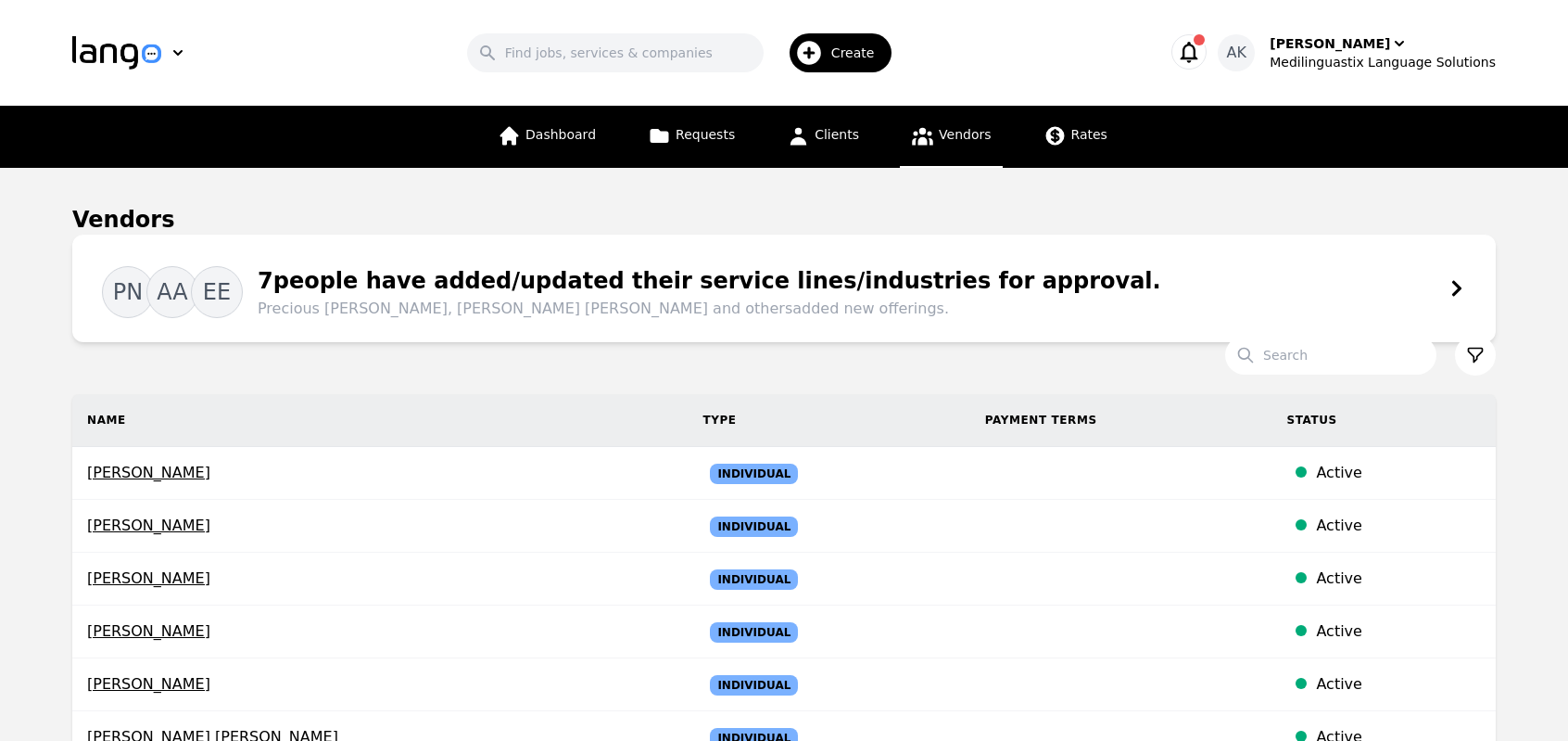
click at [701, 312] on span "Precious [PERSON_NAME], [PERSON_NAME] [PERSON_NAME] and others added new offeri…" at bounding box center [709, 309] width 904 height 22
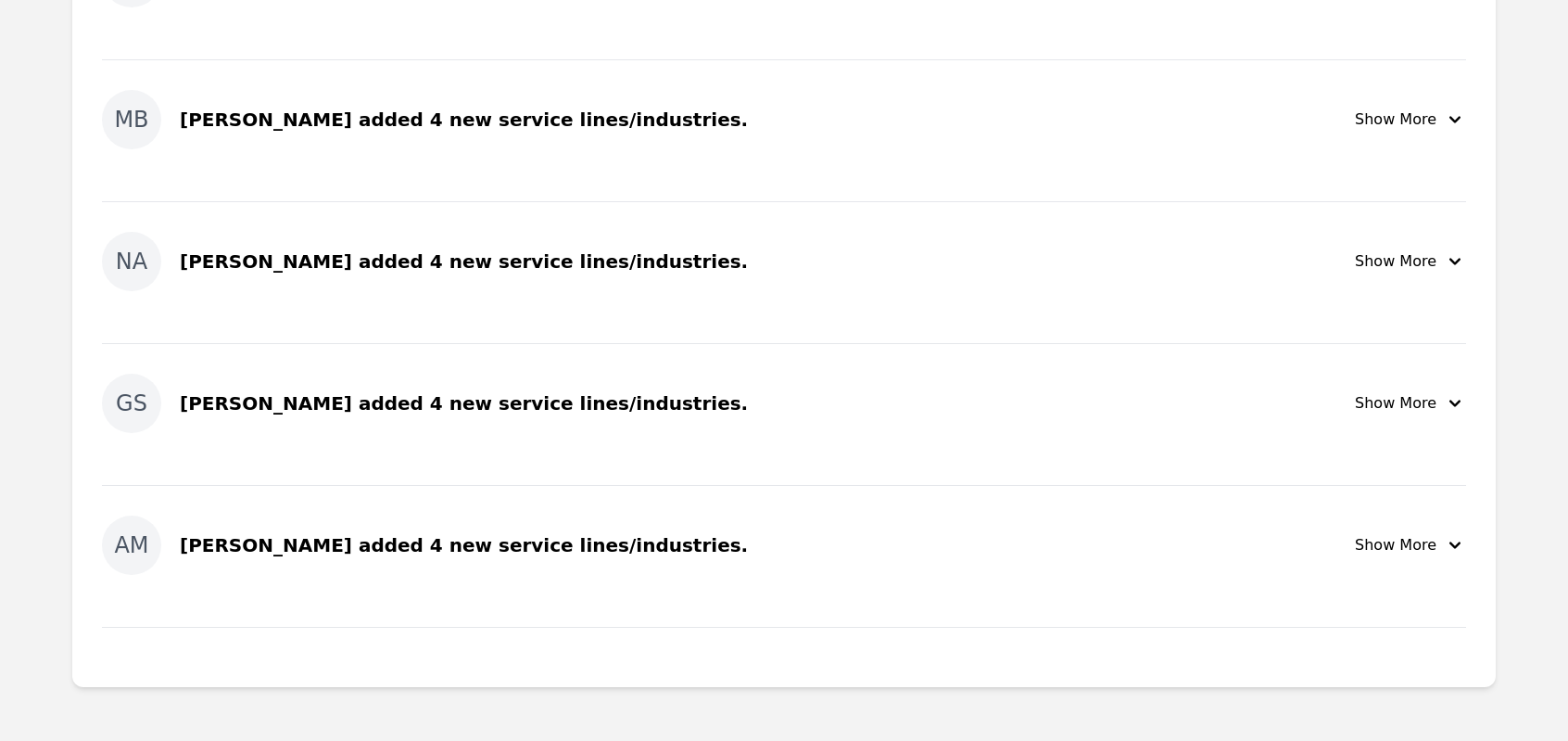
scroll to position [1075, 0]
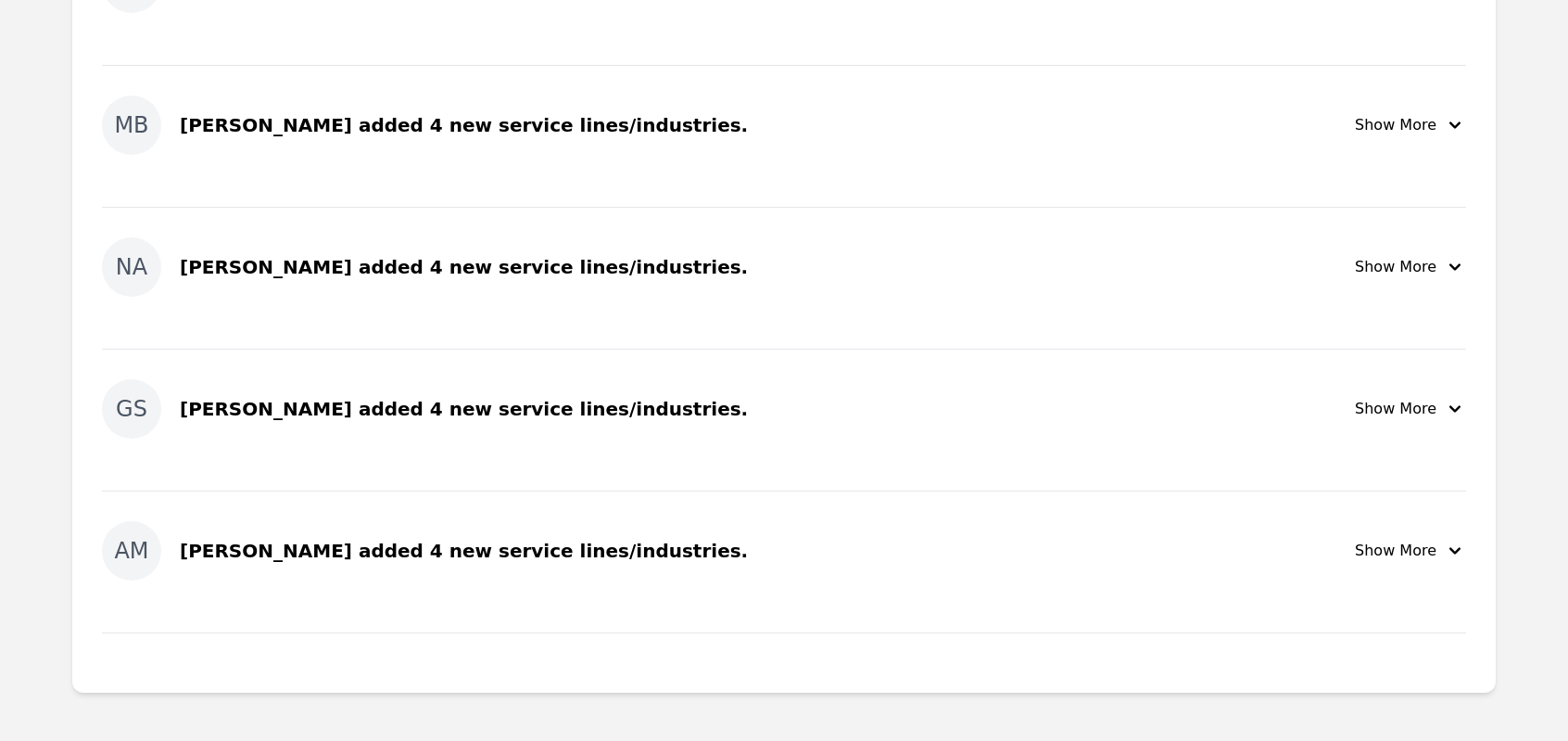
click at [1417, 546] on div "Show More" at bounding box center [1411, 551] width 112 height 22
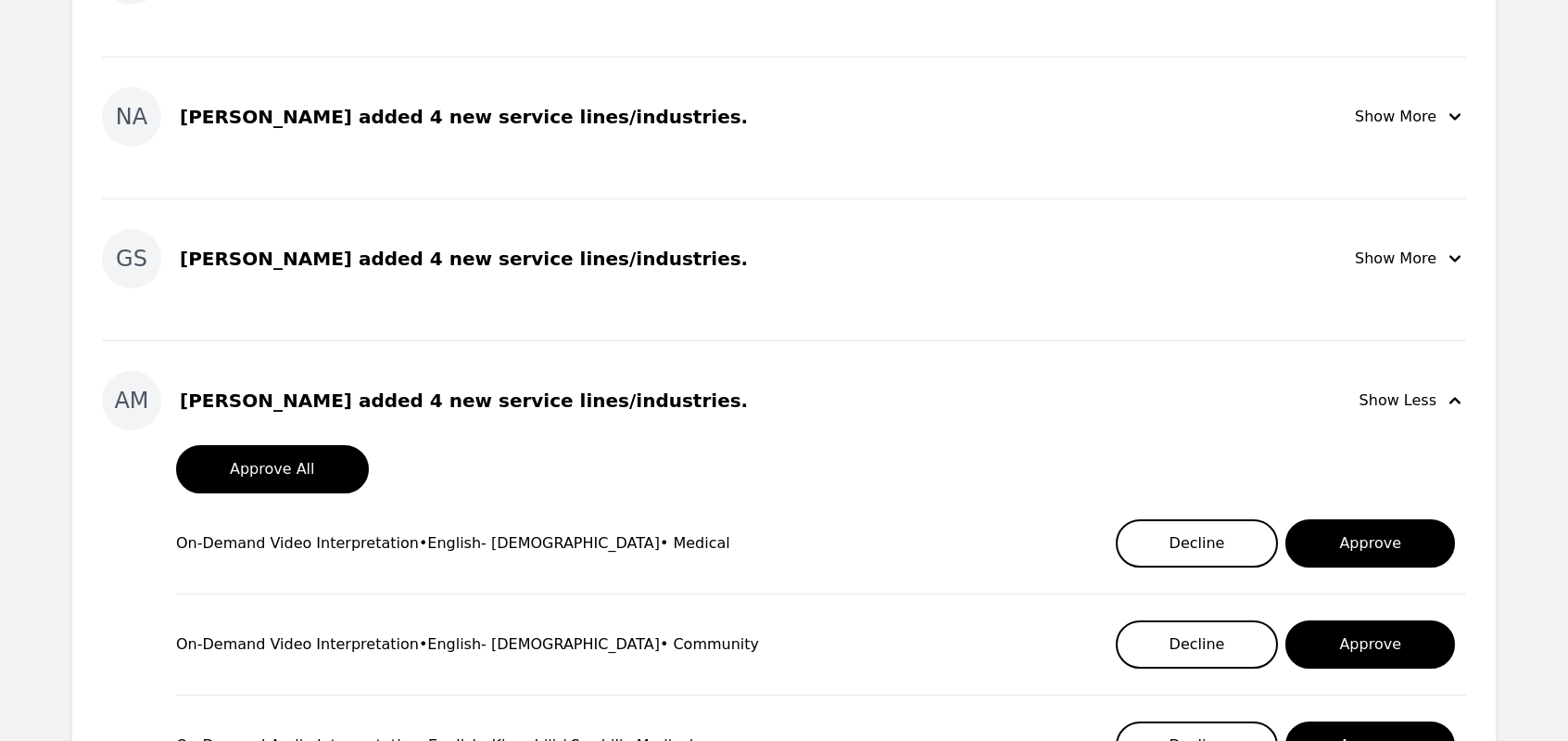
scroll to position [1224, 0]
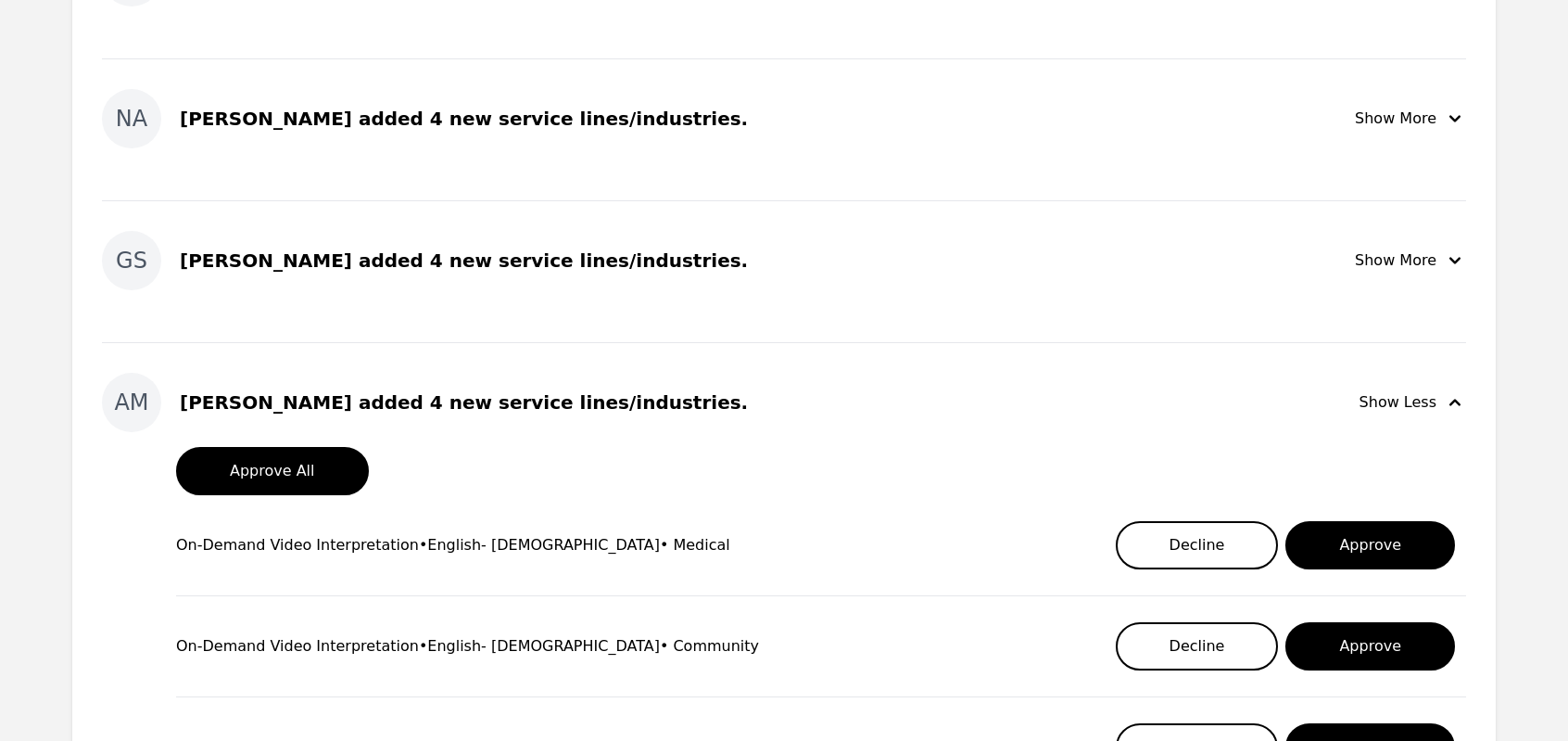
click at [1420, 398] on div "Show Less" at bounding box center [1413, 402] width 107 height 22
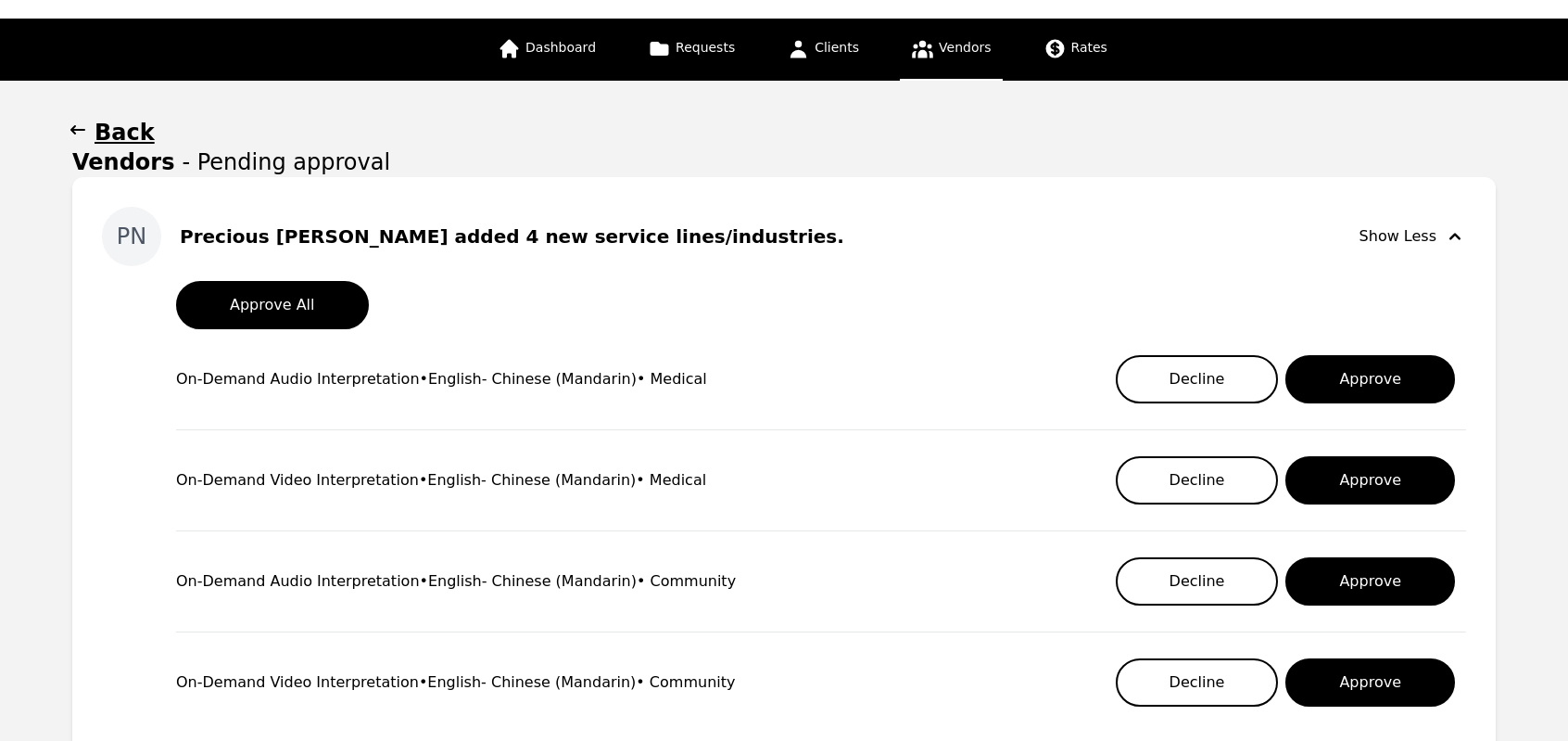
scroll to position [86, 0]
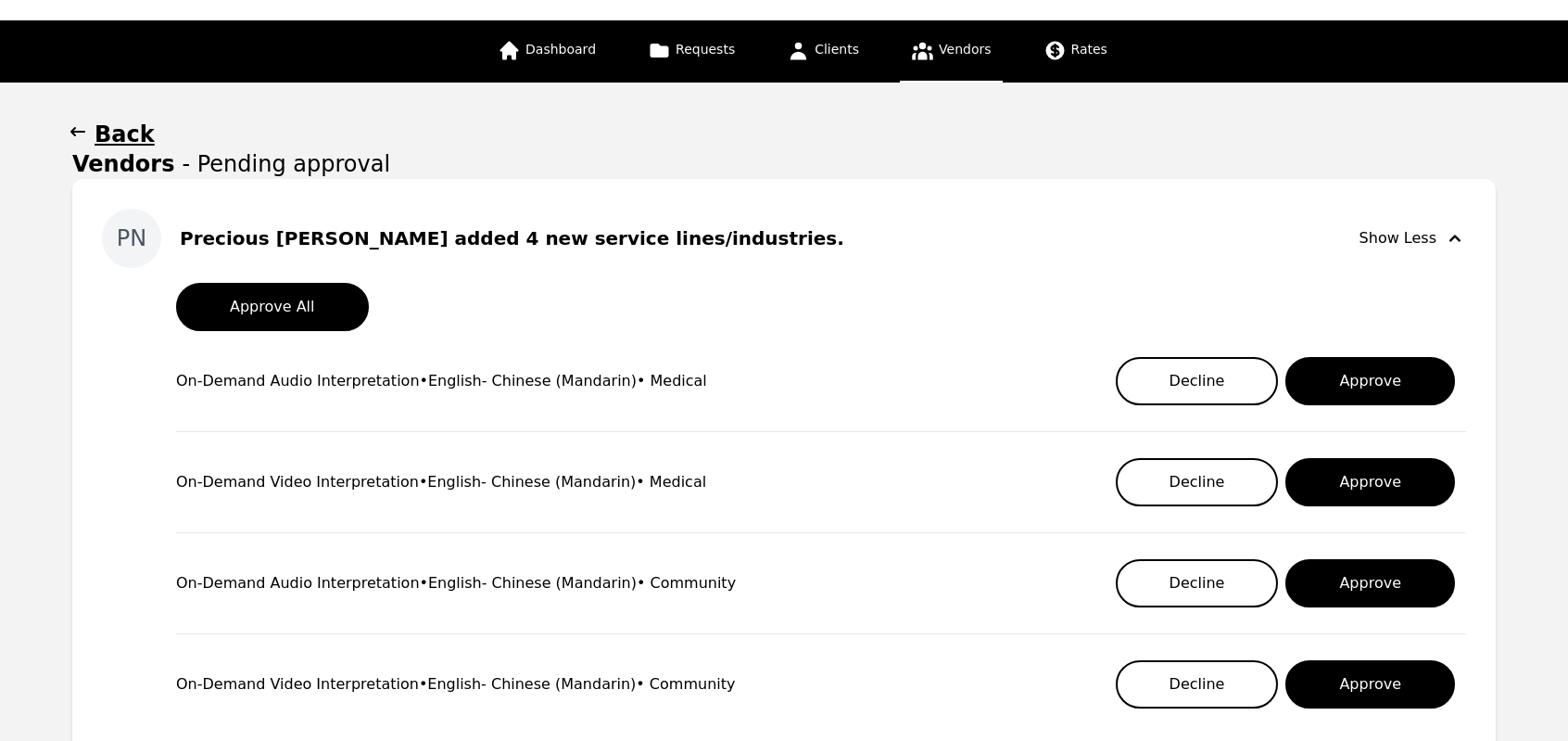
click at [1369, 244] on div "Show Less" at bounding box center [1413, 238] width 107 height 22
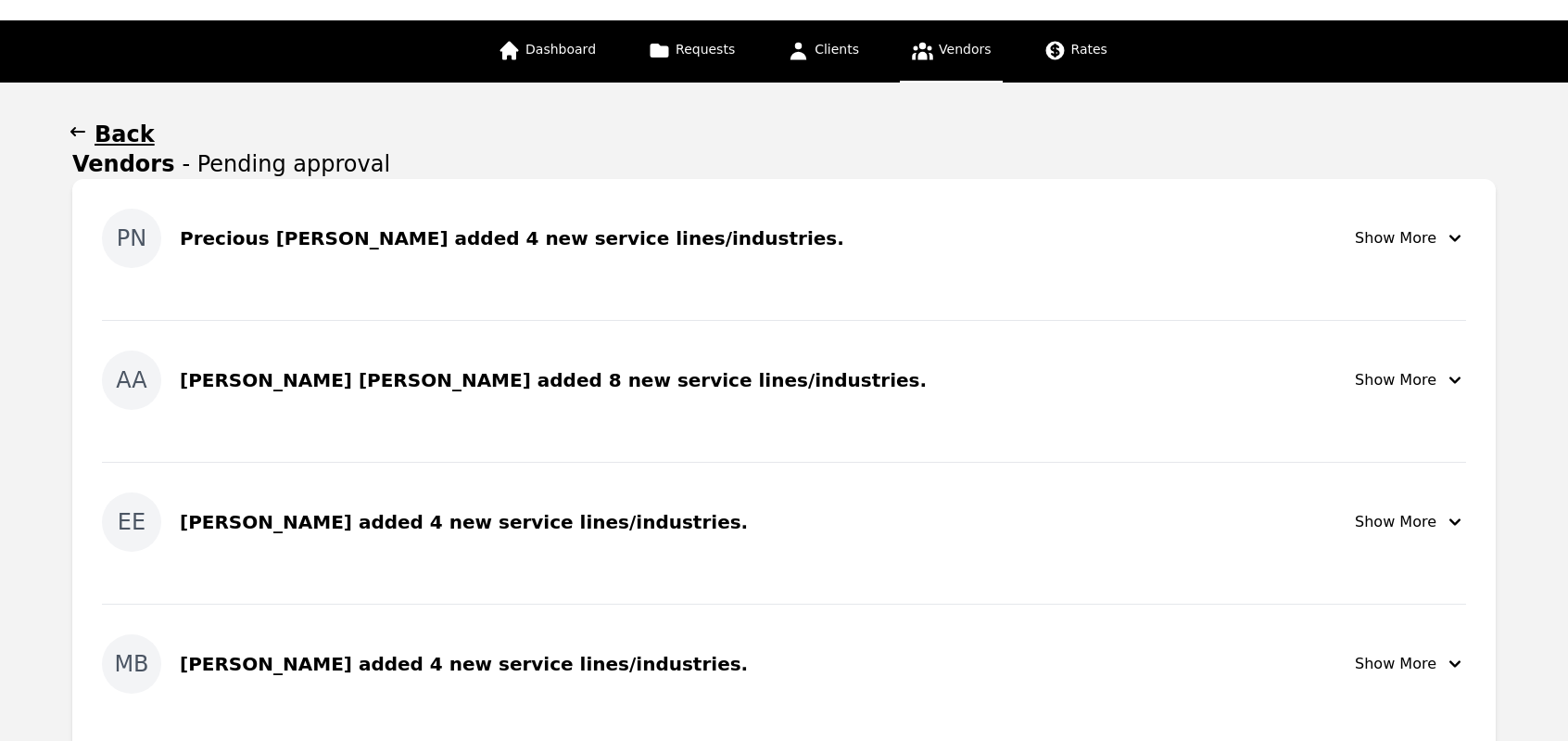
click at [1368, 236] on div "Show More" at bounding box center [1411, 238] width 112 height 22
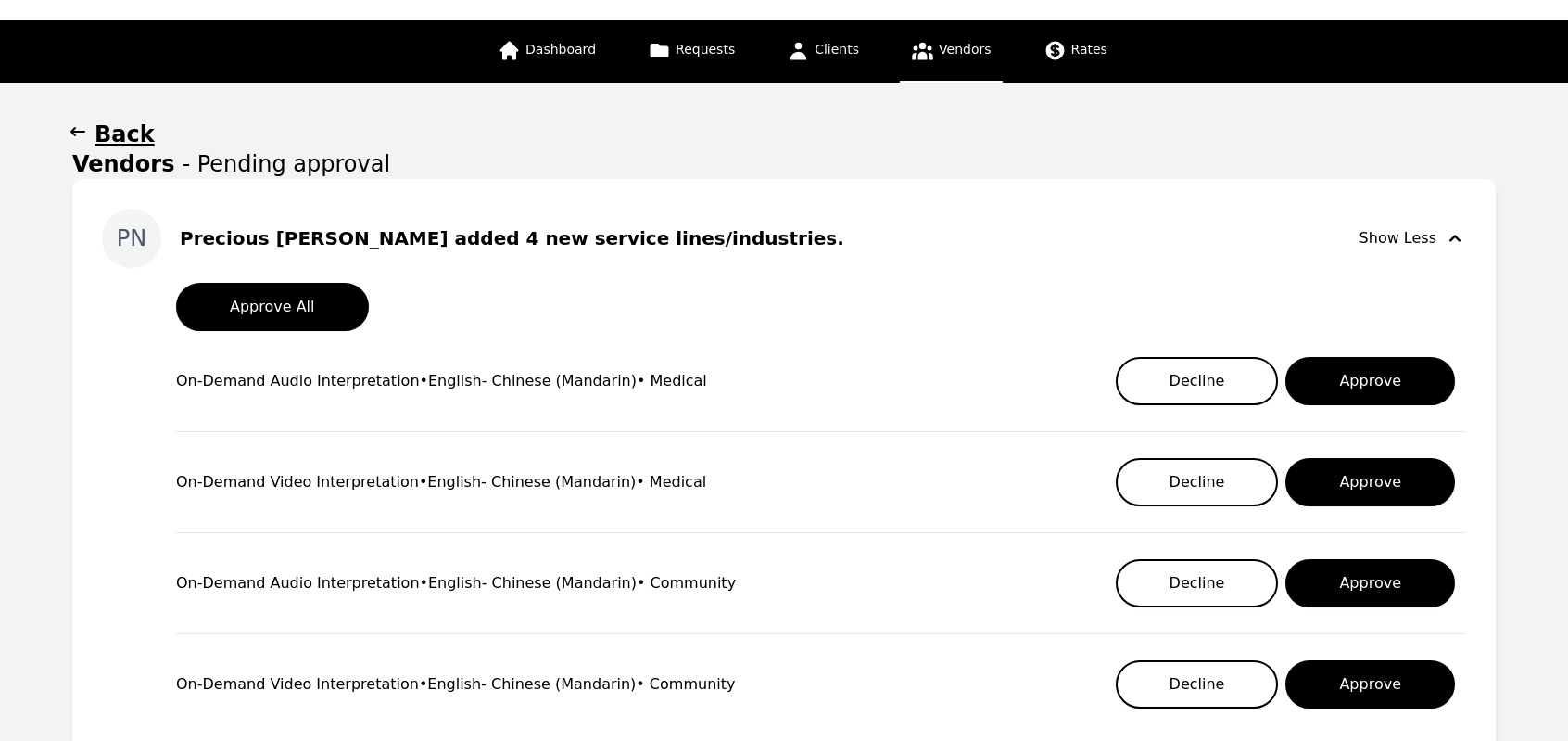
click at [1377, 236] on div "Show Less" at bounding box center [1413, 238] width 107 height 22
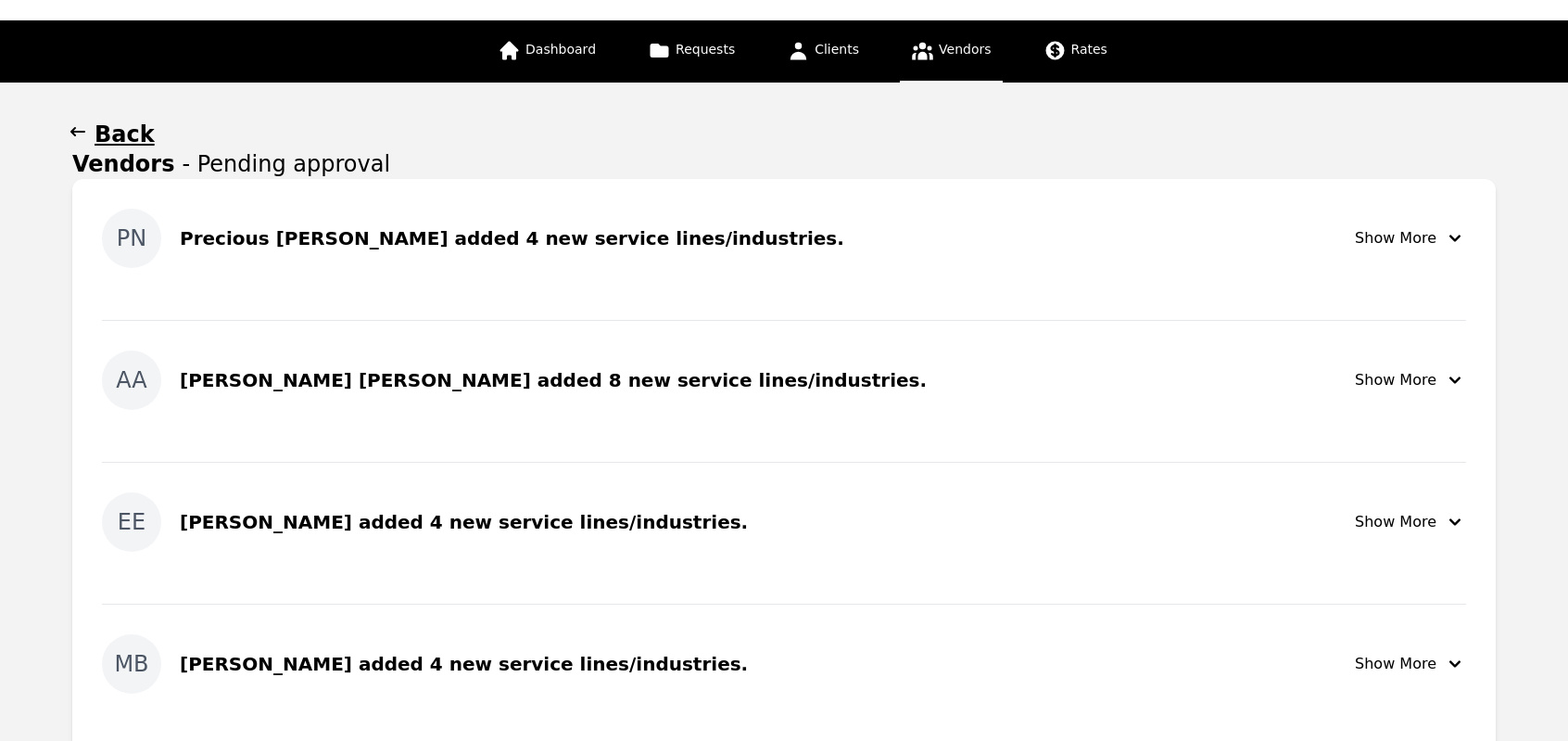
click at [4, 276] on main "Back Vendors - Pending approval PN Precious [PERSON_NAME] added 4 new service l…" at bounding box center [784, 683] width 1568 height 1201
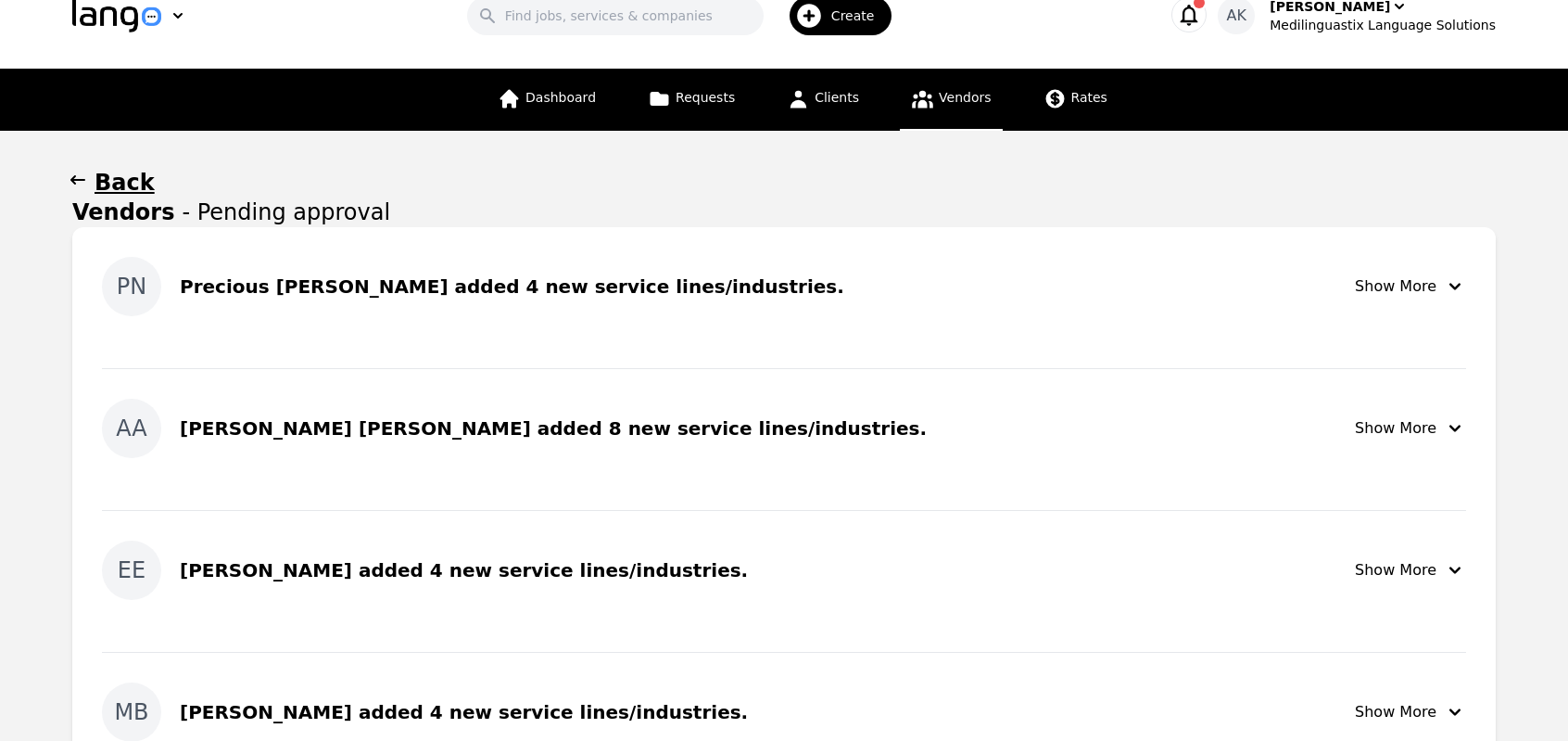
scroll to position [0, 0]
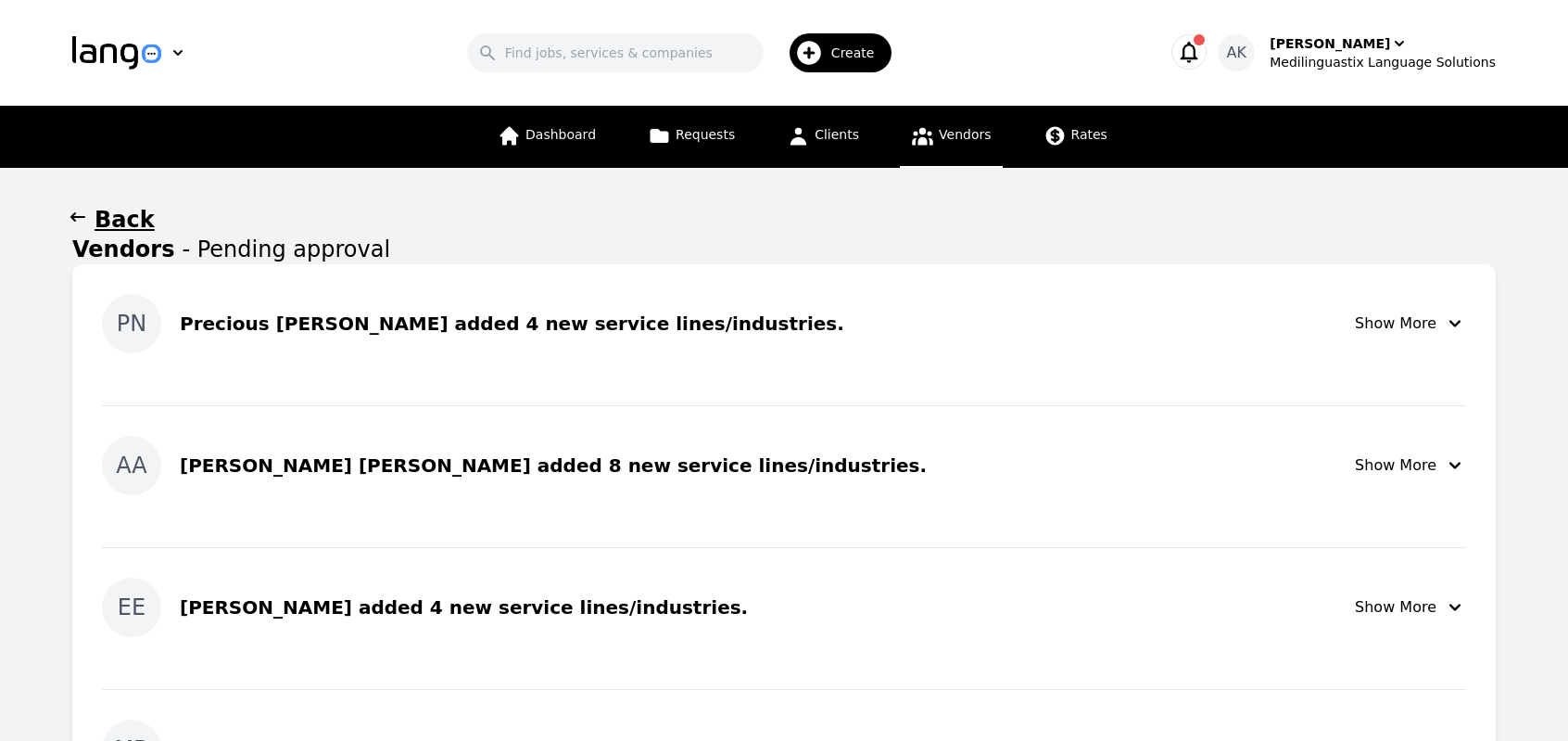
click at [109, 220] on h1 "Back" at bounding box center [125, 220] width 60 height 30
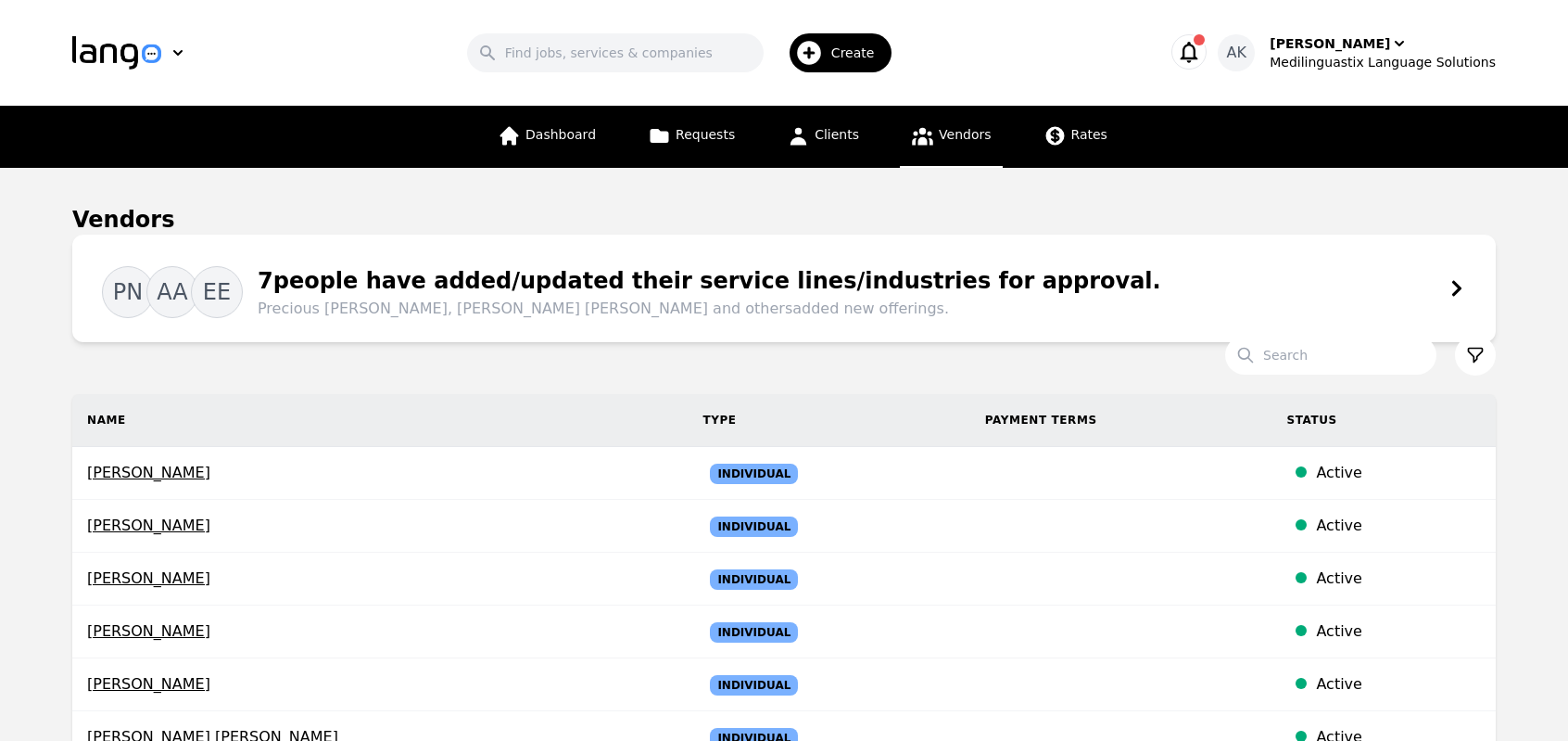
click at [0, 259] on main "Vendors PN AA EE 7 people have added/updated their service lines/industries for…" at bounding box center [784, 600] width 1568 height 867
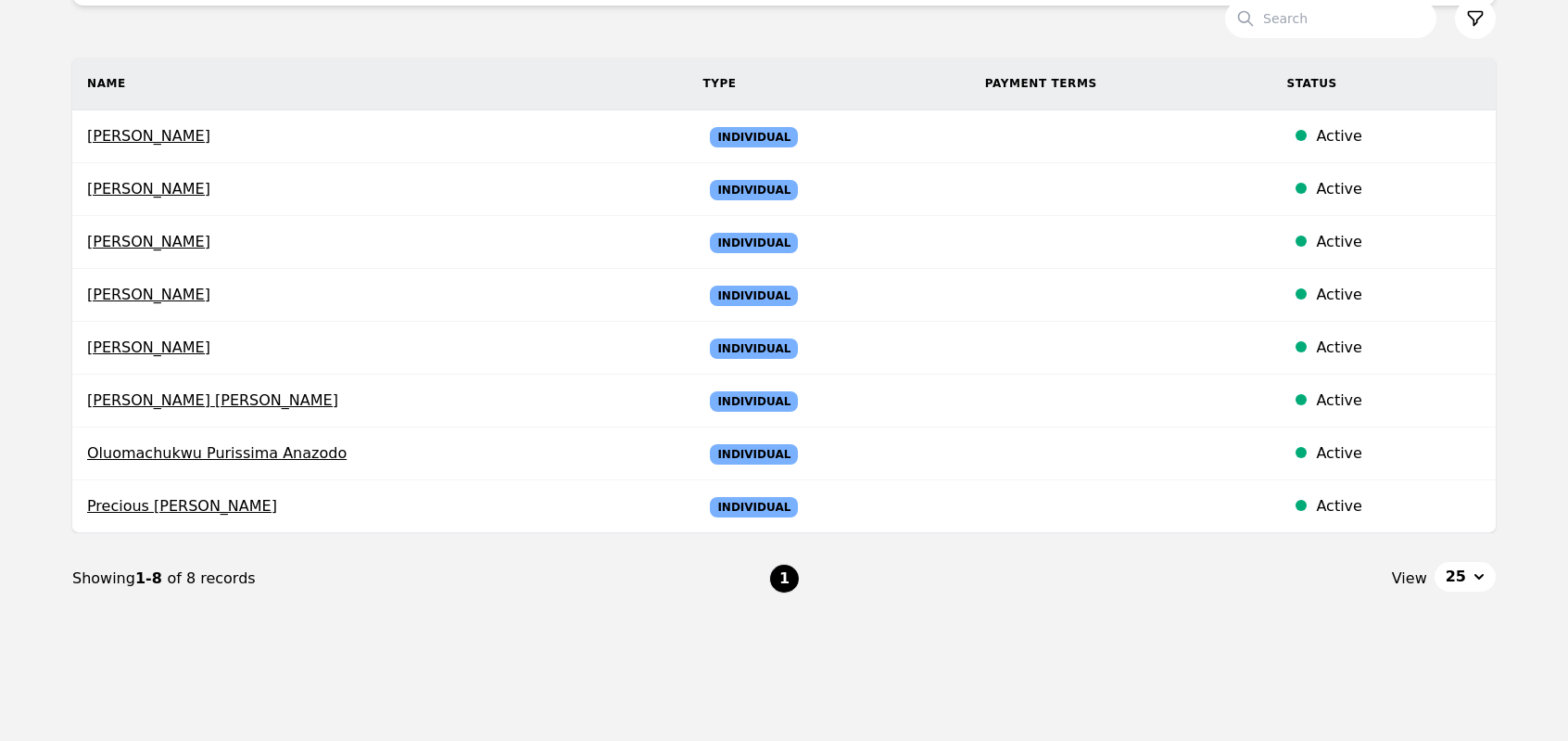
scroll to position [373, 0]
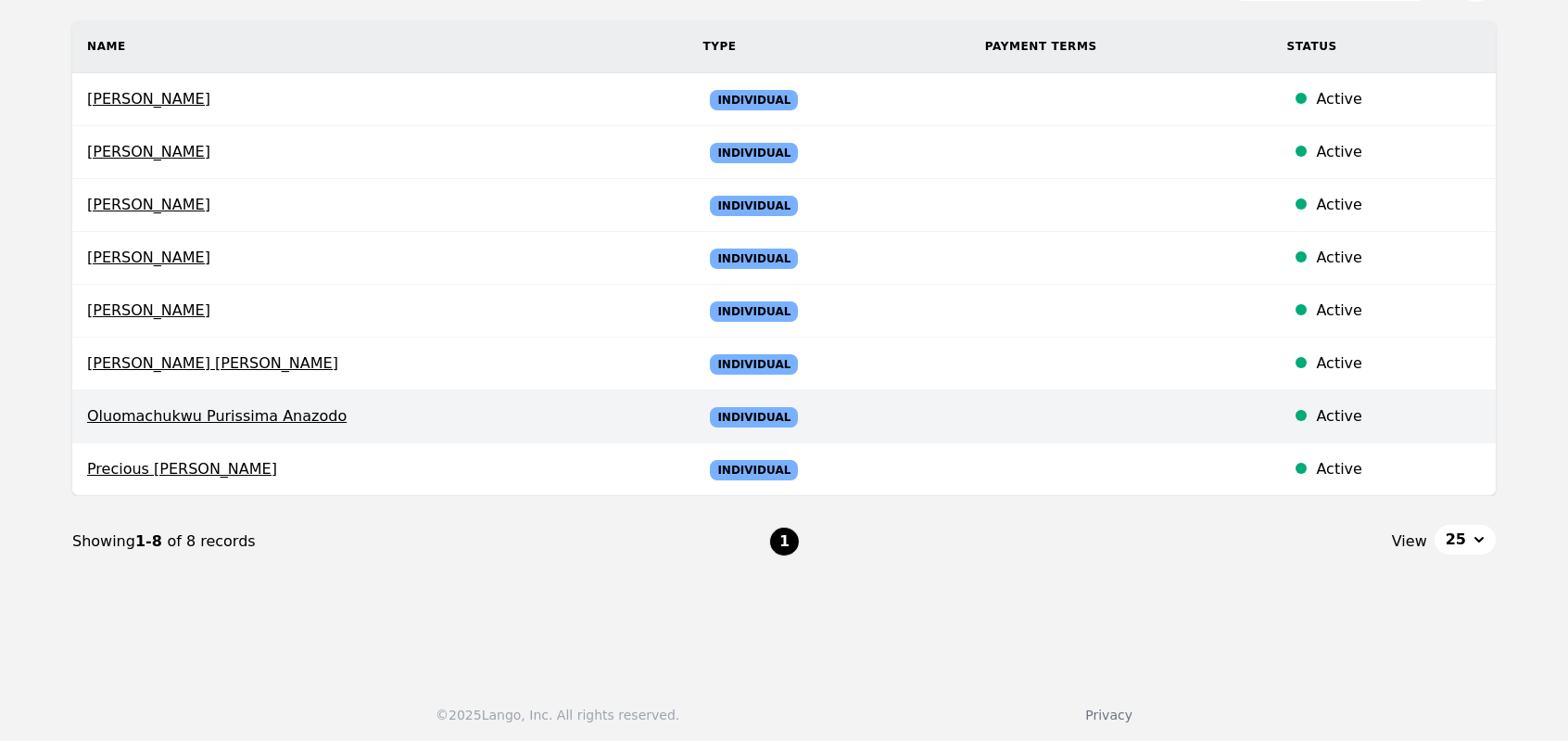
click at [276, 409] on span "Oluomachukwu Purissima Anazodo" at bounding box center [380, 416] width 585 height 22
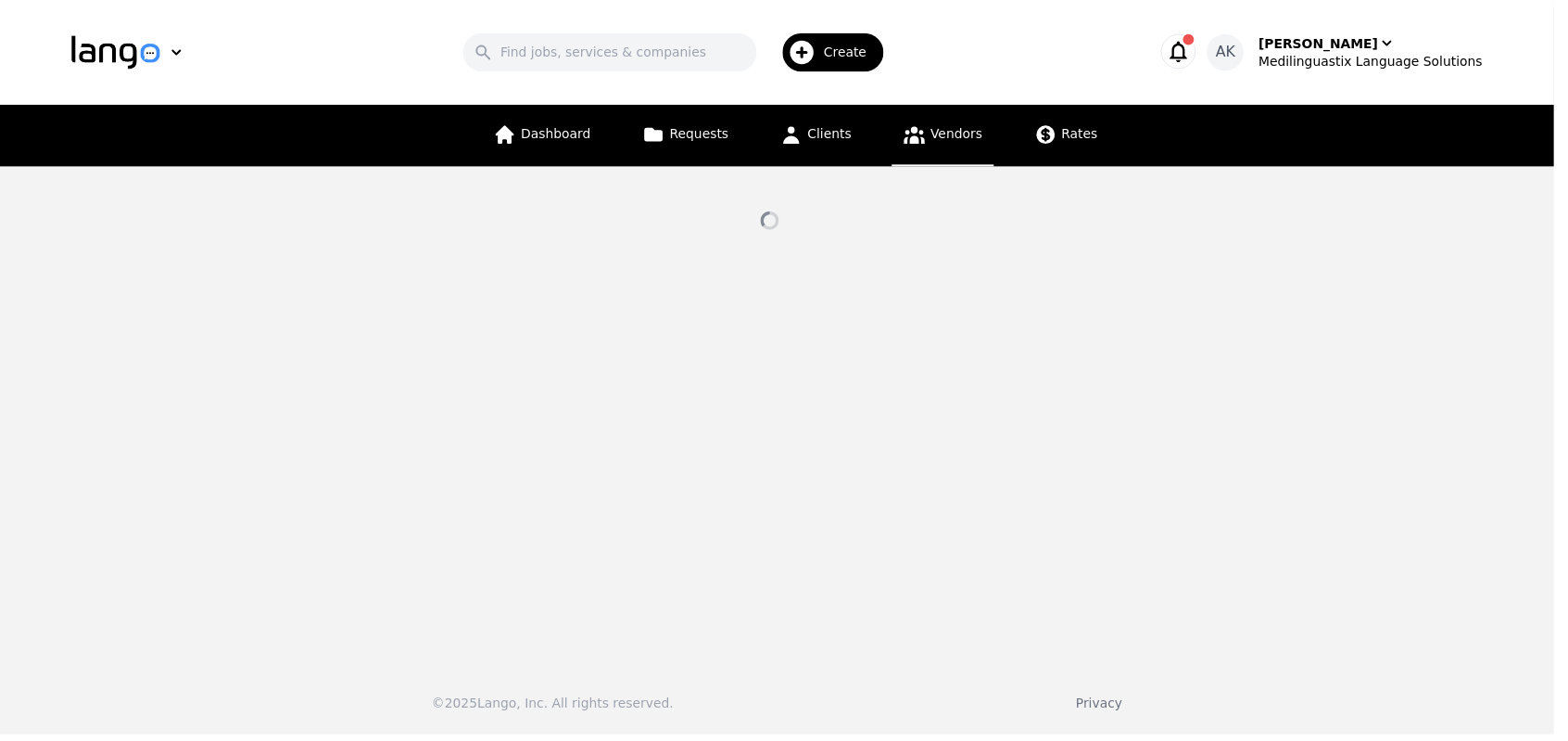
select select "active"
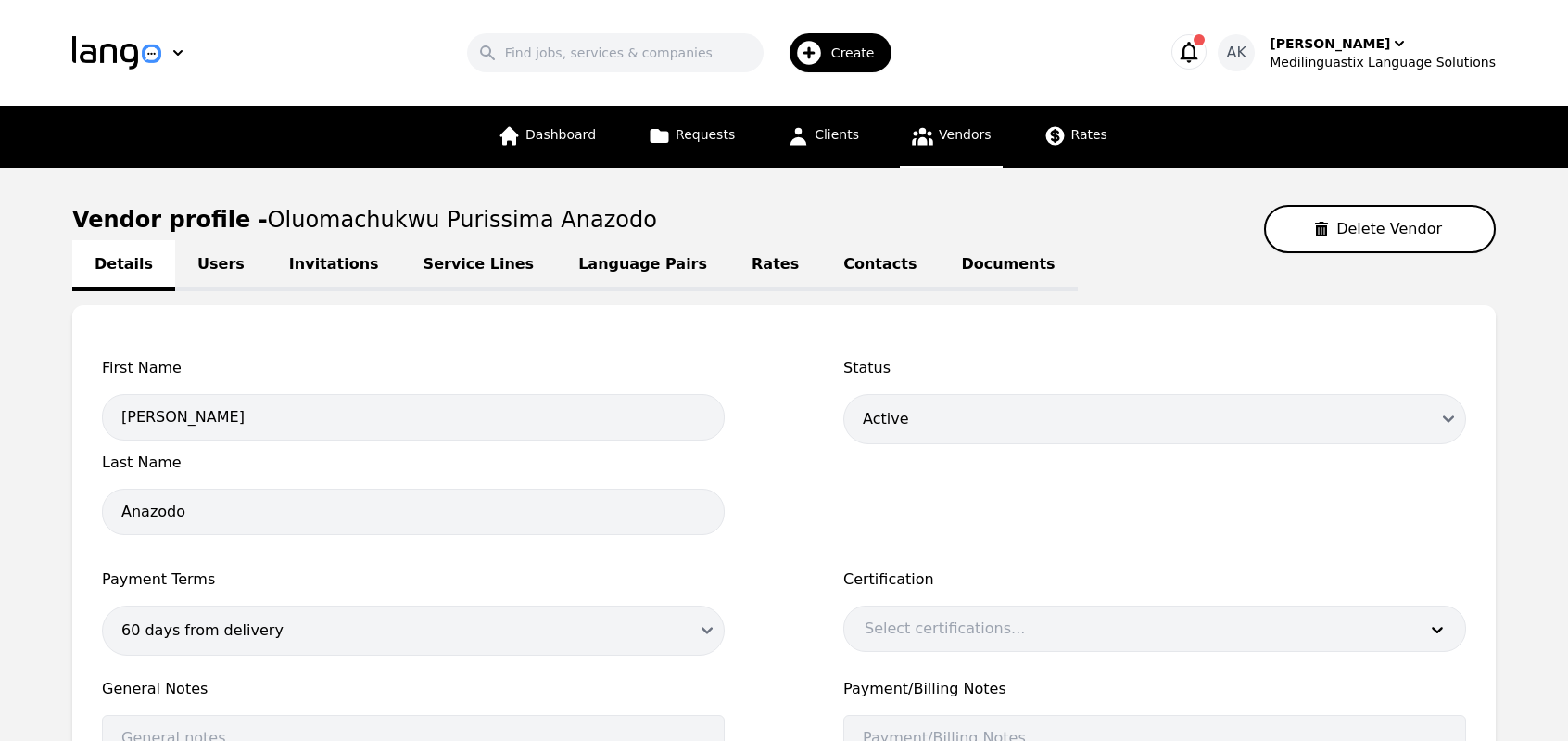
click at [313, 263] on link "Invitations" at bounding box center [334, 265] width 134 height 51
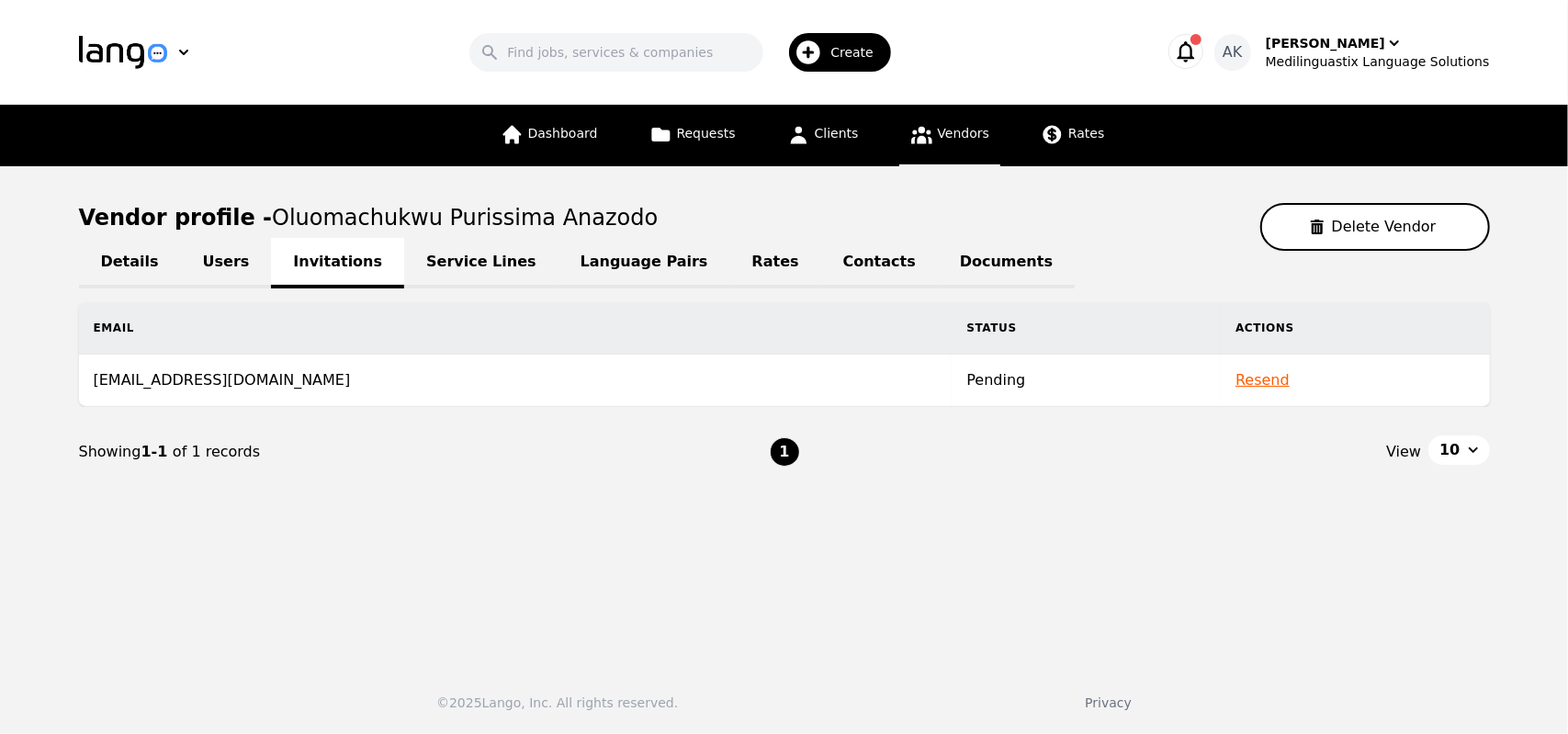
click at [421, 266] on link "Service Lines" at bounding box center [481, 263] width 154 height 51
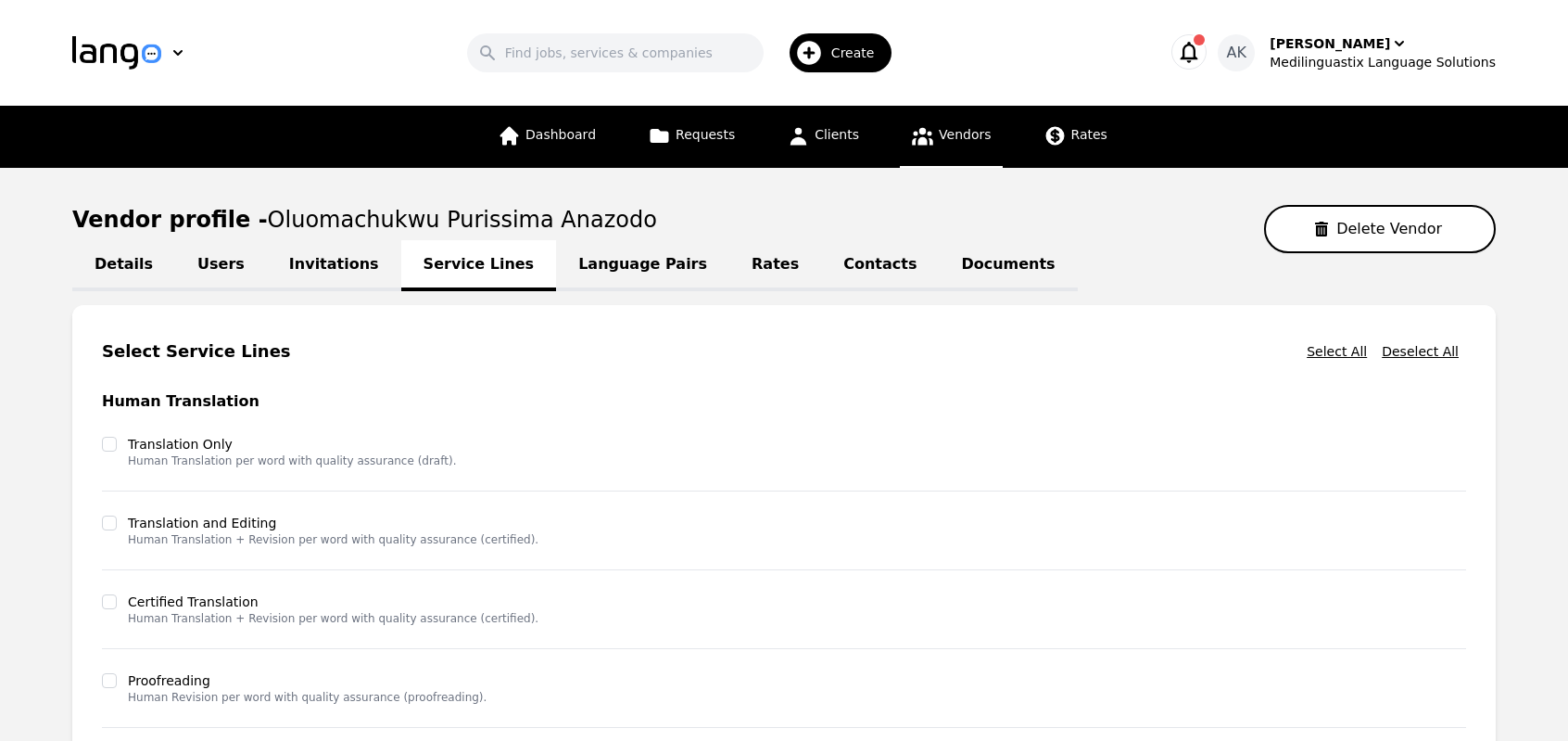
click at [302, 276] on link "Invitations" at bounding box center [334, 265] width 134 height 51
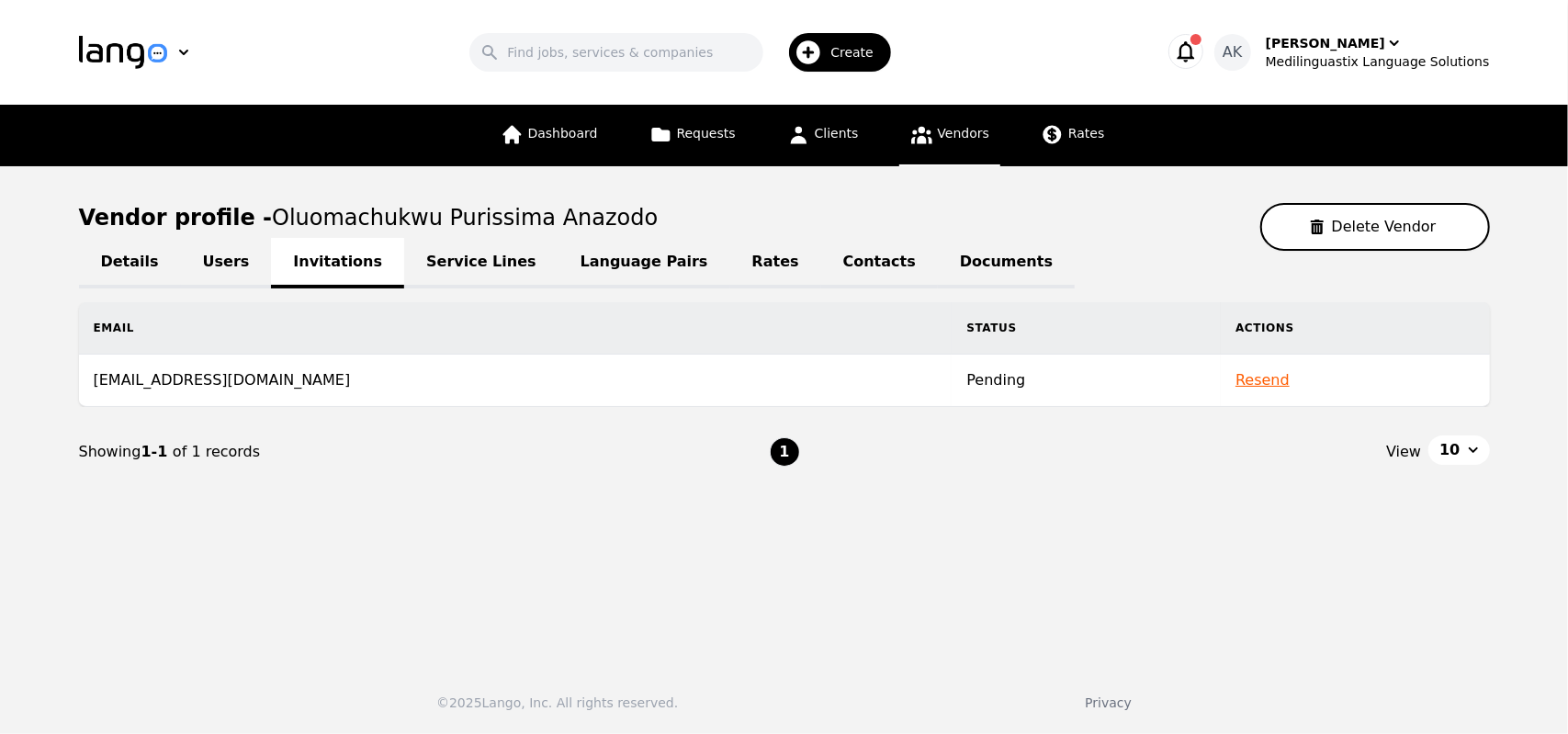
click at [139, 269] on link "Details" at bounding box center [130, 263] width 102 height 51
select select "active"
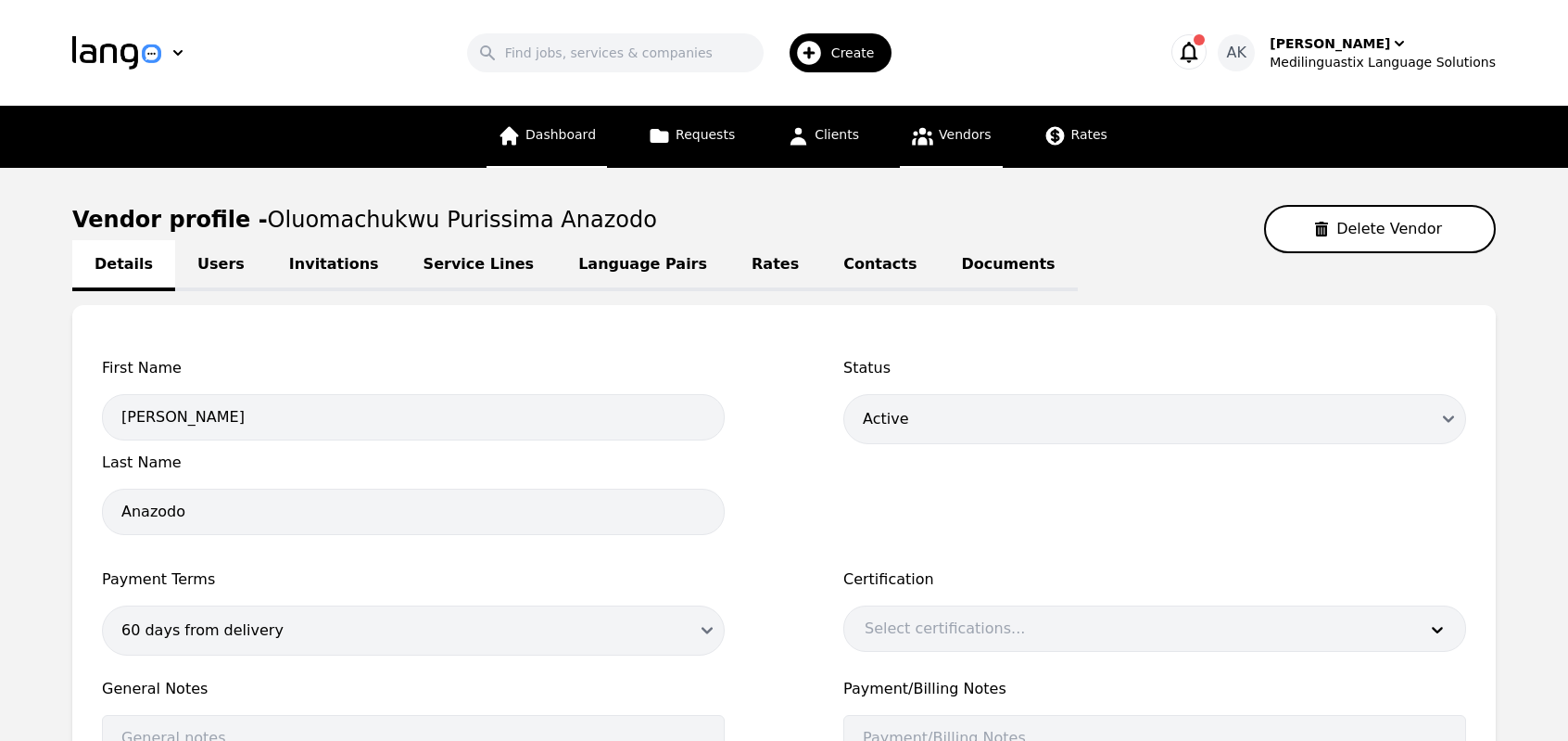
click at [555, 136] on span "Dashboard" at bounding box center [561, 134] width 71 height 15
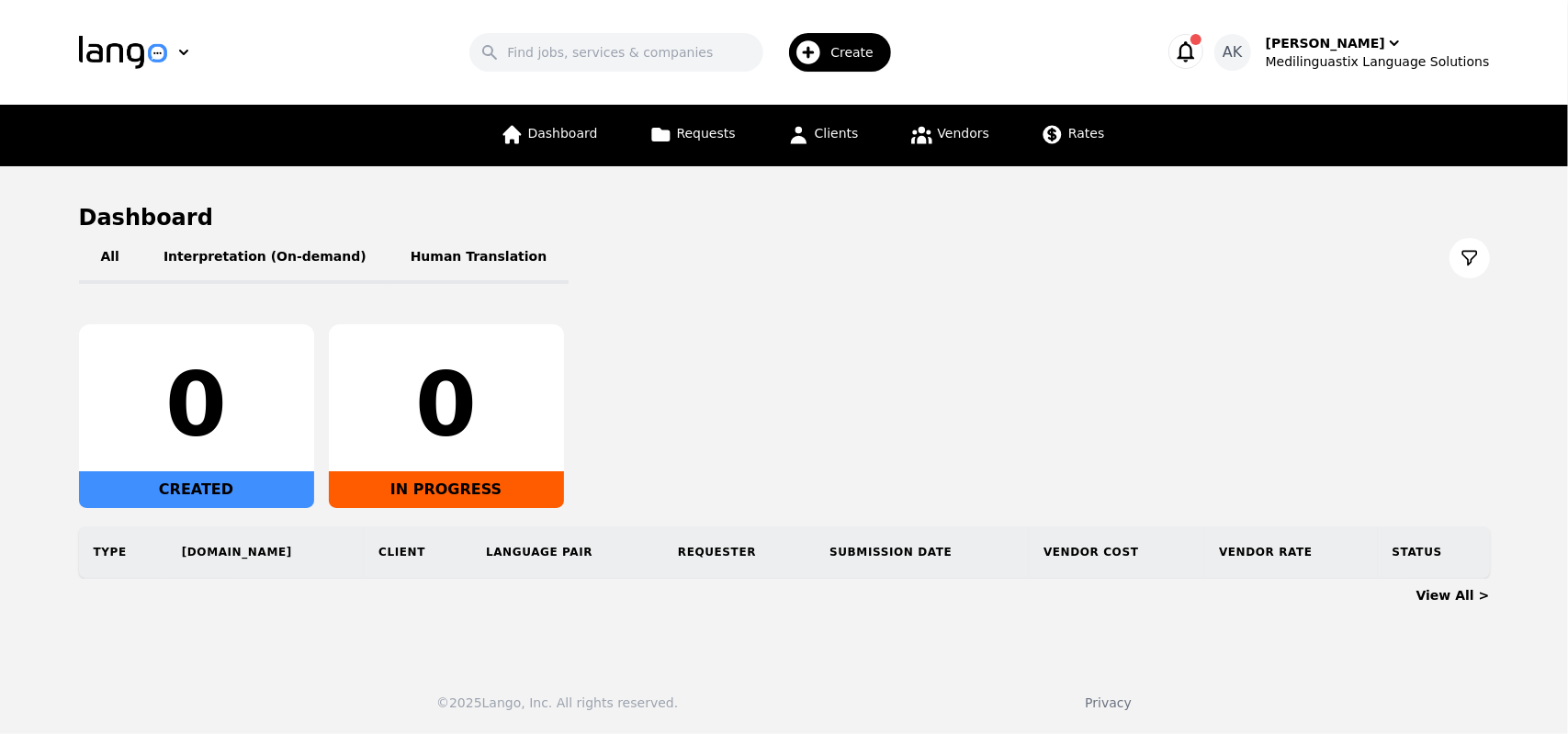
click at [43, 253] on main "Dashboard All Interpretation (On-demand) Human Translation 0 CREATED 0 IN PROGR…" at bounding box center [784, 408] width 1568 height 483
click at [1326, 66] on div "Medilinguastix Language Solutions" at bounding box center [1377, 62] width 224 height 18
click at [1049, 65] on div "Search Create" at bounding box center [686, 53] width 891 height 53
click at [1199, 49] on icon "button" at bounding box center [1186, 52] width 26 height 26
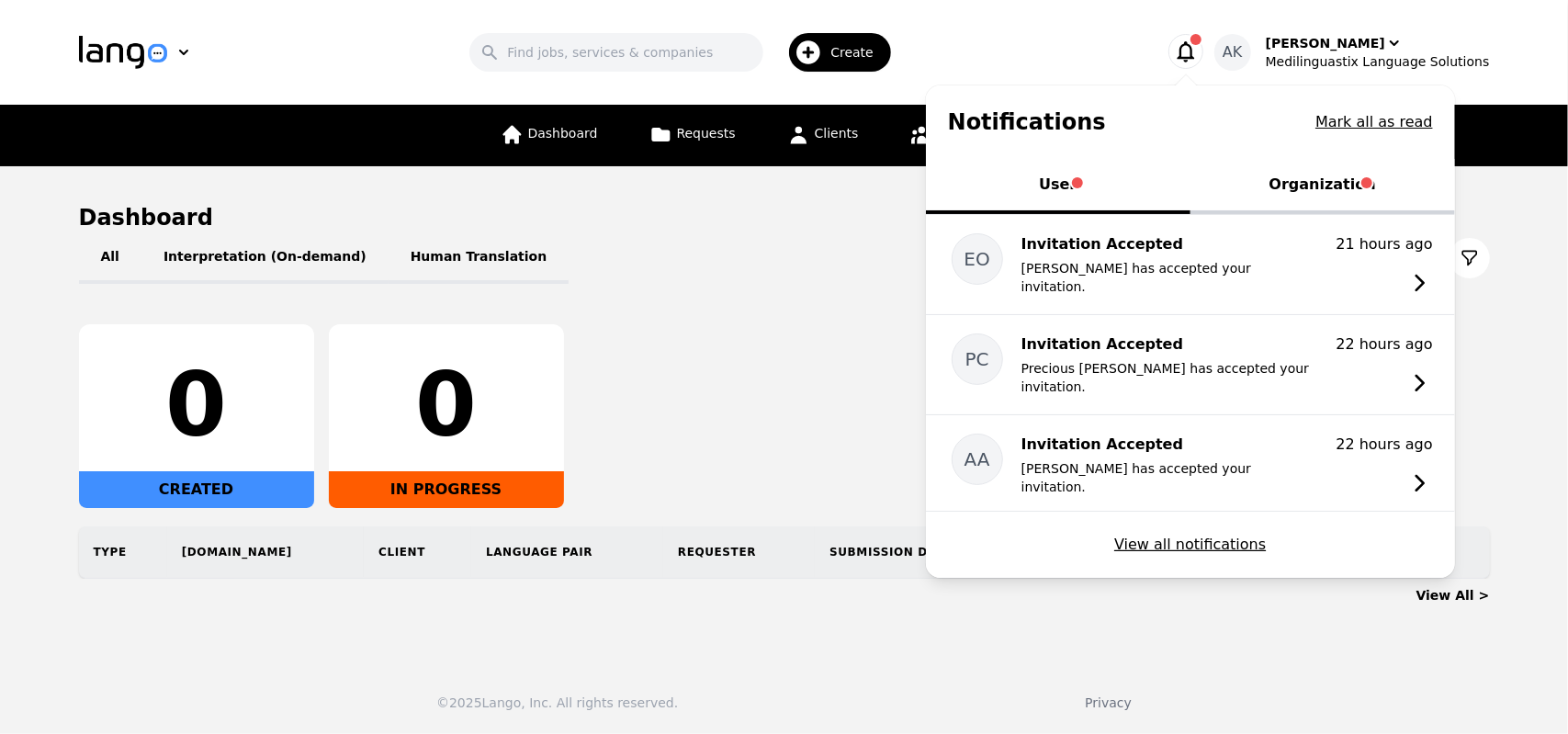
click at [1199, 49] on icon "button" at bounding box center [1186, 52] width 26 height 26
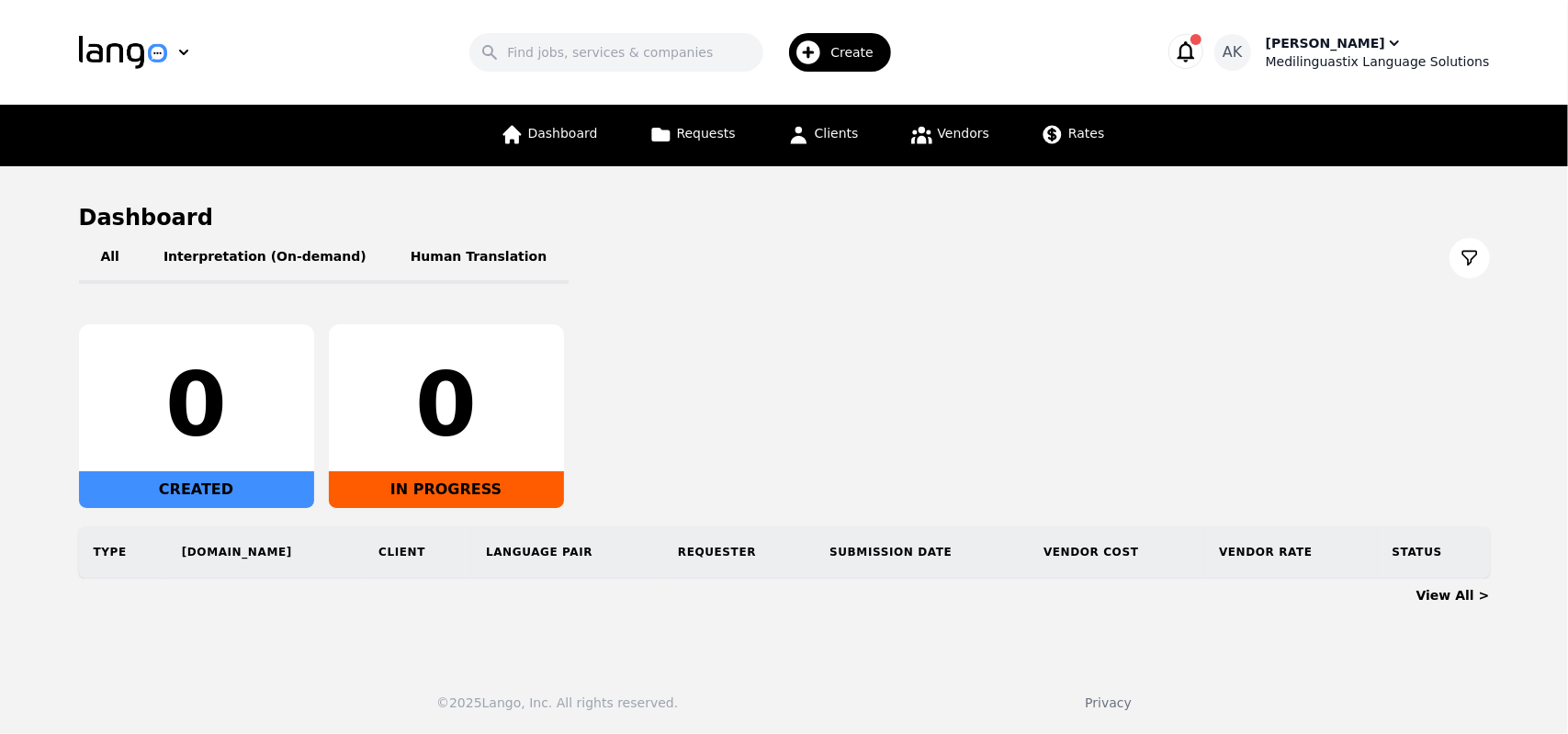
click at [1364, 55] on div "Medilinguastix Language Solutions" at bounding box center [1377, 62] width 224 height 18
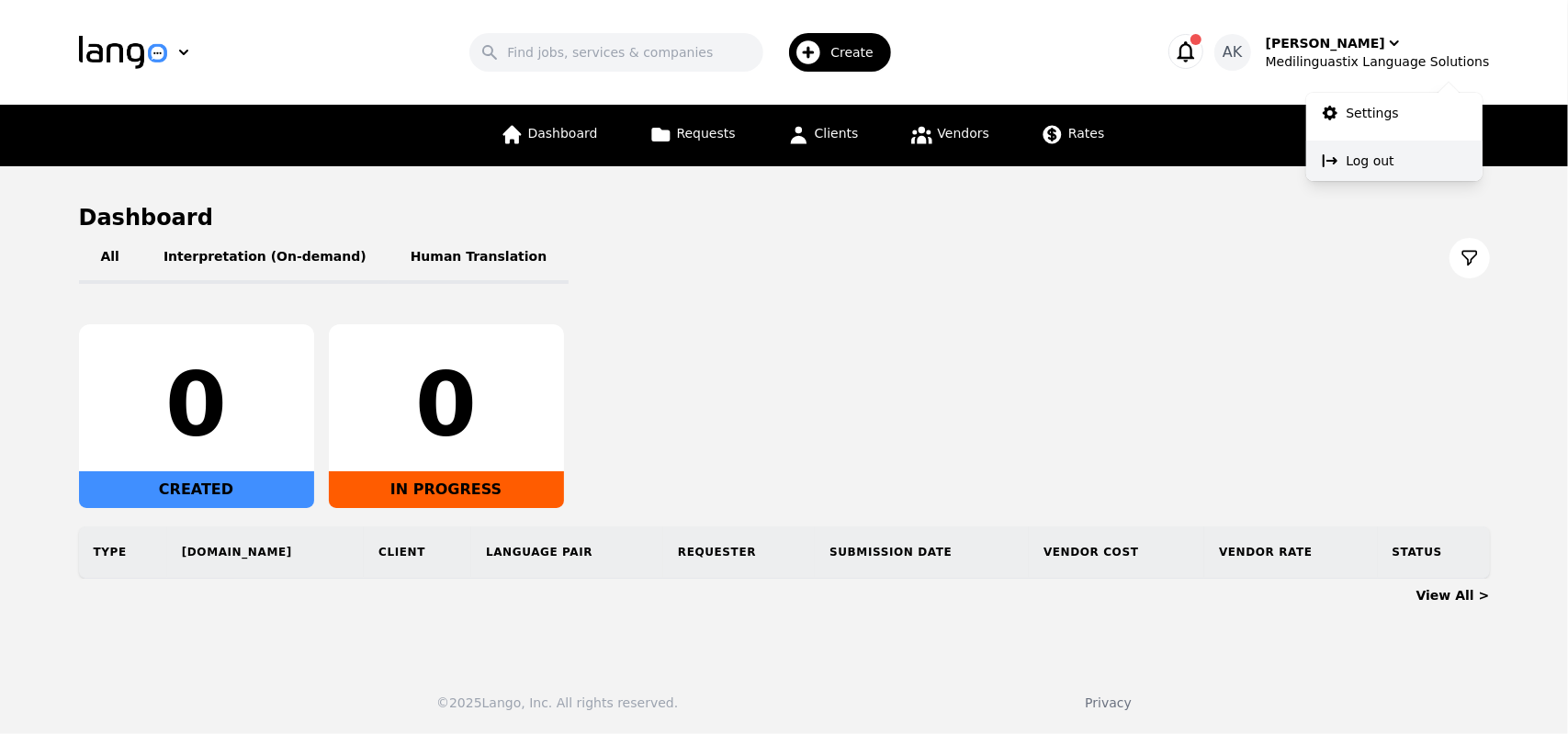
click at [1344, 159] on button "Log out" at bounding box center [1394, 160] width 176 height 41
